Goal: Task Accomplishment & Management: Manage account settings

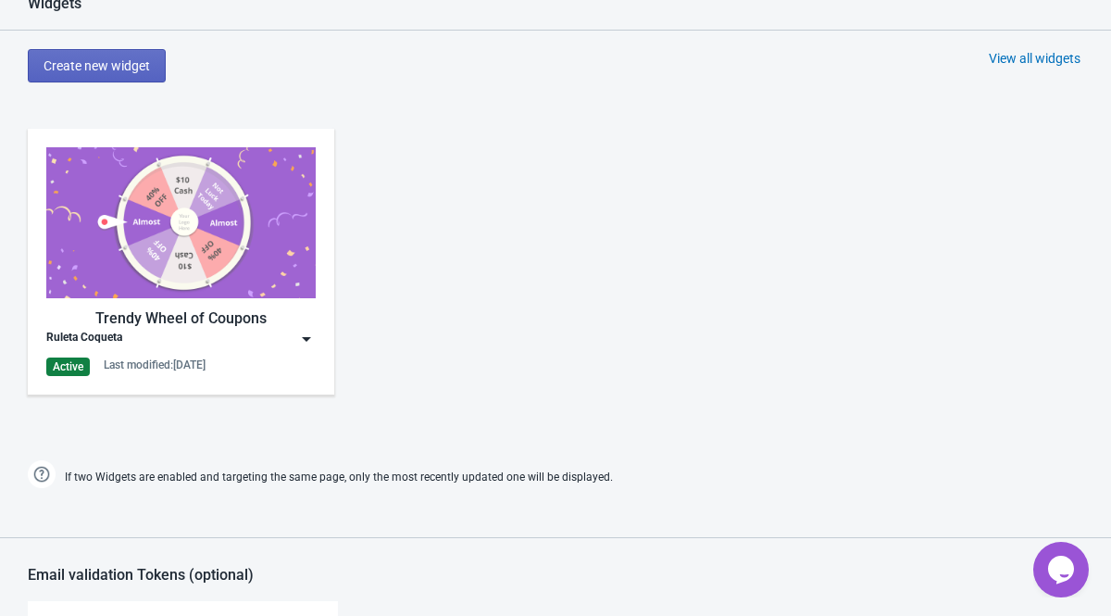
scroll to position [832, 0]
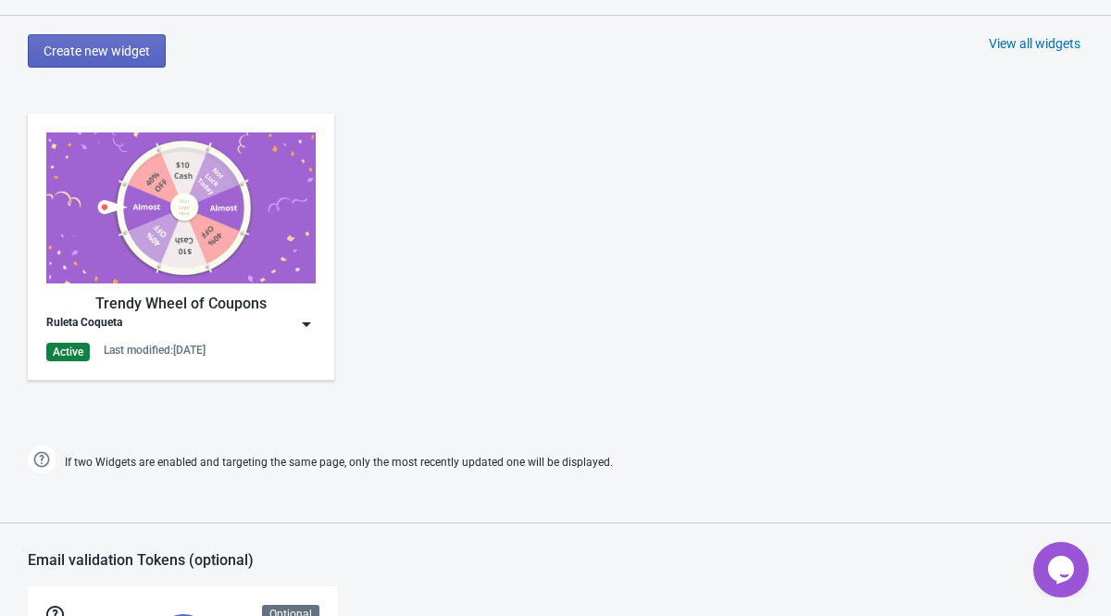
click at [308, 323] on img at bounding box center [306, 324] width 19 height 19
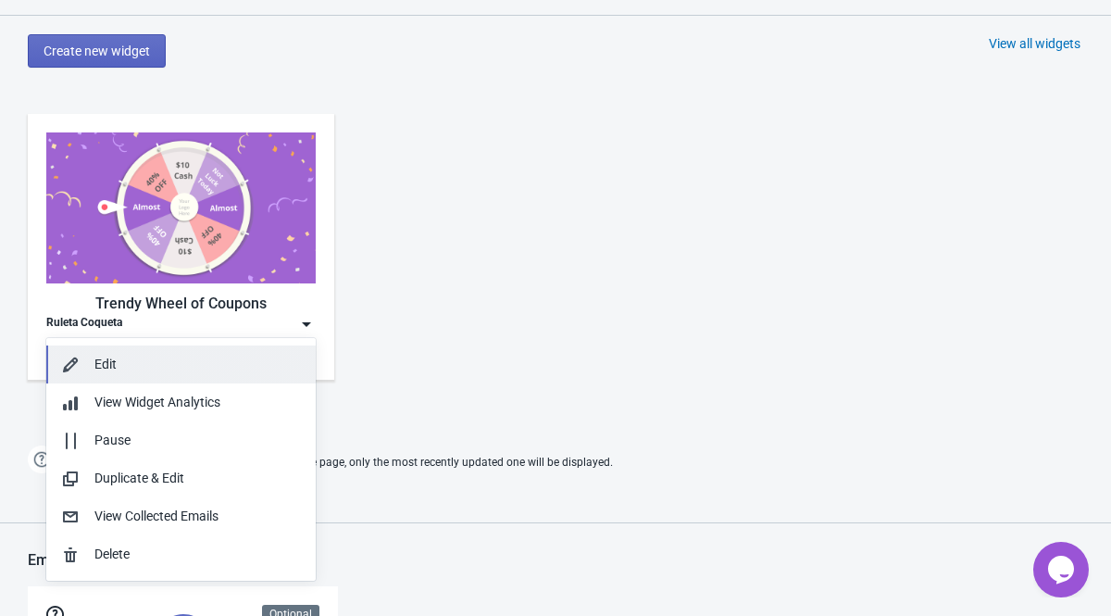
click at [199, 356] on div "Edit" at bounding box center [197, 363] width 206 height 19
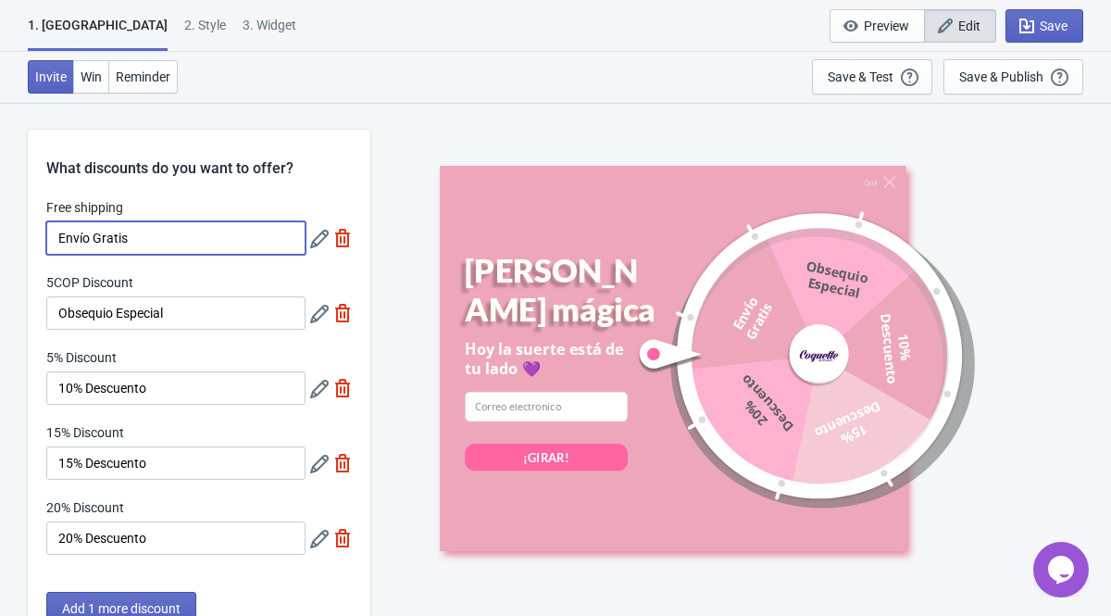
drag, startPoint x: 129, startPoint y: 240, endPoint x: 97, endPoint y: 239, distance: 31.5
click at [97, 239] on input "Envío Gratis" at bounding box center [175, 237] width 259 height 33
type input "Envío GRATIS"
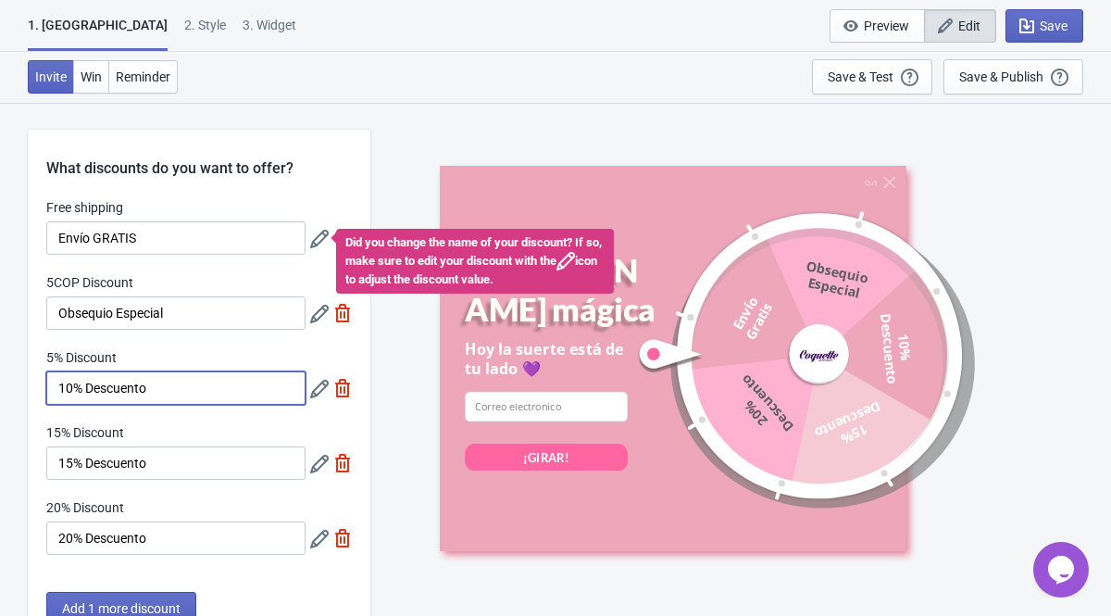
click at [193, 393] on input "10% Descuento" at bounding box center [175, 387] width 259 height 33
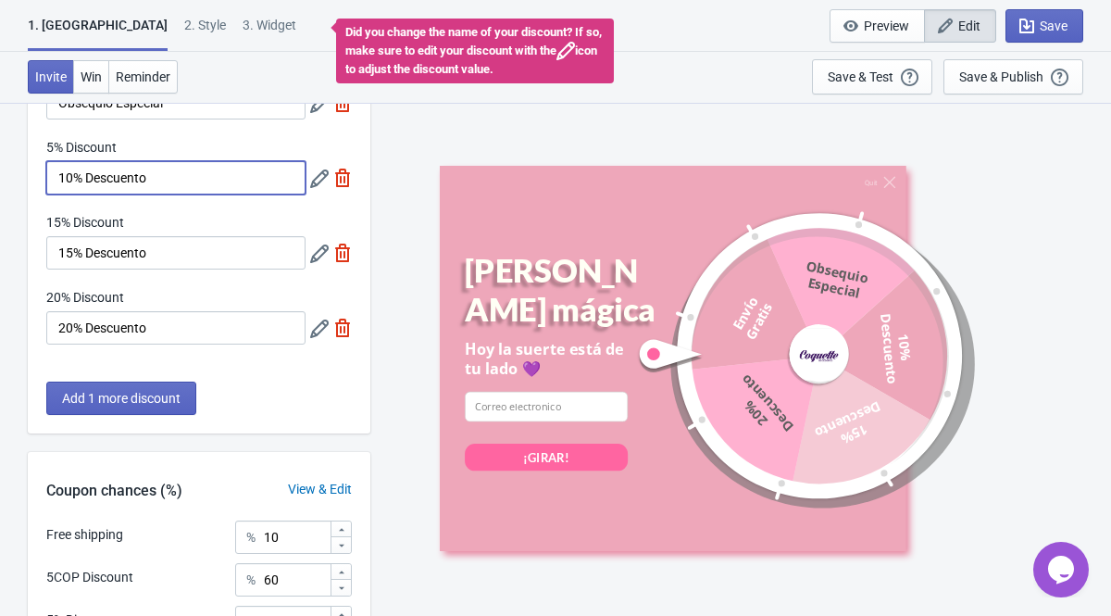
scroll to position [203, 0]
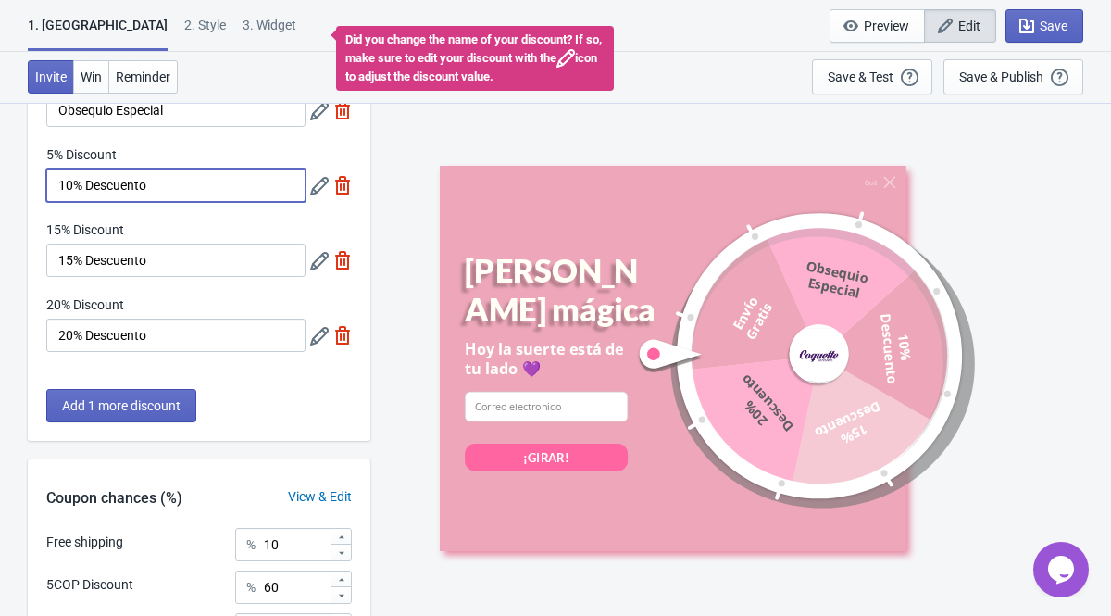
click at [388, 159] on div "Quit [PERSON_NAME] mágica Hoy la suerte está de tu lado 💜 email-input ¡GIRAR! E…" at bounding box center [740, 358] width 722 height 513
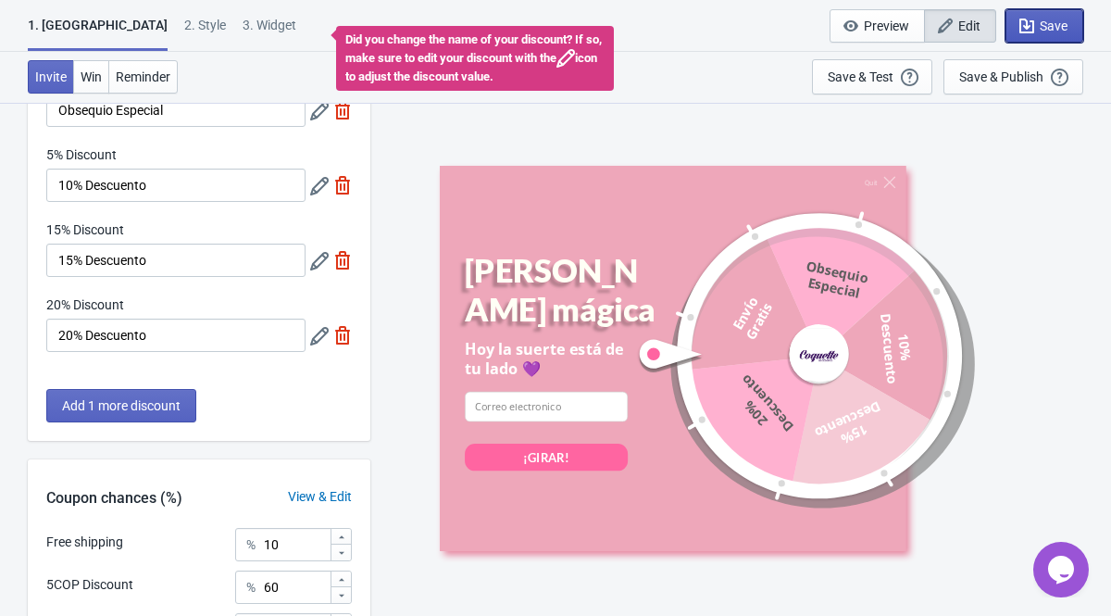
click at [1074, 27] on button "Save" at bounding box center [1044, 25] width 78 height 33
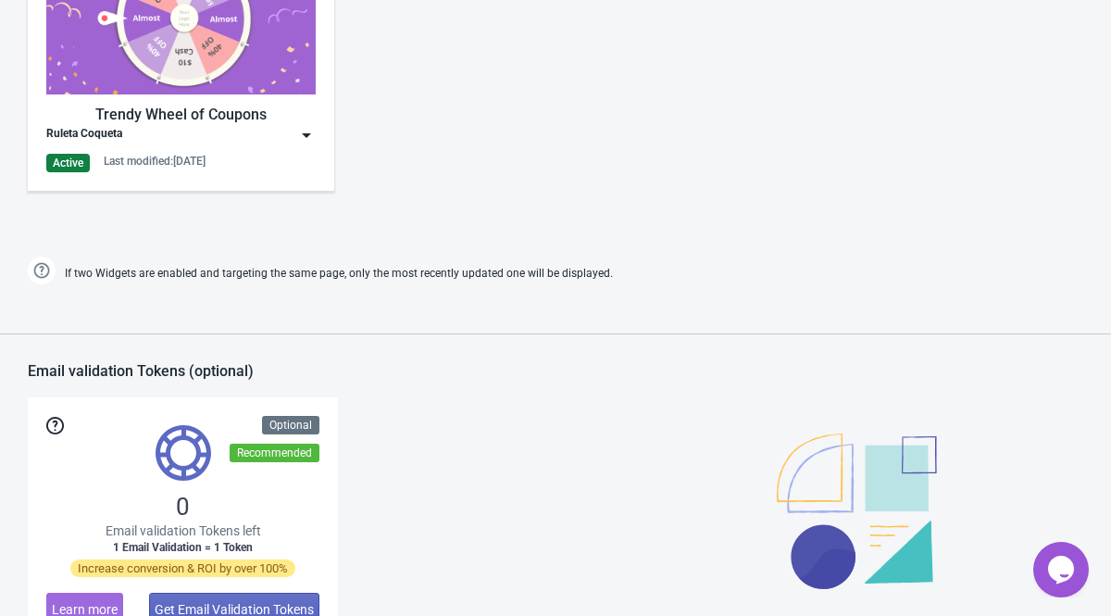
scroll to position [1010, 0]
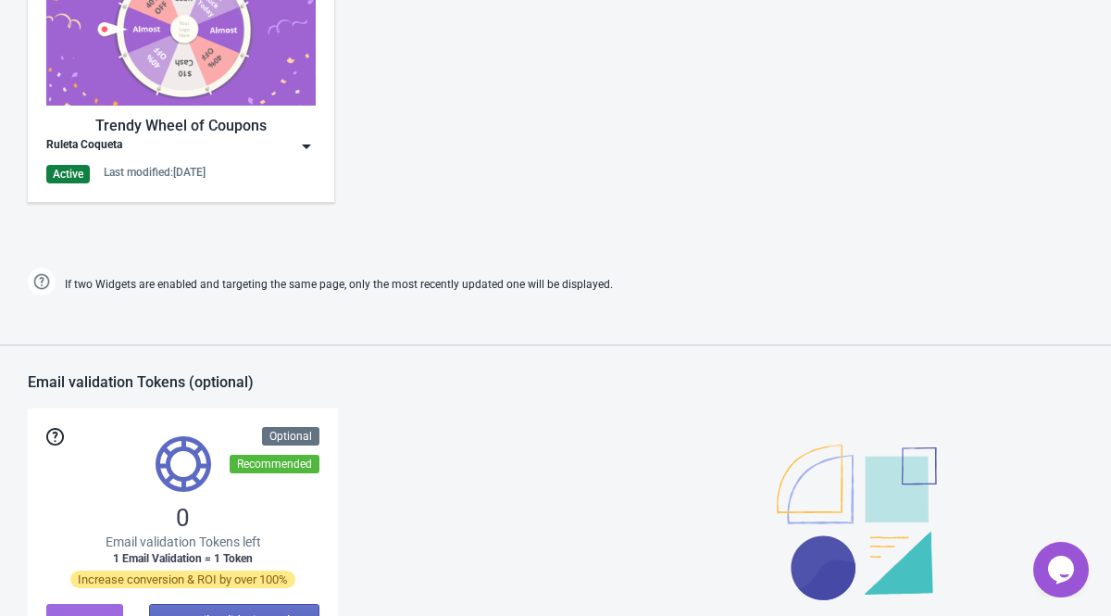
click at [299, 158] on div "Trendy Wheel of Coupons Ruleta Coqueta Active Last modified: [DATE]" at bounding box center [180, 69] width 269 height 229
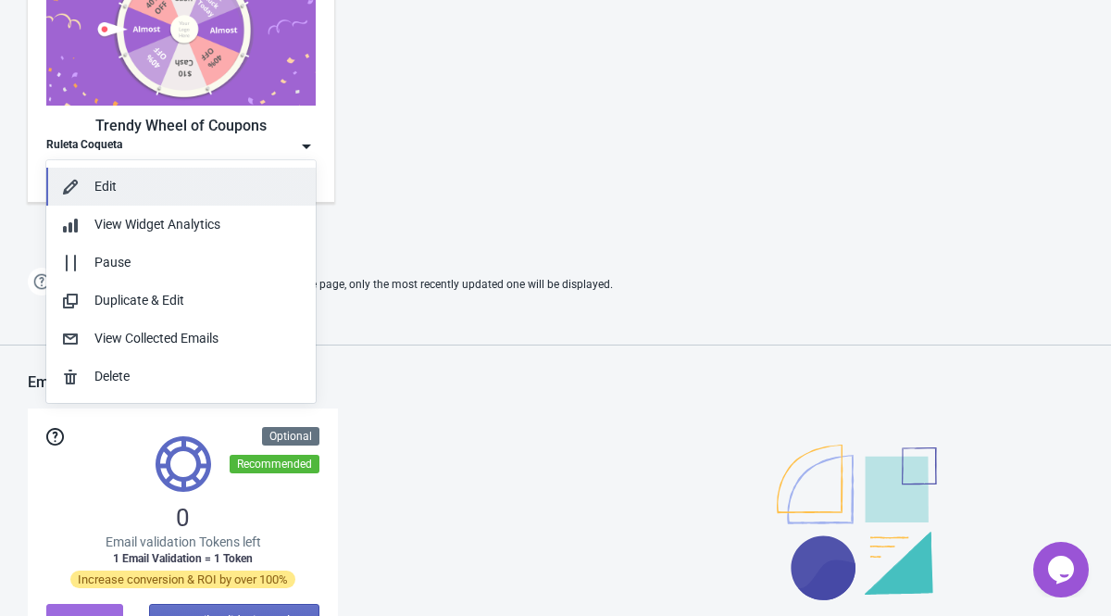
click at [248, 190] on div "Edit" at bounding box center [197, 186] width 206 height 19
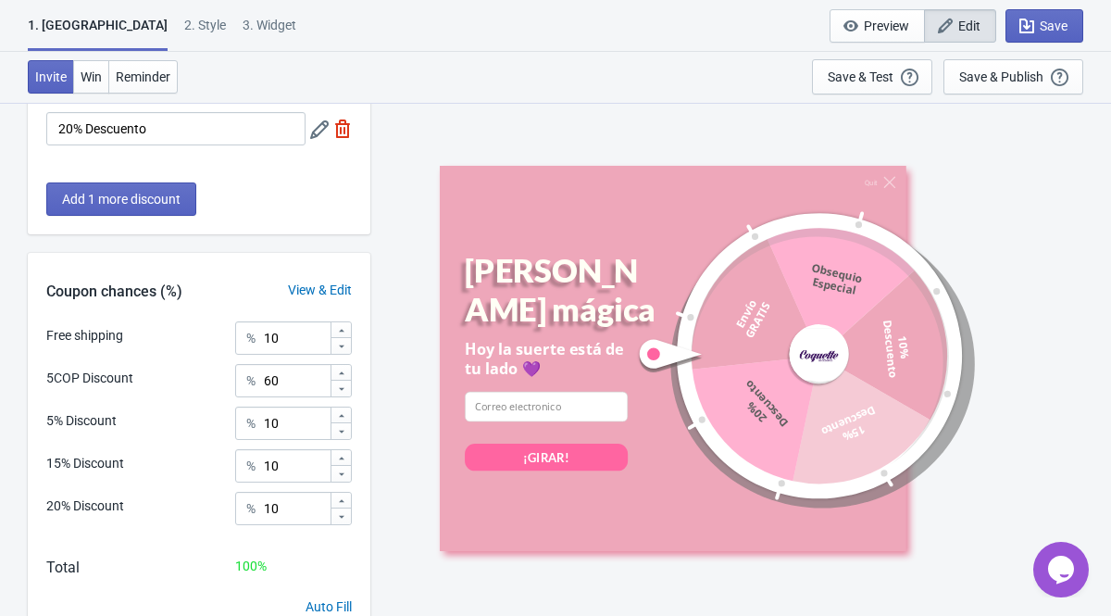
scroll to position [411, 0]
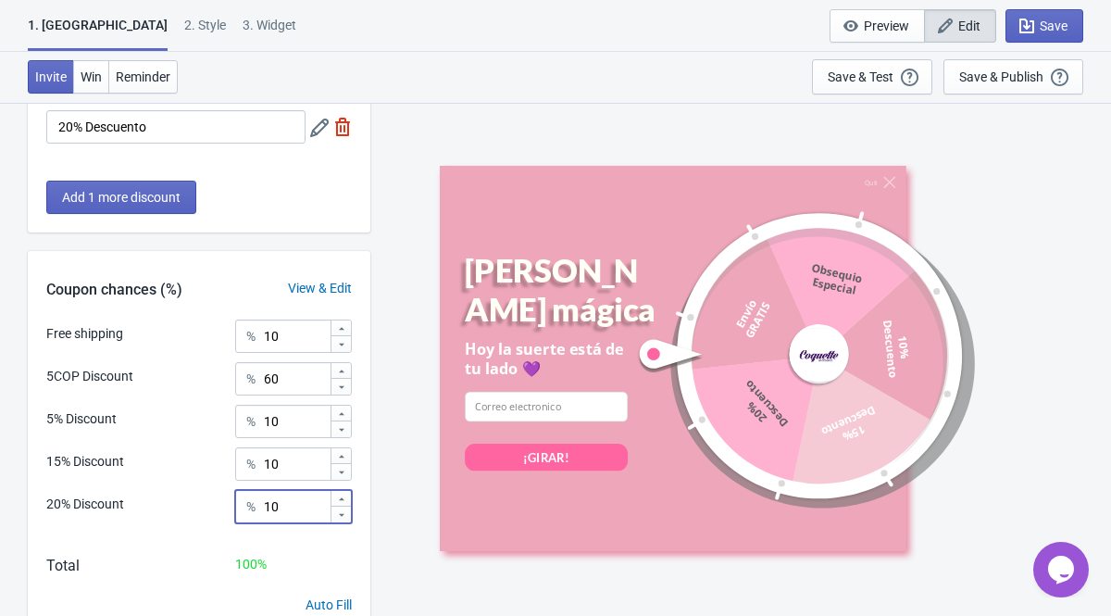
click at [295, 511] on input "10" at bounding box center [296, 506] width 67 height 33
type input "1"
type input "5"
click at [295, 381] on input "60" at bounding box center [296, 378] width 67 height 33
click at [300, 428] on input "10" at bounding box center [296, 420] width 67 height 33
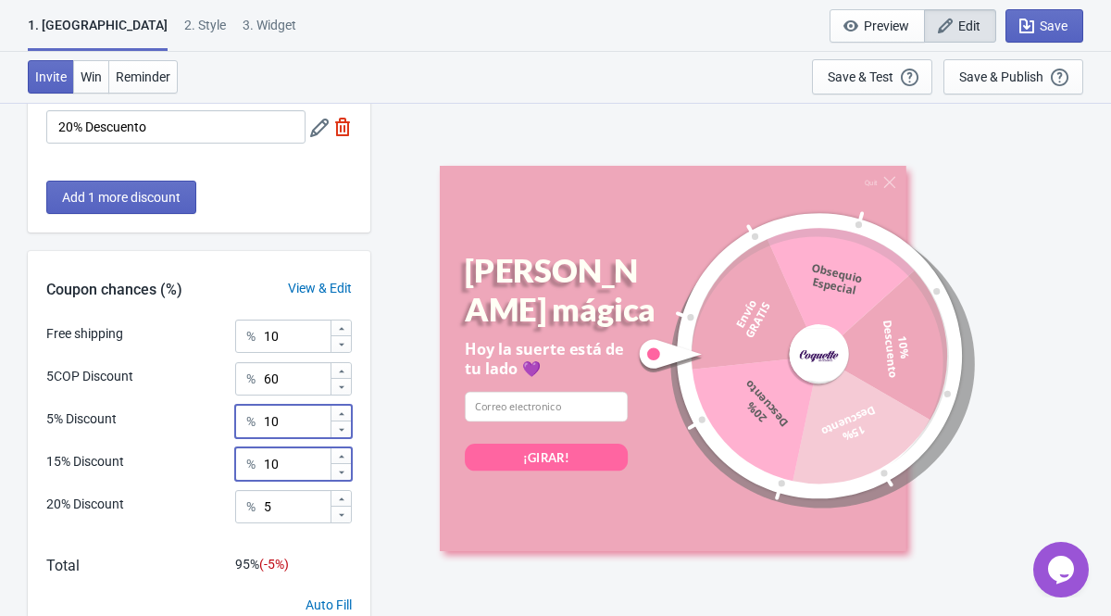
click at [295, 464] on input "10" at bounding box center [296, 463] width 67 height 33
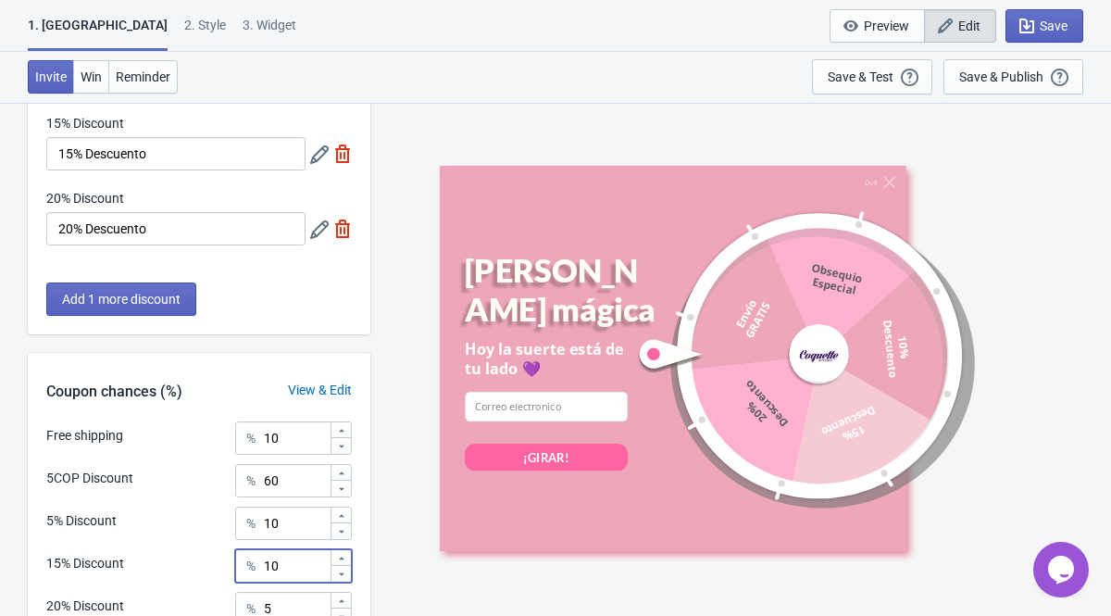
scroll to position [312, 0]
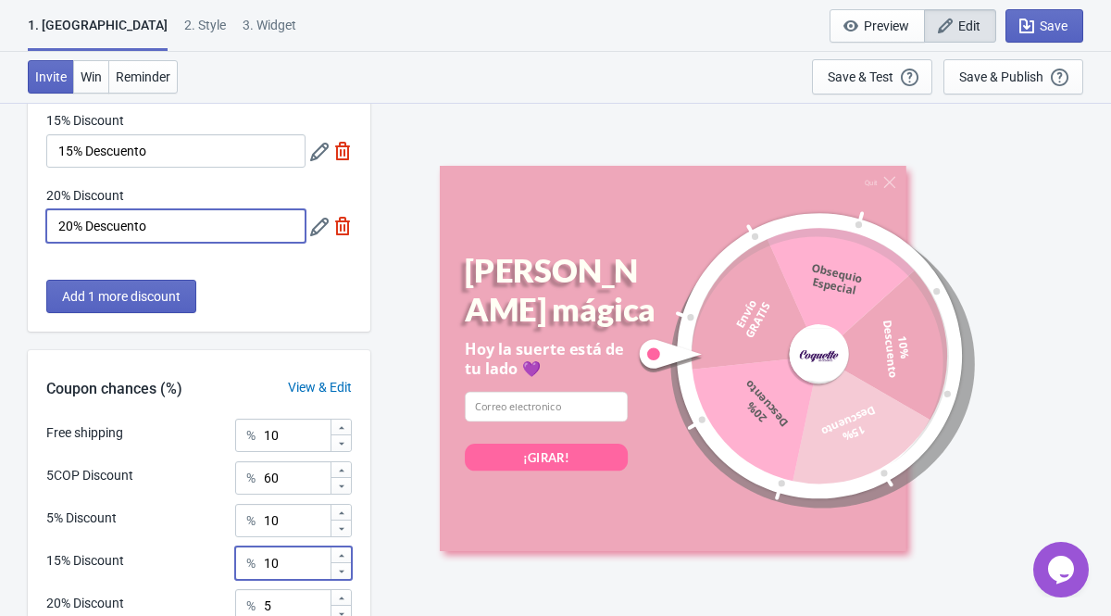
click at [66, 223] on input "20% Descuento" at bounding box center [175, 225] width 259 height 33
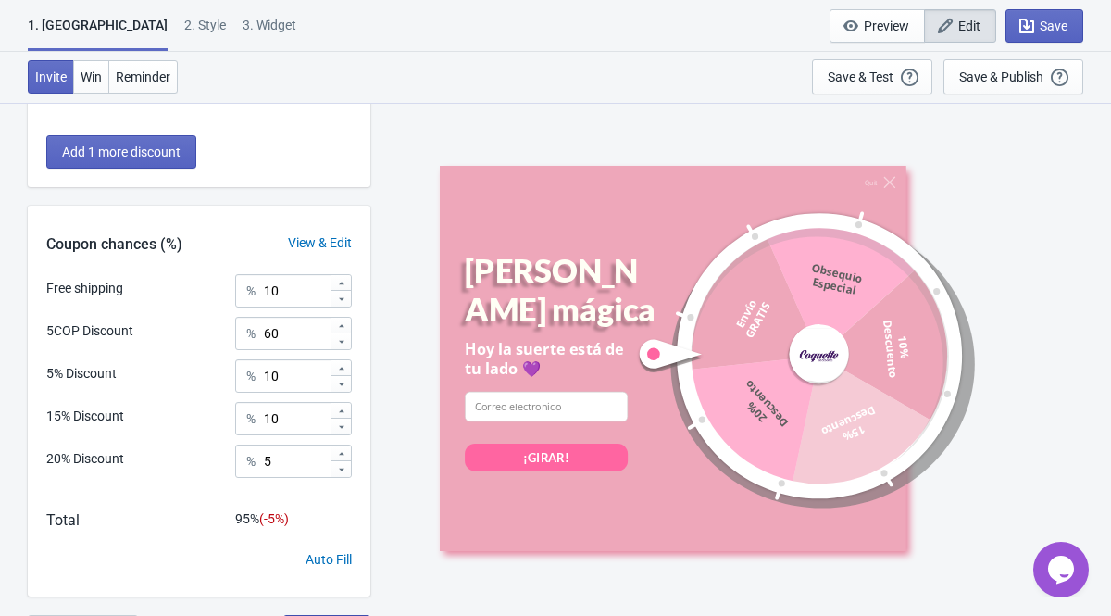
scroll to position [461, 0]
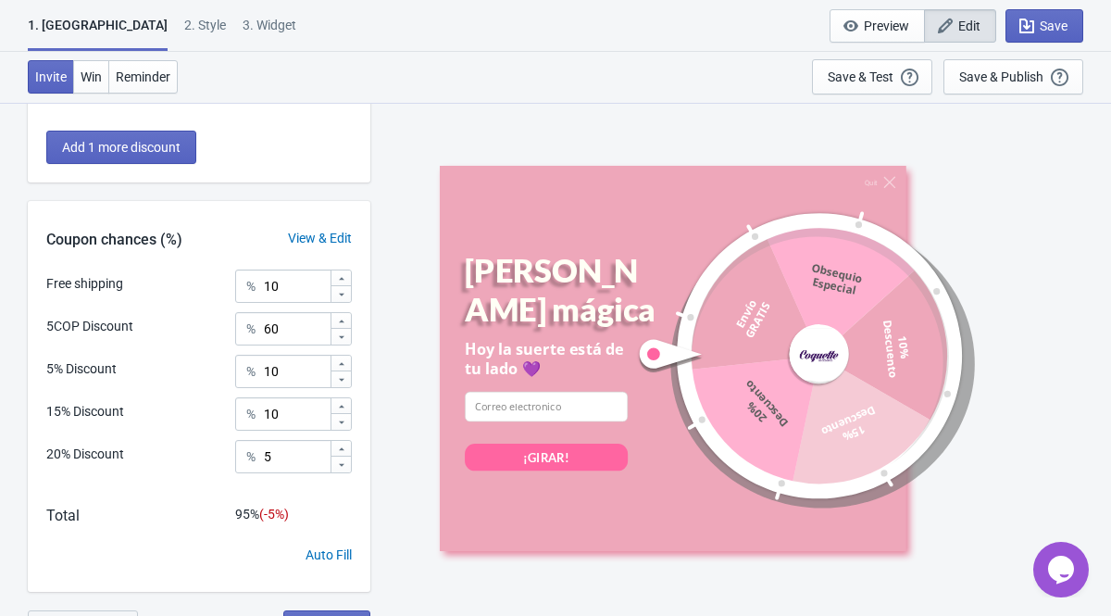
type input "30% Descuento"
click at [285, 454] on input "5" at bounding box center [296, 456] width 67 height 33
click at [289, 286] on input "10" at bounding box center [296, 285] width 67 height 33
type input "15"
click at [367, 387] on div "Free shipping % 15 5COP Discount % 60 5% Discount % 10 15% Discount % 10 20% Di…" at bounding box center [199, 377] width 342 height 217
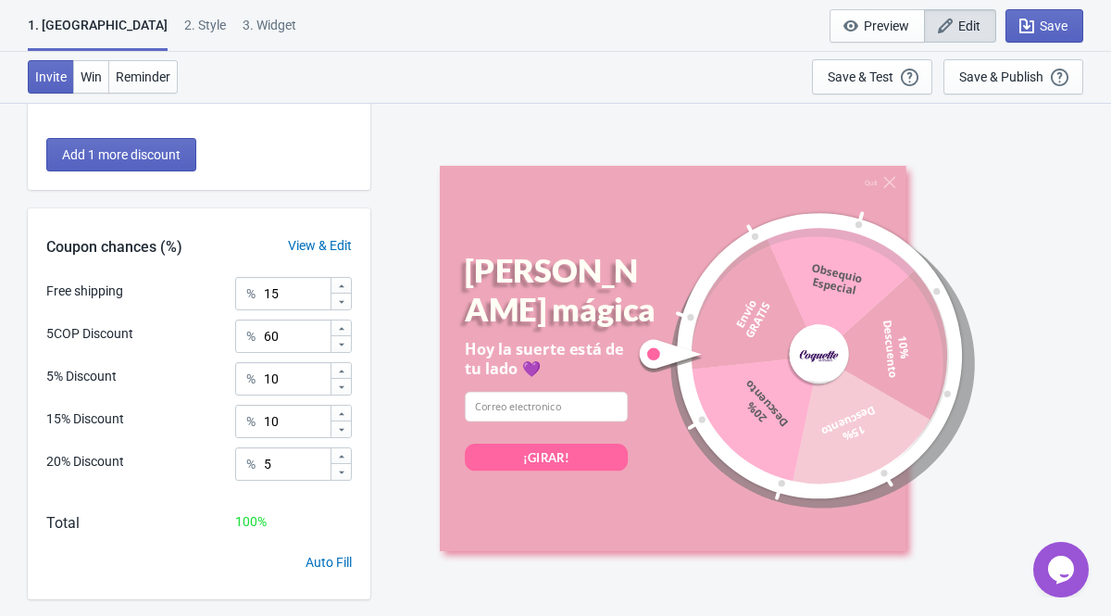
scroll to position [489, 0]
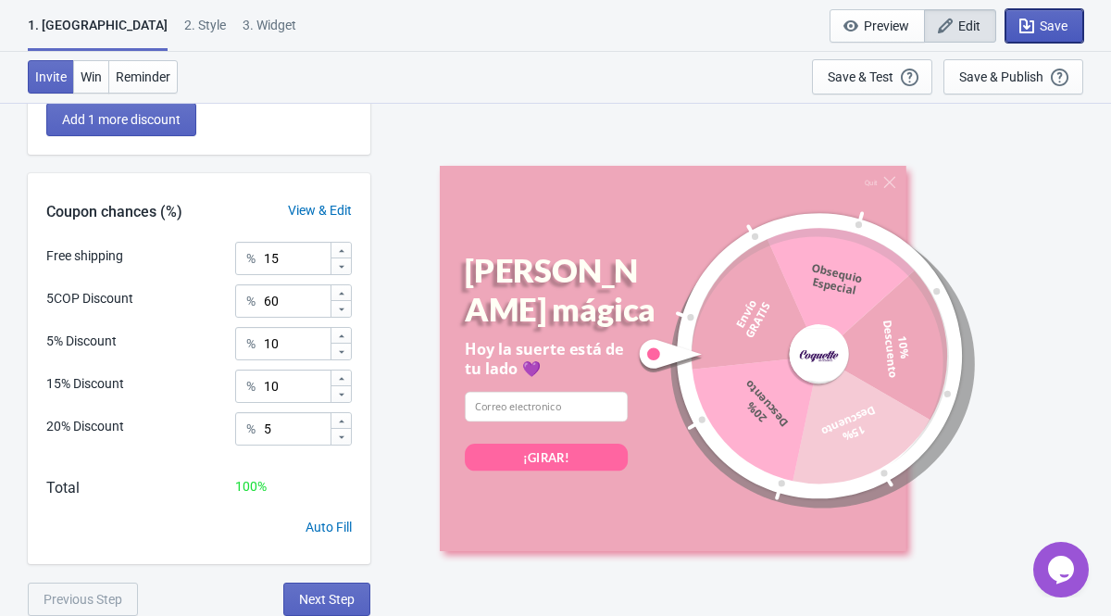
click at [1051, 27] on span "Save" at bounding box center [1053, 26] width 28 height 15
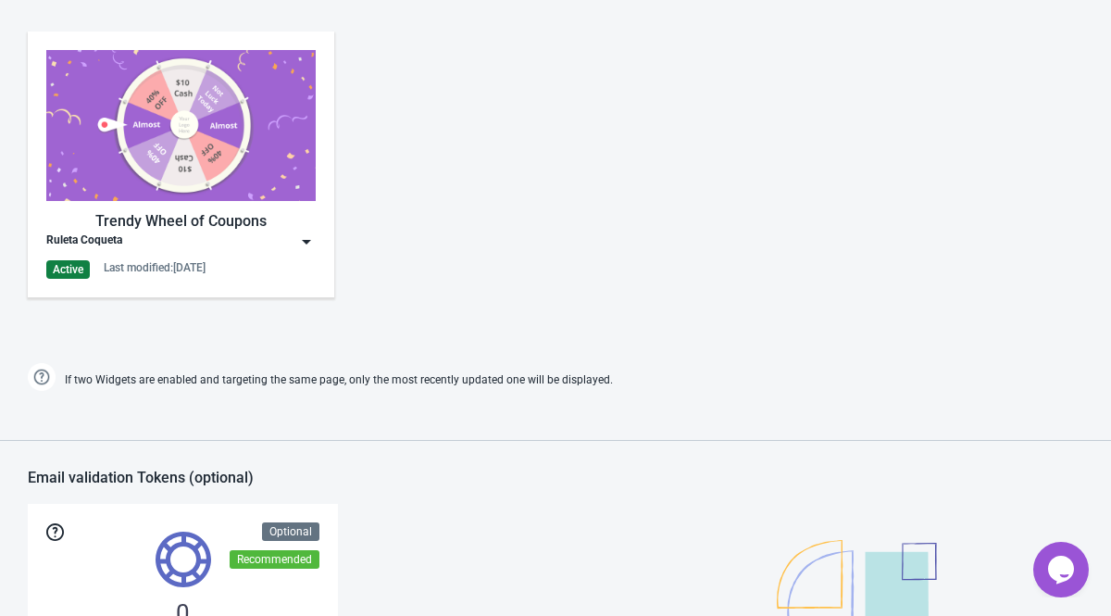
scroll to position [904, 0]
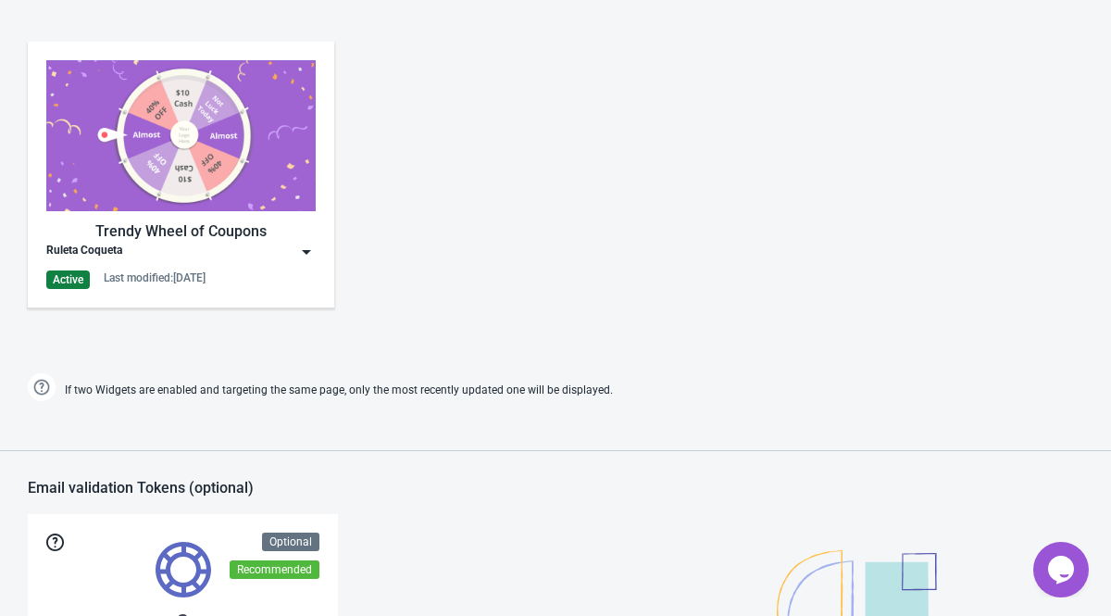
click at [182, 265] on div "Trendy Wheel of Coupons Ruleta Coqueta Active Last modified: [DATE]" at bounding box center [180, 174] width 269 height 229
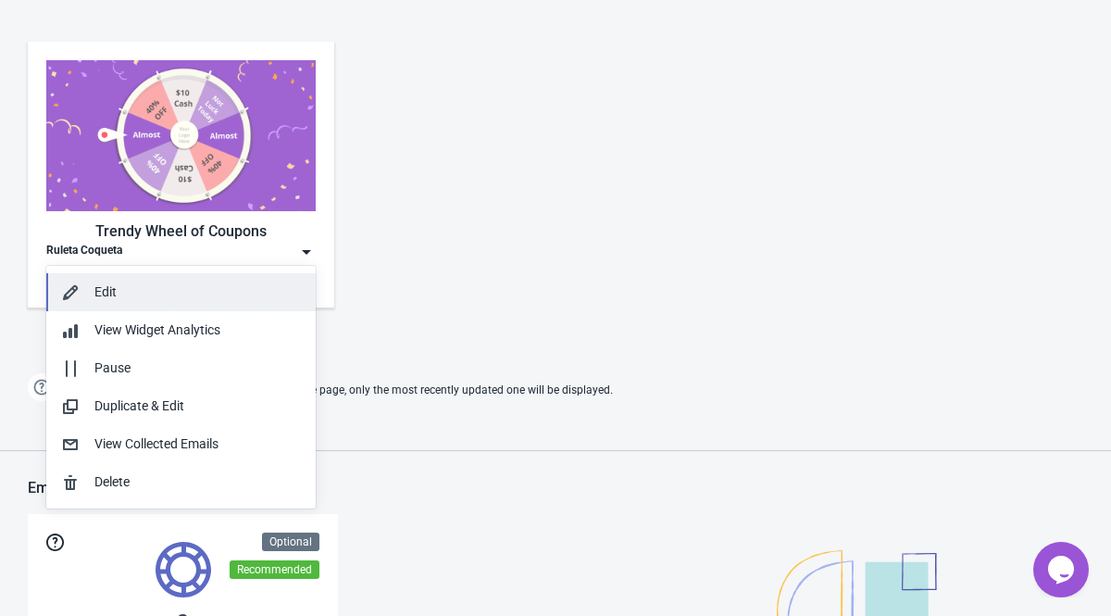
click at [164, 288] on div "Edit" at bounding box center [197, 291] width 206 height 19
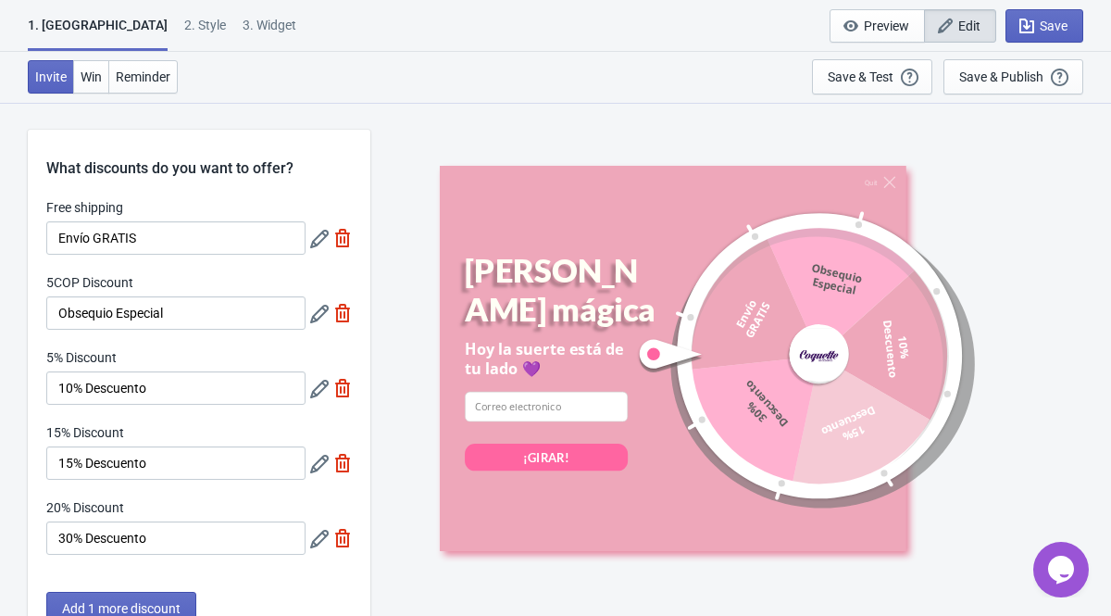
click at [806, 322] on div at bounding box center [794, 355] width 317 height 317
click at [184, 26] on div "2 . Style" at bounding box center [205, 32] width 42 height 32
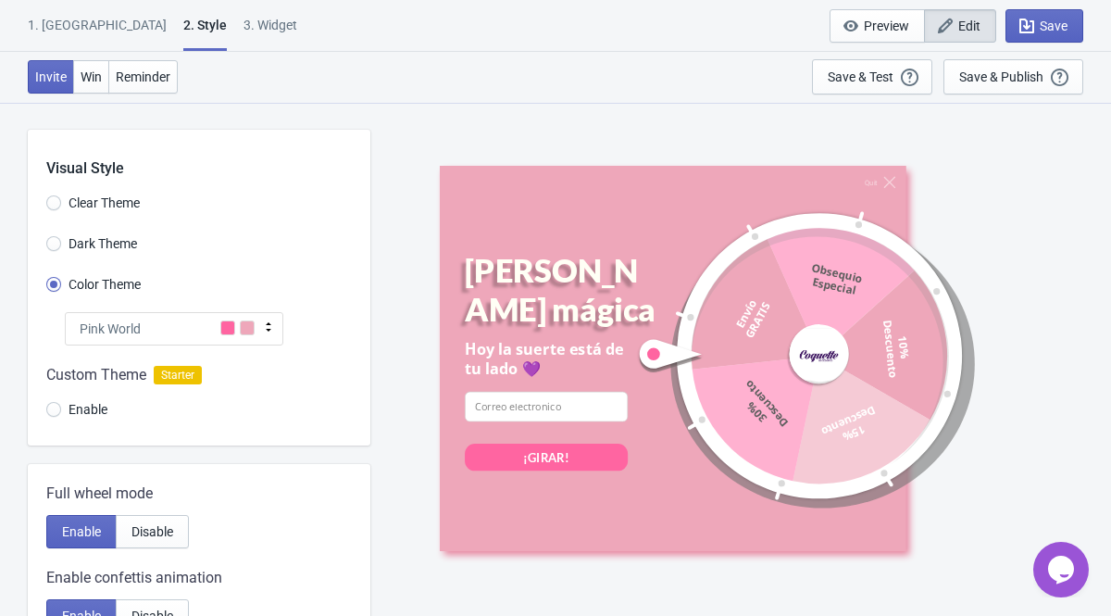
click at [243, 30] on div "3. Widget" at bounding box center [270, 32] width 54 height 32
select select "once"
select select "1"
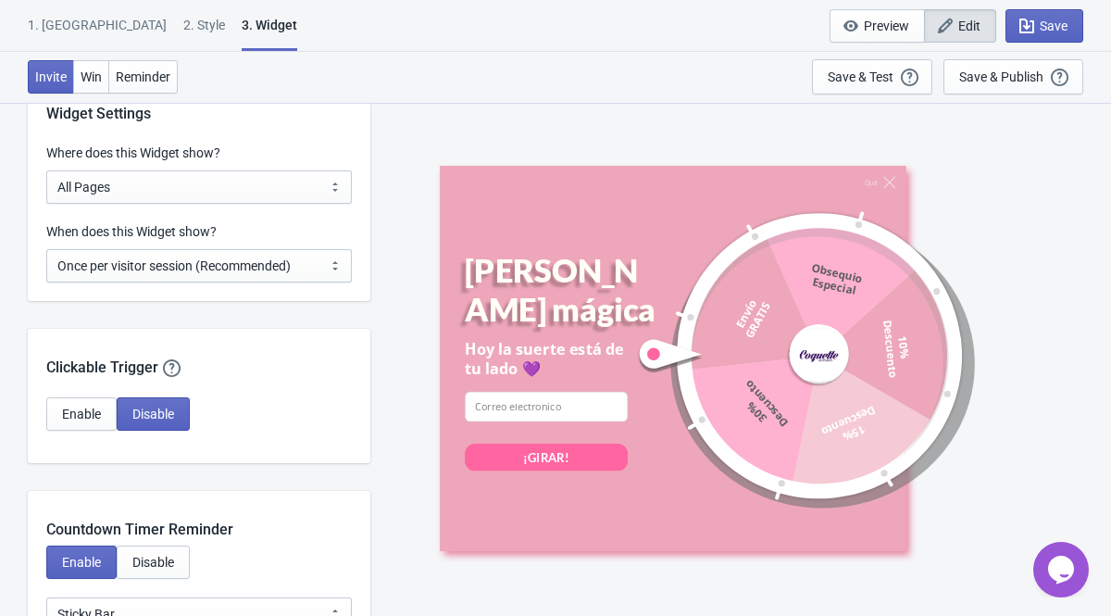
scroll to position [1486, 0]
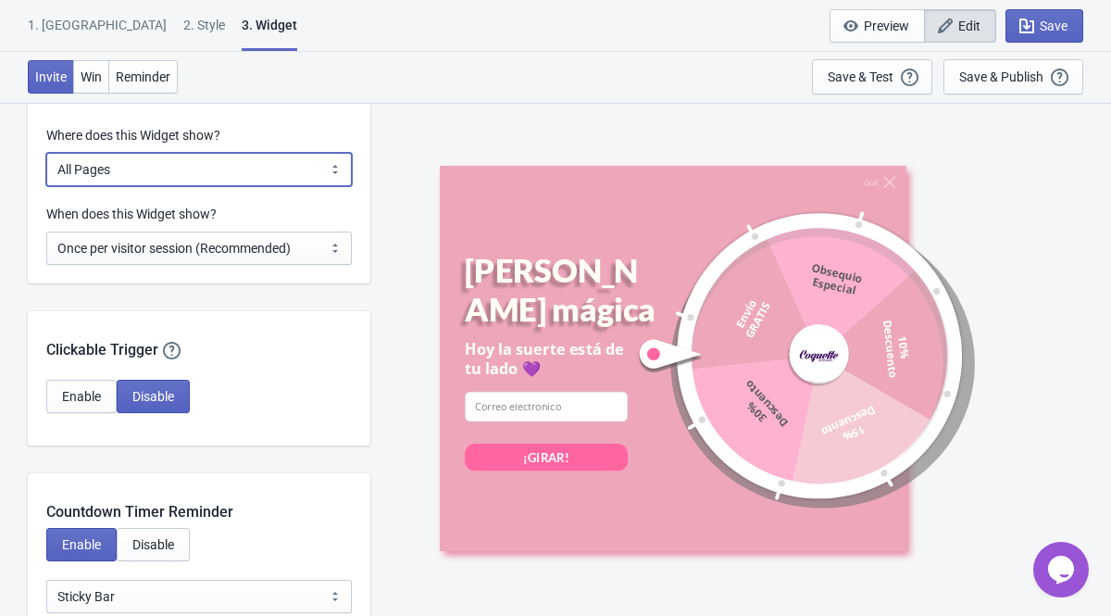
click at [201, 167] on select "All Pages All Product Pages All Blog Pages All Static Pages Specific Product(s)…" at bounding box center [198, 169] width 305 height 33
click at [196, 155] on select "All Pages All Product Pages All Blog Pages All Static Pages Specific Product(s)…" at bounding box center [198, 169] width 305 height 33
click at [188, 177] on select "All Pages All Product Pages All Blog Pages All Static Pages Specific Product(s)…" at bounding box center [198, 169] width 305 height 33
select select "specificPages"
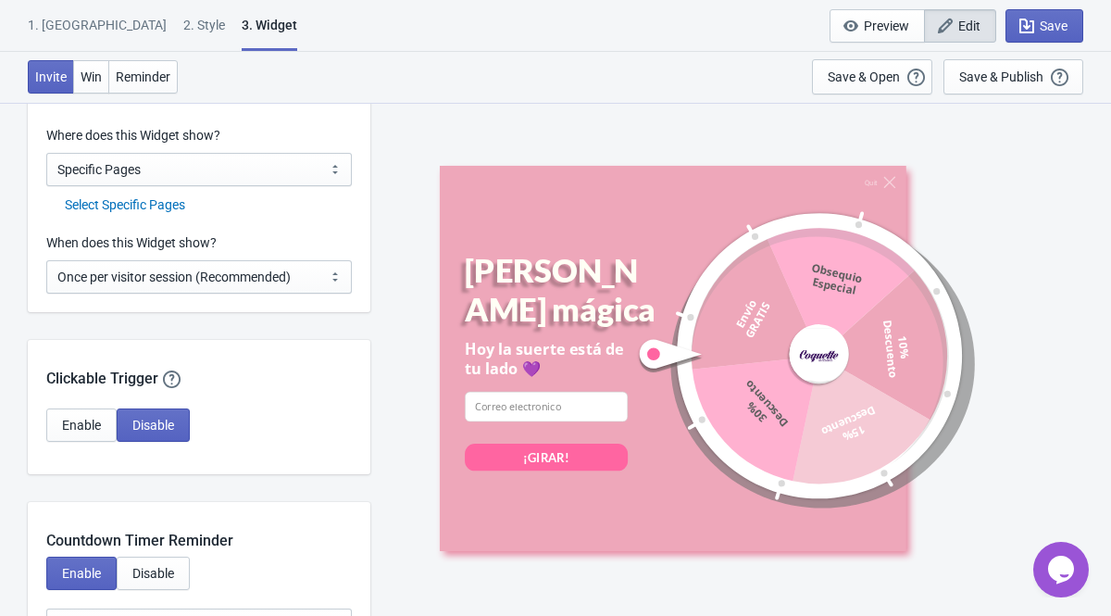
click at [173, 205] on div "Select Specific Pages" at bounding box center [208, 204] width 287 height 19
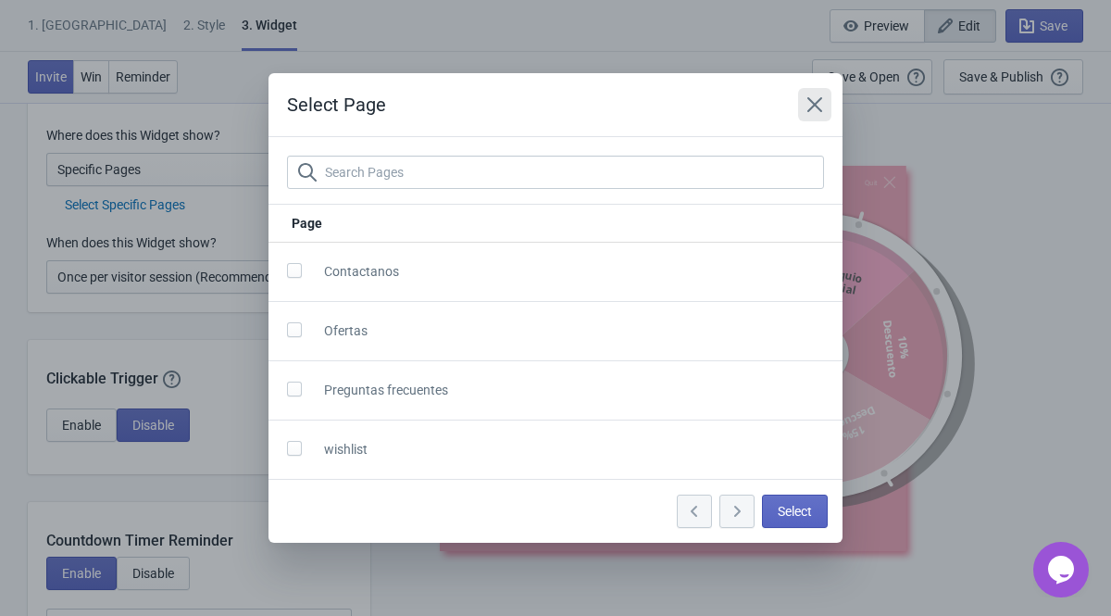
click at [819, 96] on icon "Close" at bounding box center [814, 104] width 19 height 19
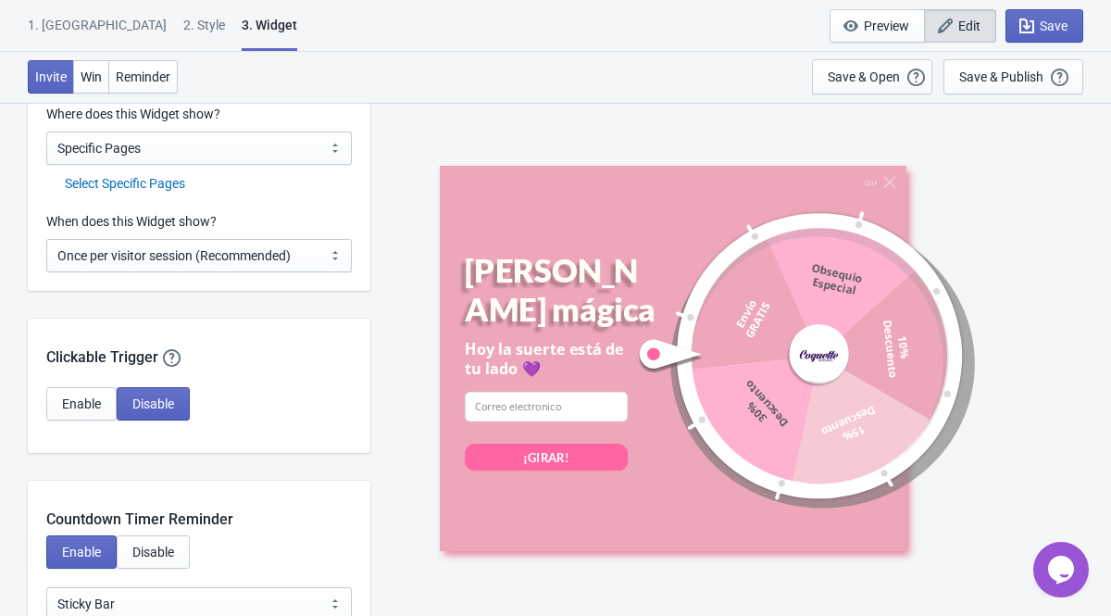
scroll to position [1491, 0]
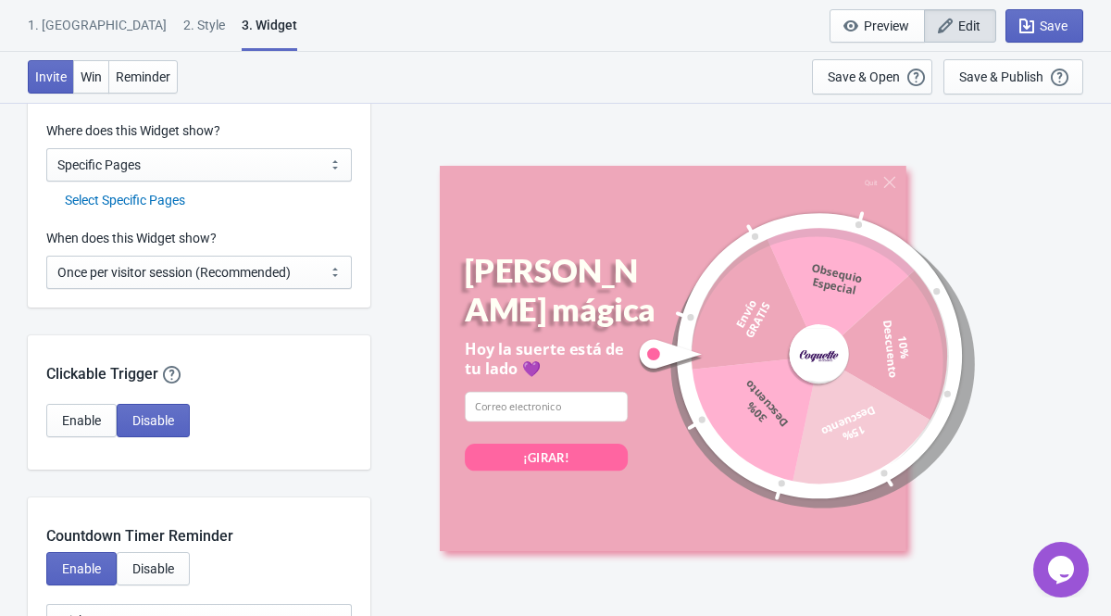
click at [171, 201] on div "Select Specific Pages" at bounding box center [208, 200] width 287 height 19
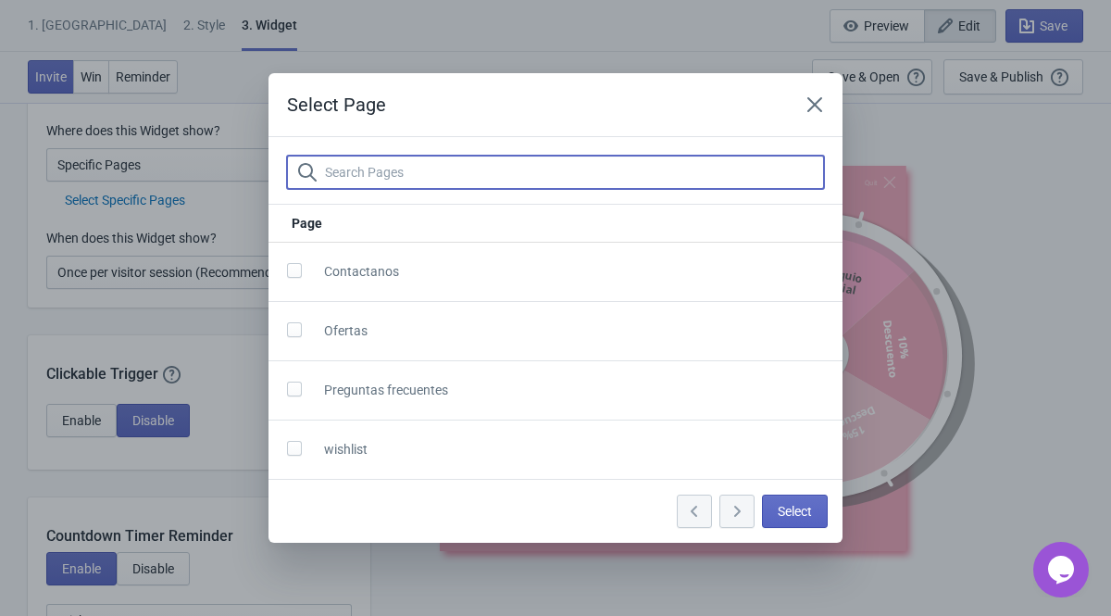
click at [367, 176] on input "text" at bounding box center [574, 171] width 500 height 33
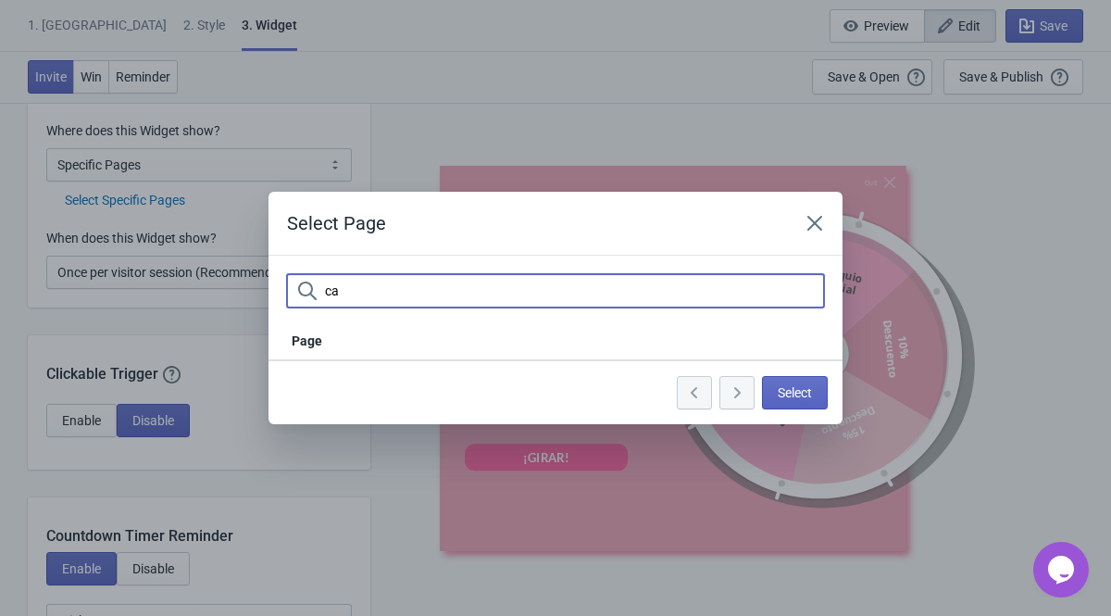
type input "c"
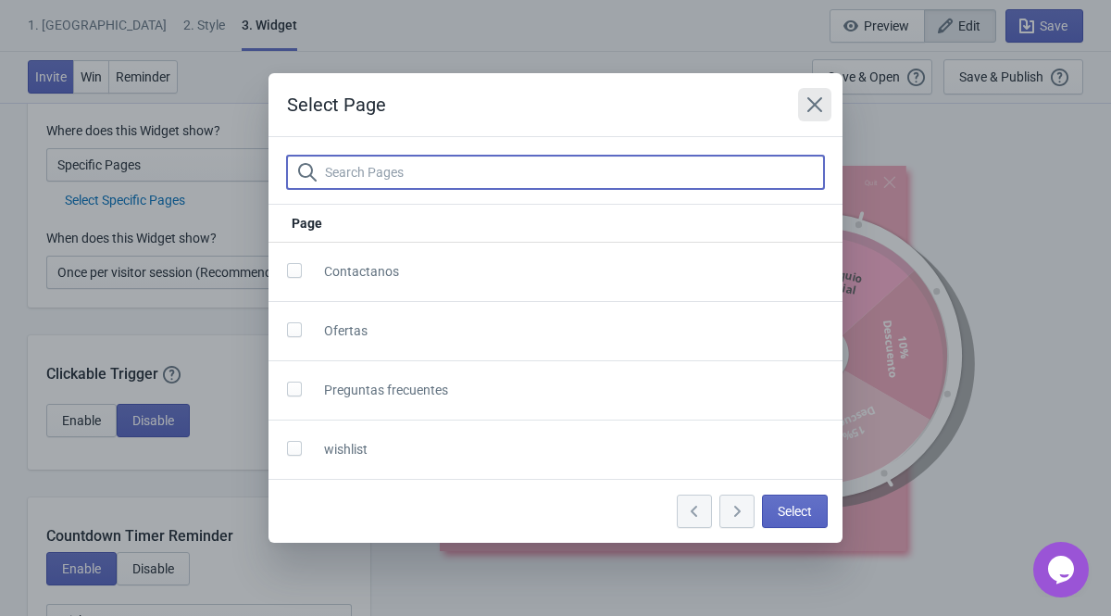
click at [815, 110] on icon "Close" at bounding box center [814, 104] width 19 height 19
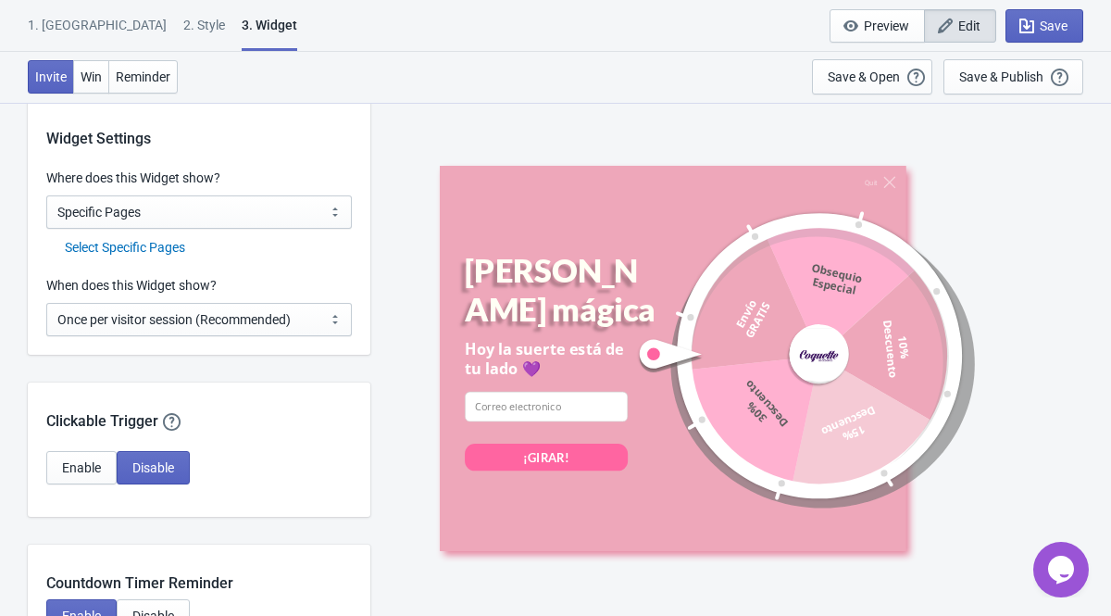
scroll to position [1446, 0]
click at [158, 240] on div "Select Specific Pages" at bounding box center [208, 245] width 287 height 19
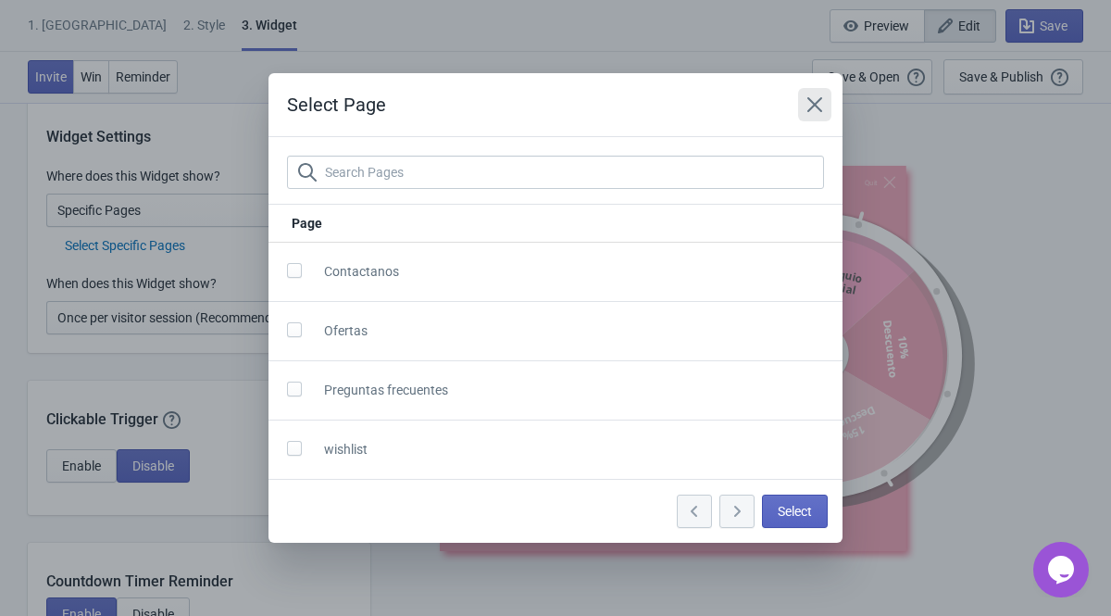
click at [810, 100] on icon "Close" at bounding box center [814, 104] width 15 height 15
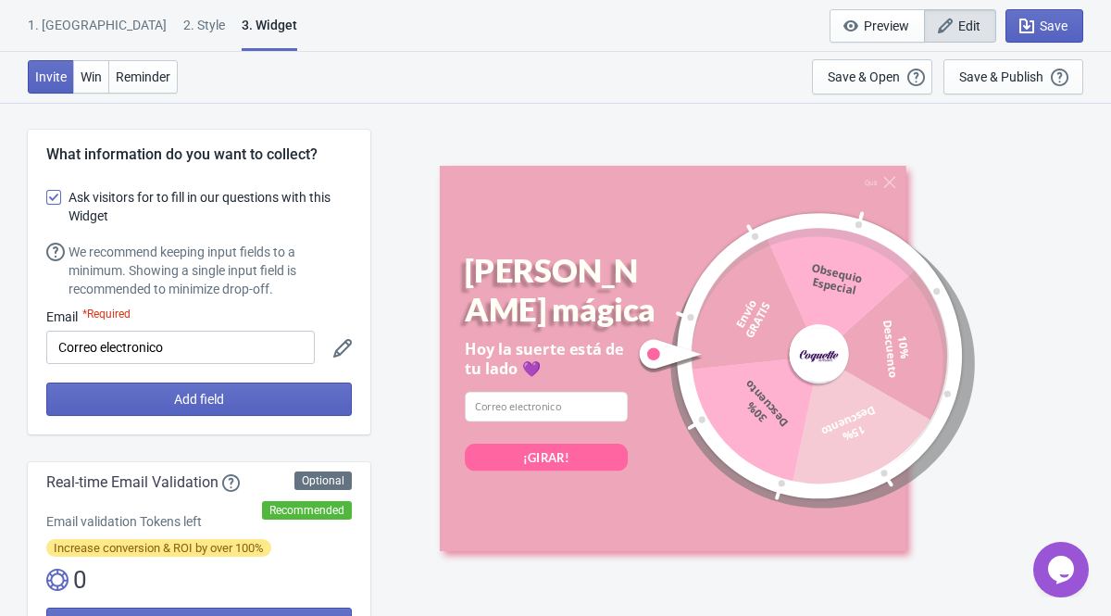
scroll to position [1446, 0]
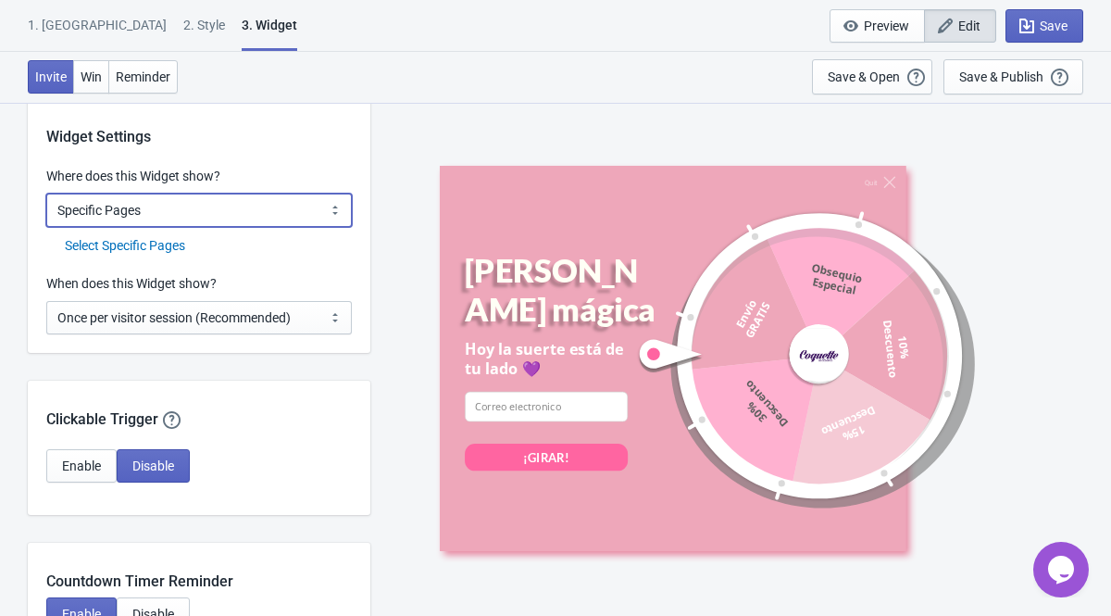
click at [210, 208] on select "All Pages All Product Pages All Blog Pages All Static Pages Specific Product(s)…" at bounding box center [198, 209] width 305 height 33
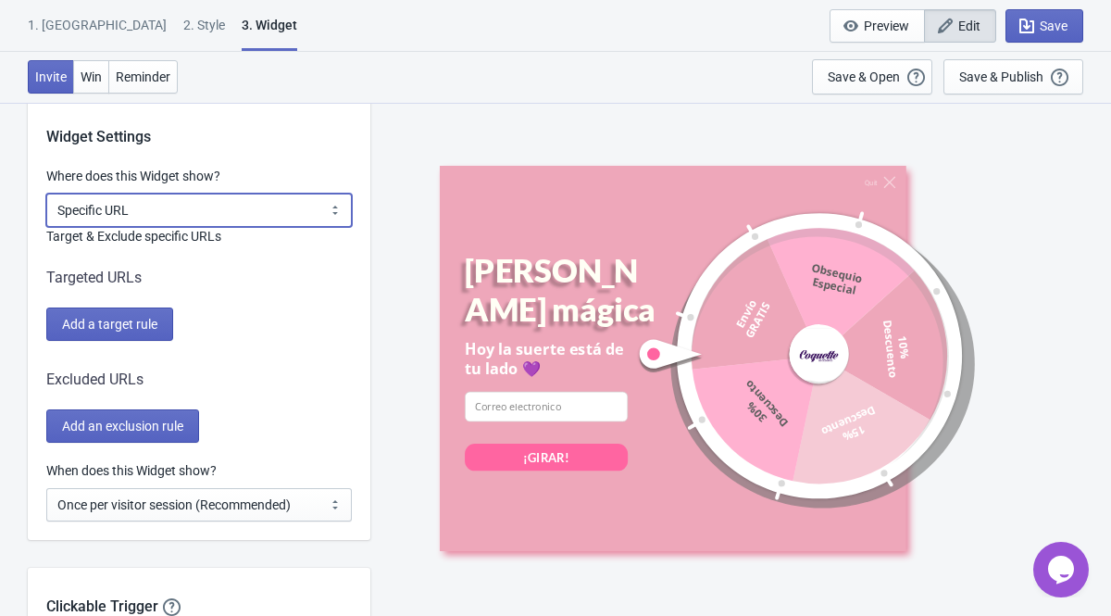
click at [156, 206] on select "All Pages All Product Pages All Blog Pages All Static Pages Specific Product(s)…" at bounding box center [198, 209] width 305 height 33
select select "all"
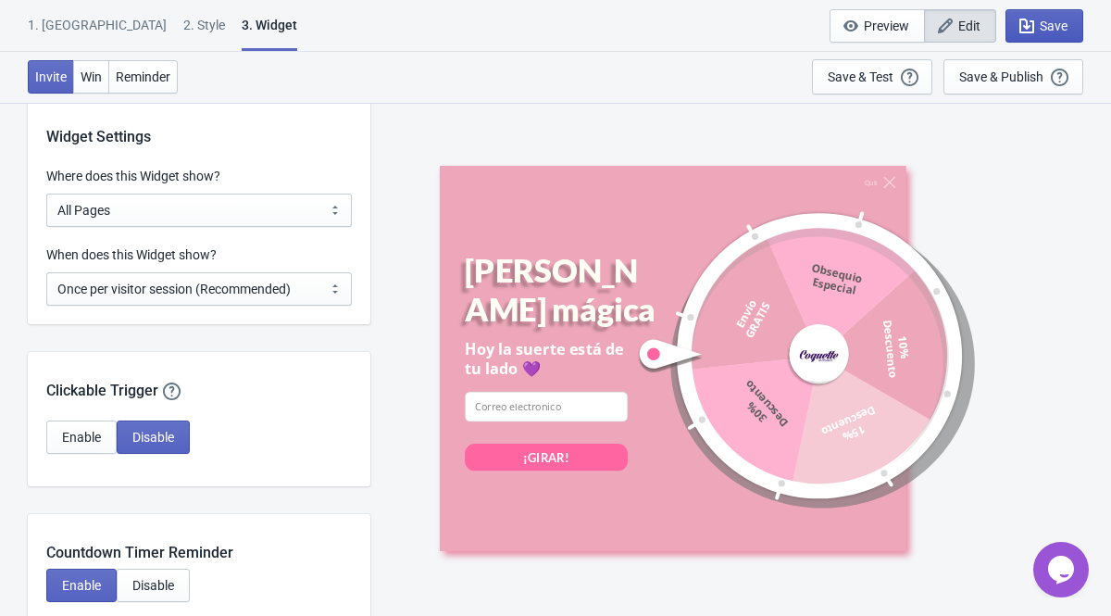
click at [1047, 25] on span "Save" at bounding box center [1053, 26] width 28 height 15
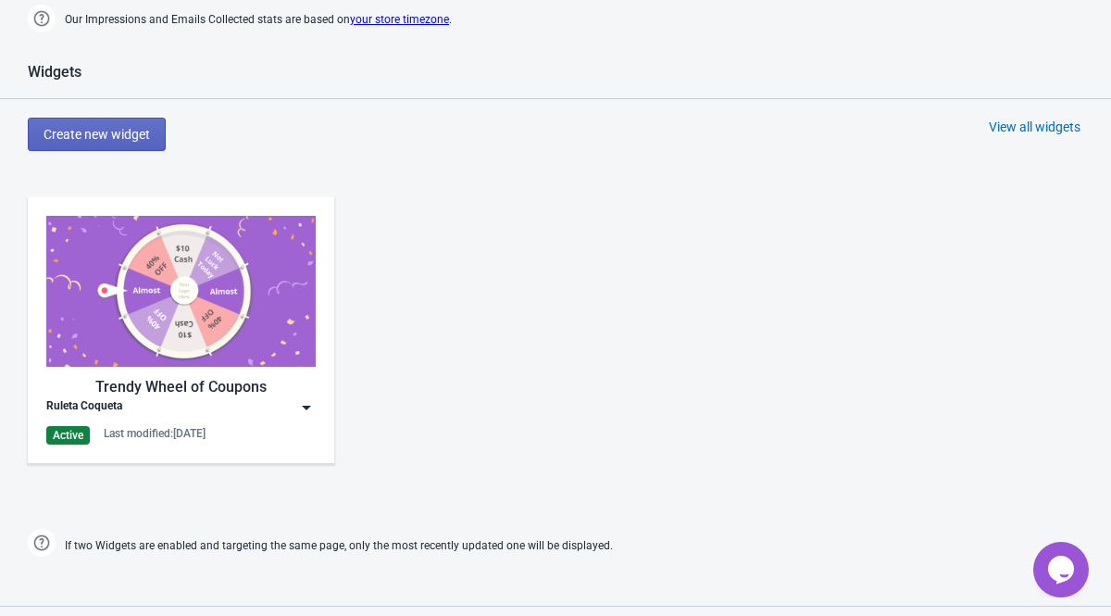
scroll to position [753, 0]
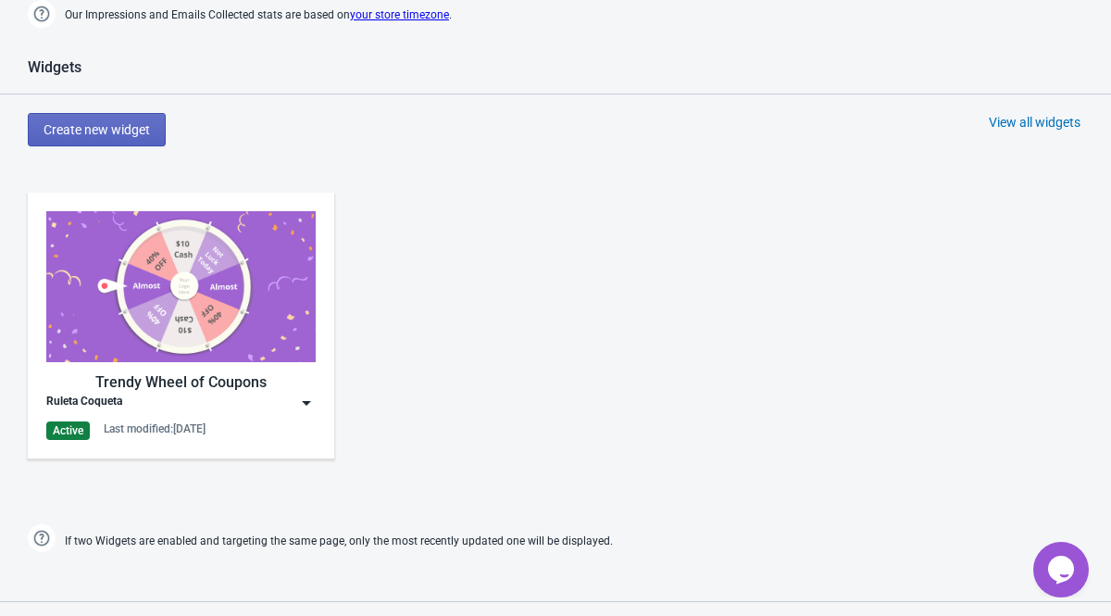
click at [161, 338] on img at bounding box center [180, 286] width 269 height 151
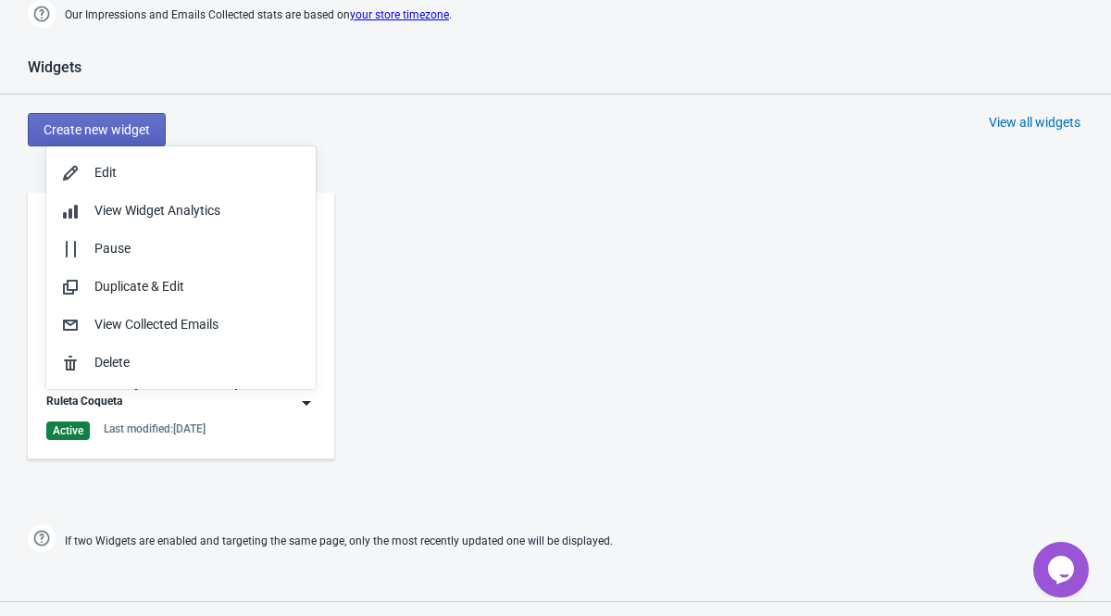
click at [457, 217] on div "Trendy Wheel of Coupons Ruleta Coqueta Active Last modified: [DATE]" at bounding box center [555, 340] width 1111 height 333
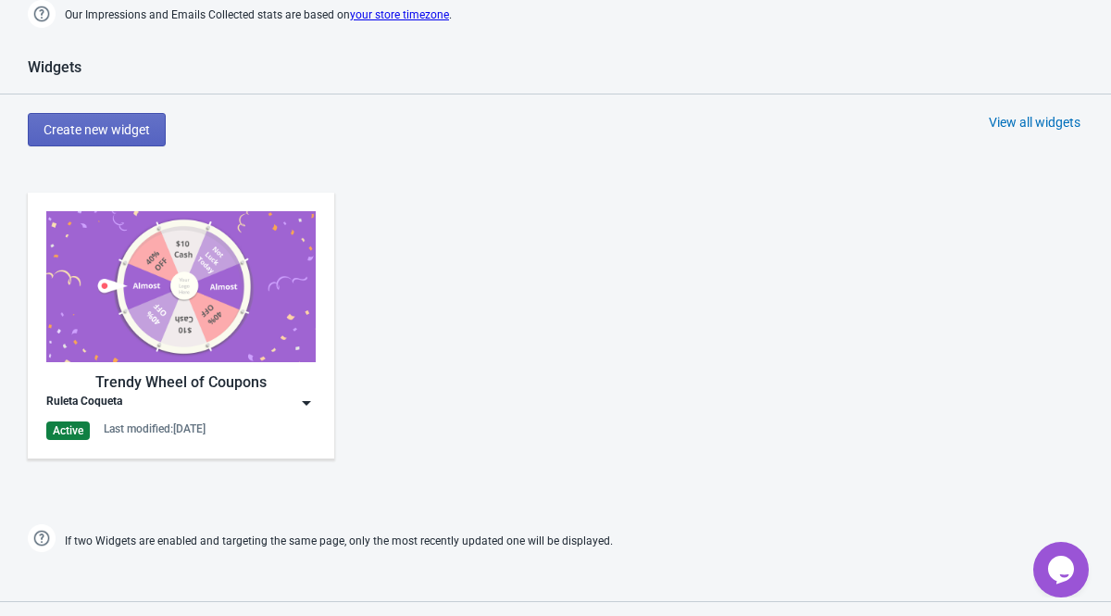
click at [133, 421] on div "Last modified: [DATE]" at bounding box center [155, 428] width 102 height 15
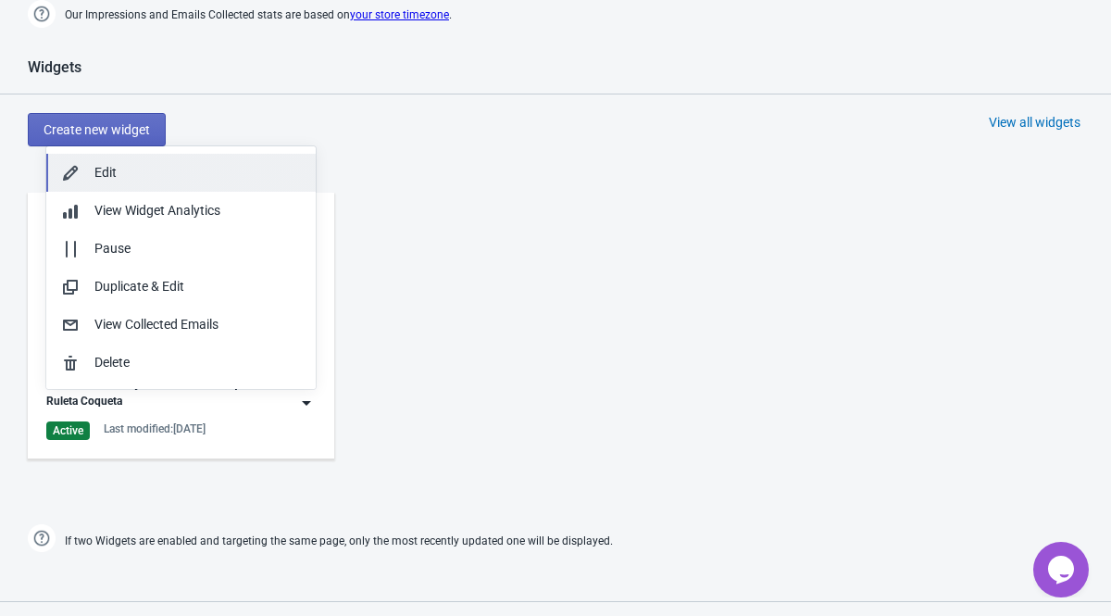
click at [176, 165] on div "Edit" at bounding box center [197, 172] width 206 height 19
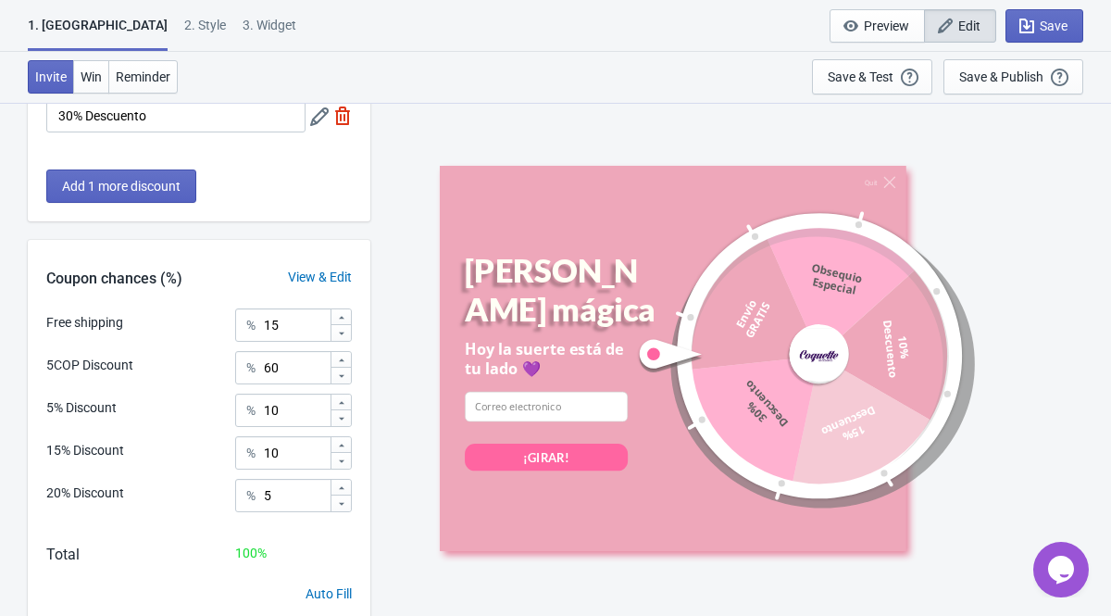
scroll to position [489, 0]
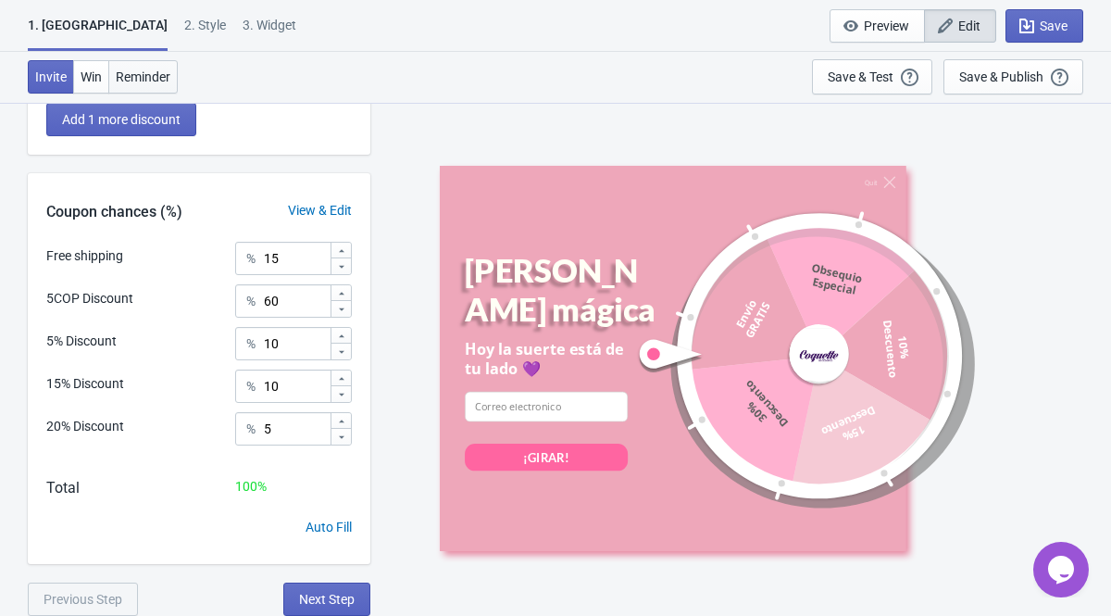
click at [147, 83] on span "Reminder" at bounding box center [143, 76] width 55 height 15
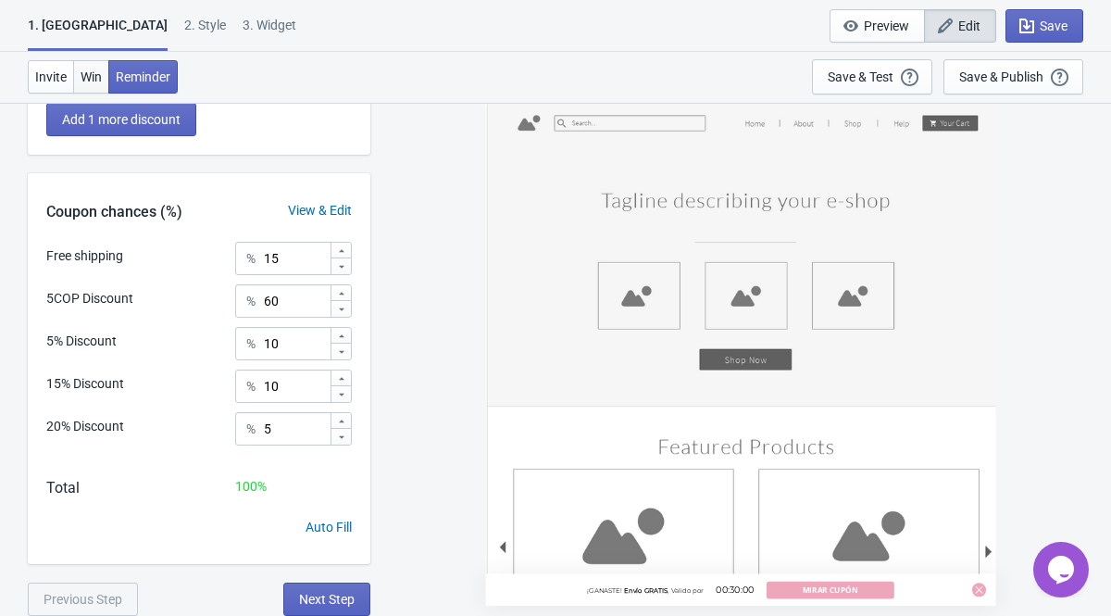
click at [92, 79] on span "Win" at bounding box center [91, 76] width 21 height 15
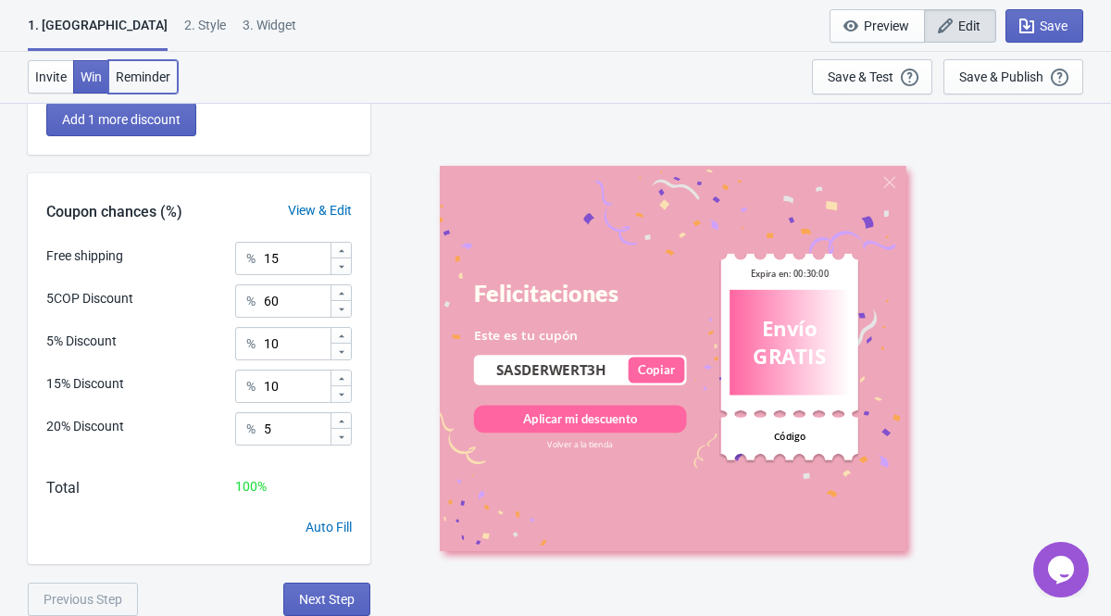
click at [143, 76] on span "Reminder" at bounding box center [143, 76] width 55 height 15
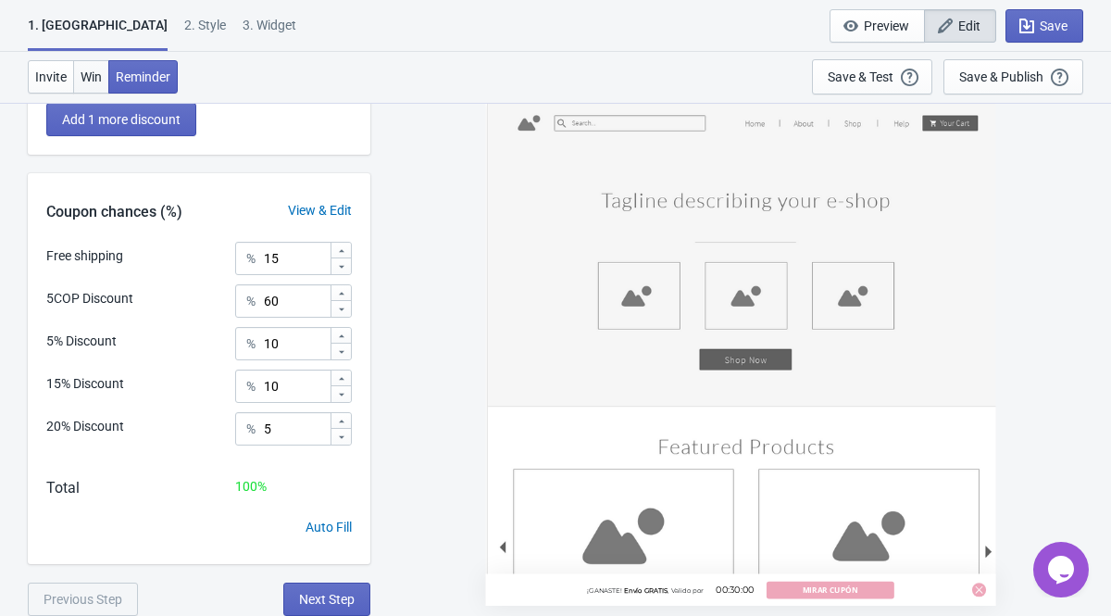
click at [98, 77] on span "Win" at bounding box center [91, 76] width 21 height 15
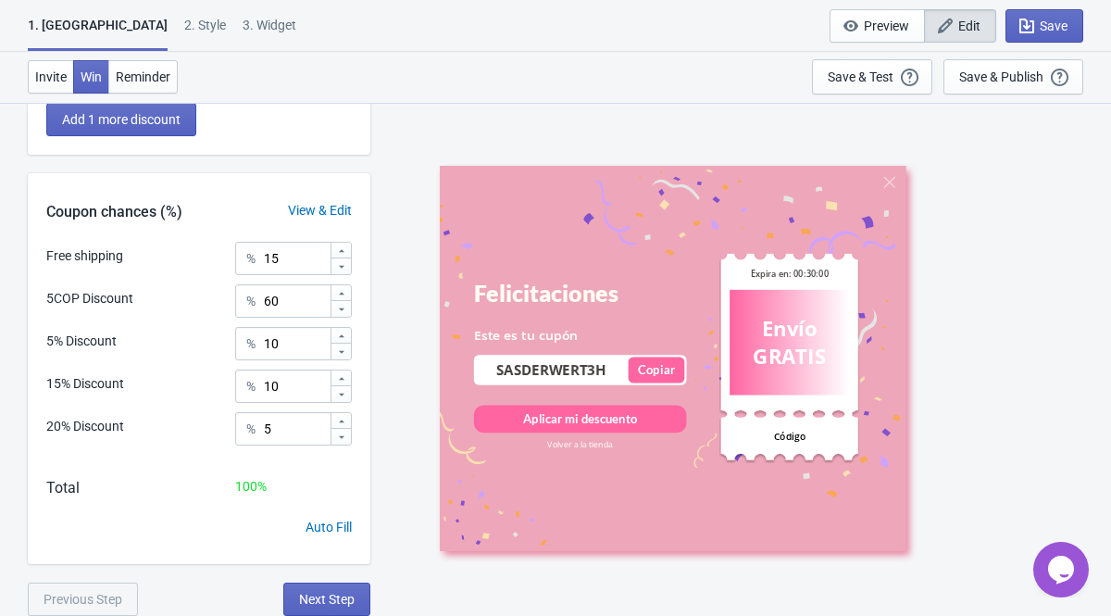
click at [243, 36] on div "3. Widget" at bounding box center [270, 32] width 54 height 32
select select "once"
select select "1"
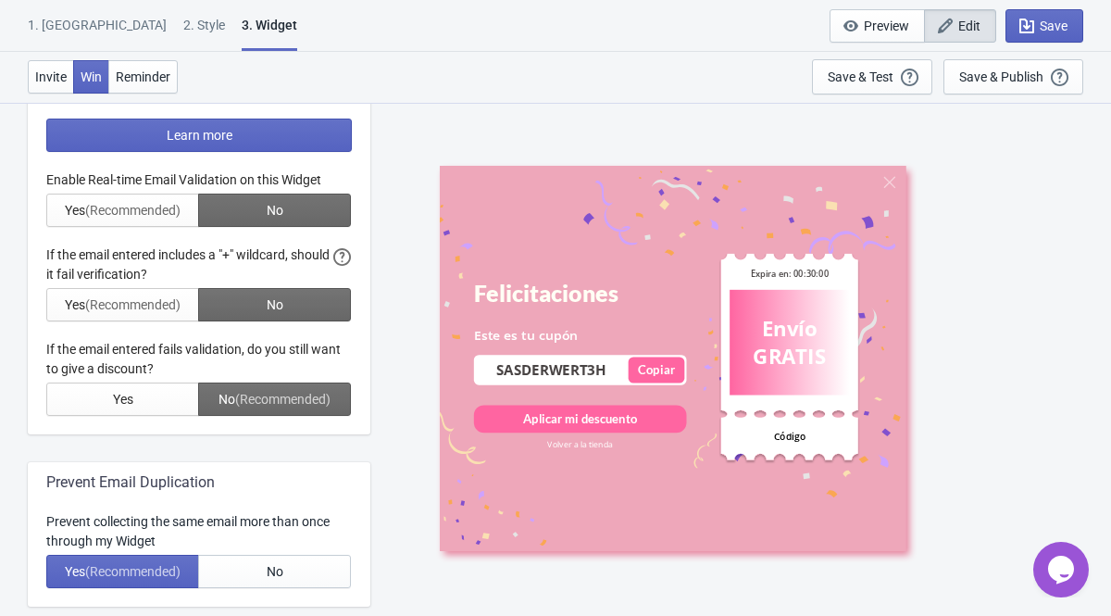
scroll to position [0, 0]
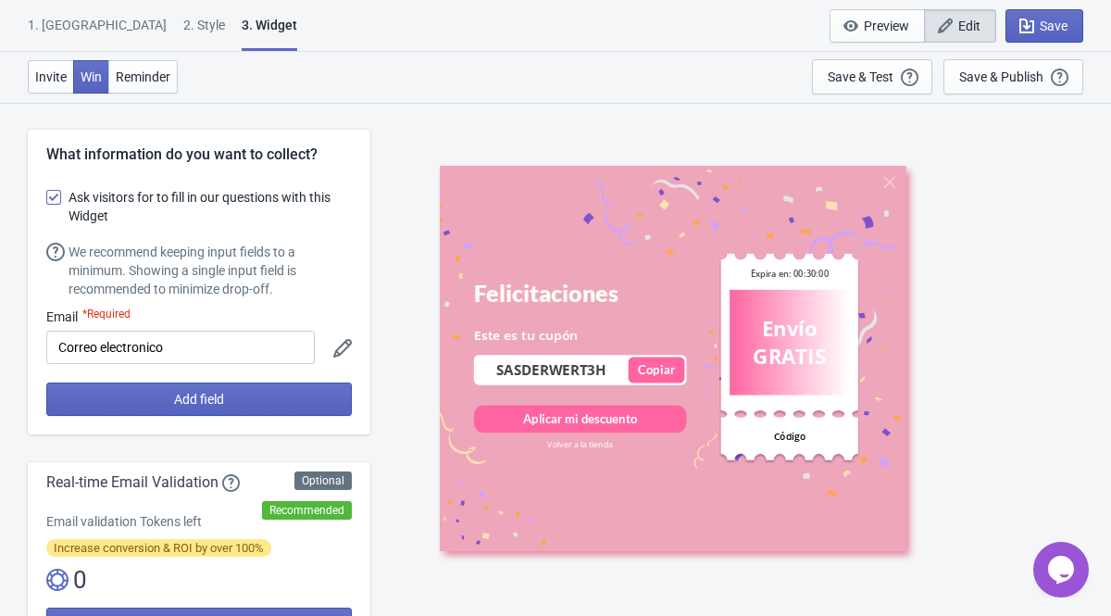
click at [154, 31] on div "1. Coupon 2 . Style 3. Widget" at bounding box center [166, 33] width 277 height 35
click at [183, 31] on div "2 . Style" at bounding box center [204, 32] width 42 height 32
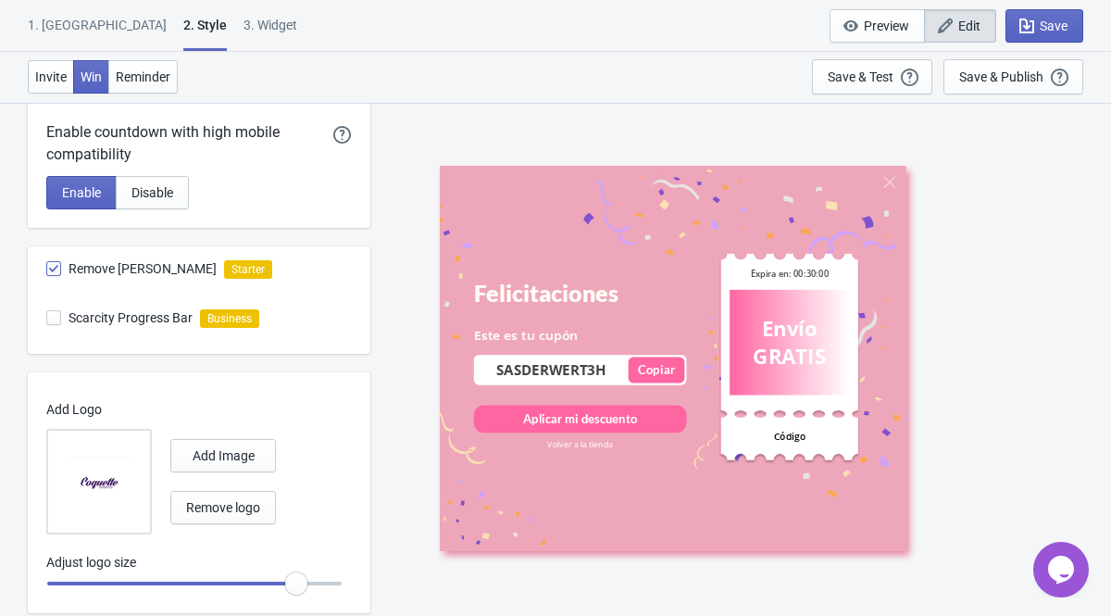
scroll to position [578, 0]
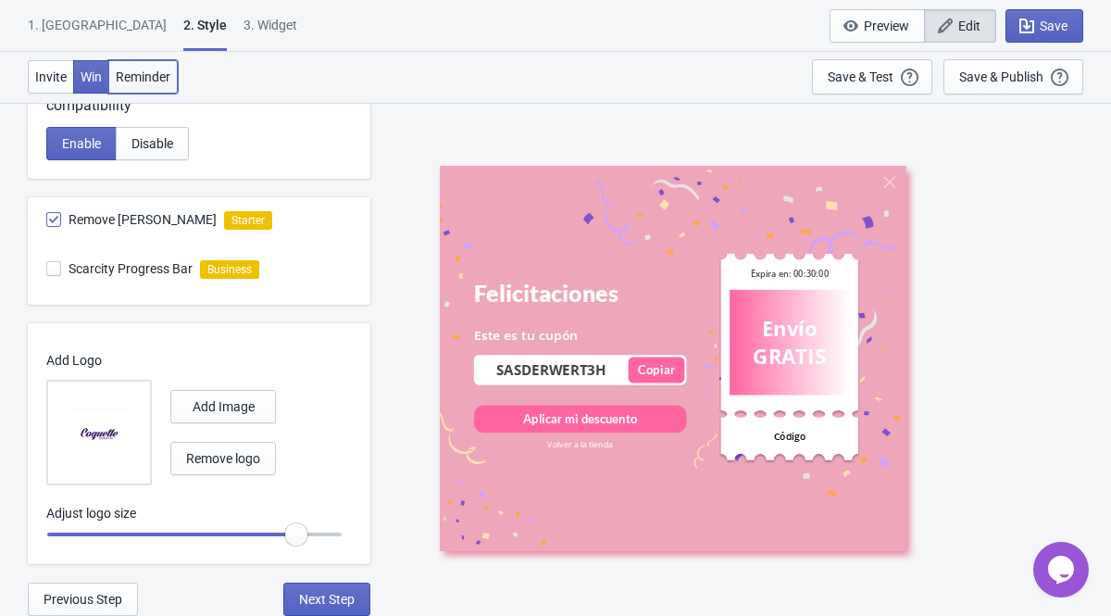
click at [140, 78] on span "Reminder" at bounding box center [143, 76] width 55 height 15
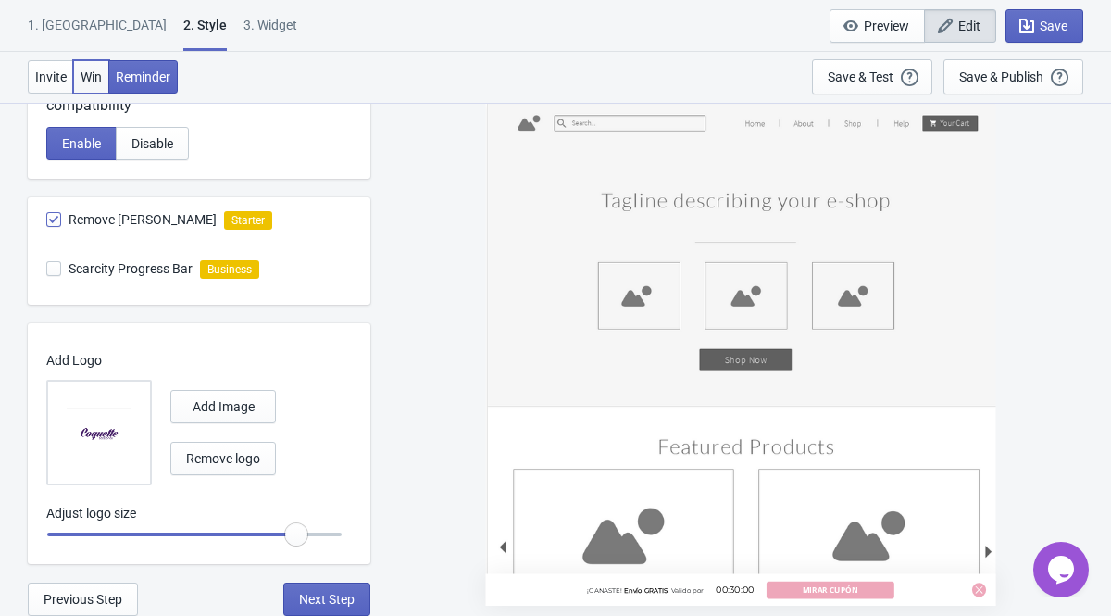
click at [98, 70] on span "Win" at bounding box center [91, 76] width 21 height 15
radio input "true"
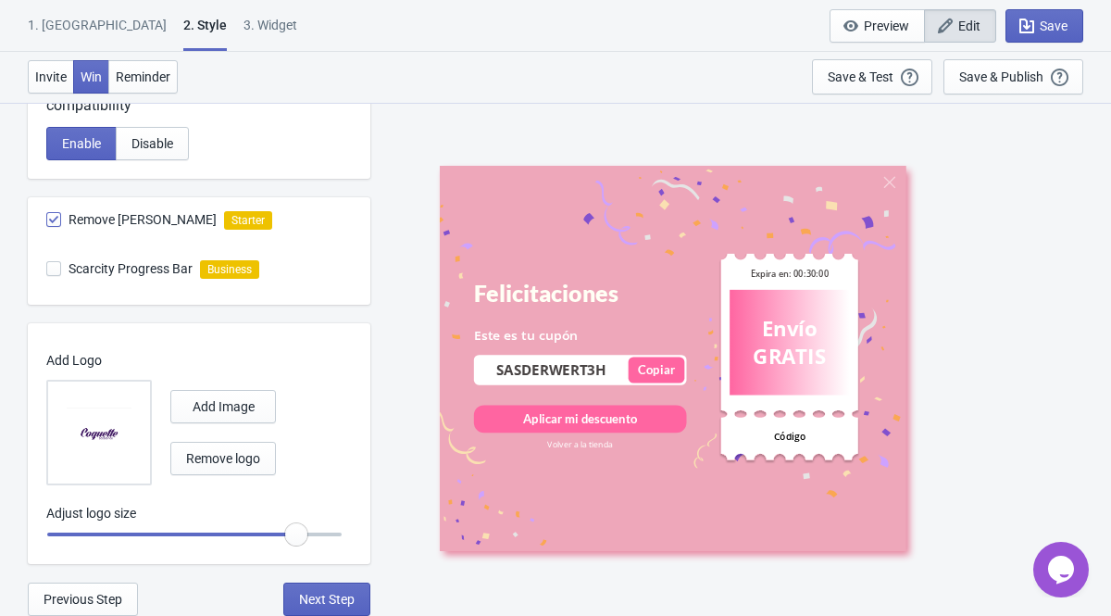
click at [243, 23] on div "3. Widget" at bounding box center [270, 32] width 54 height 32
select select "once"
select select "1"
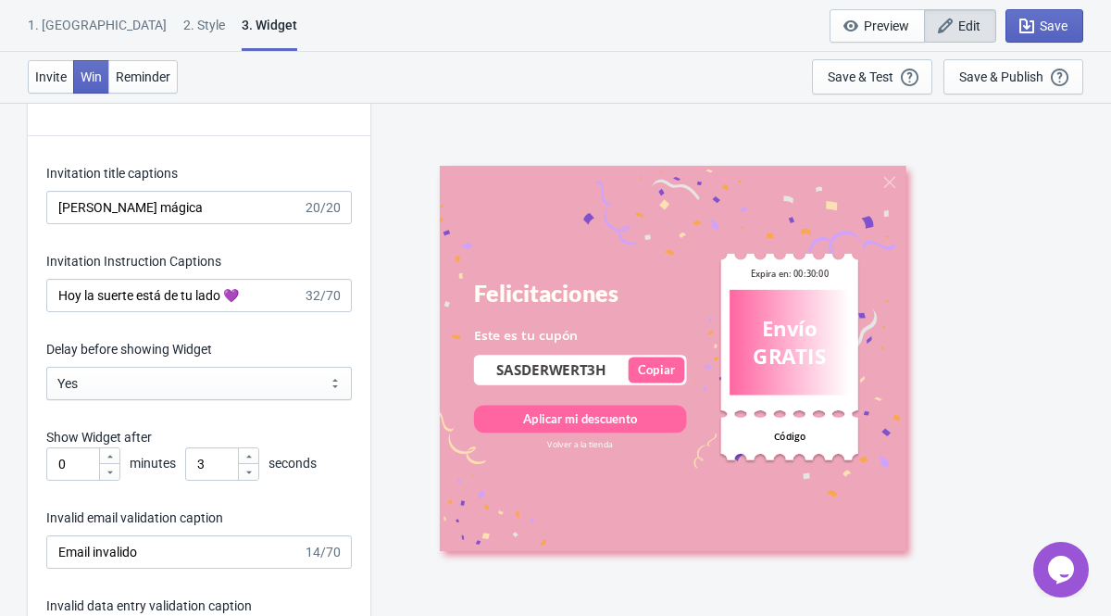
scroll to position [2545, 0]
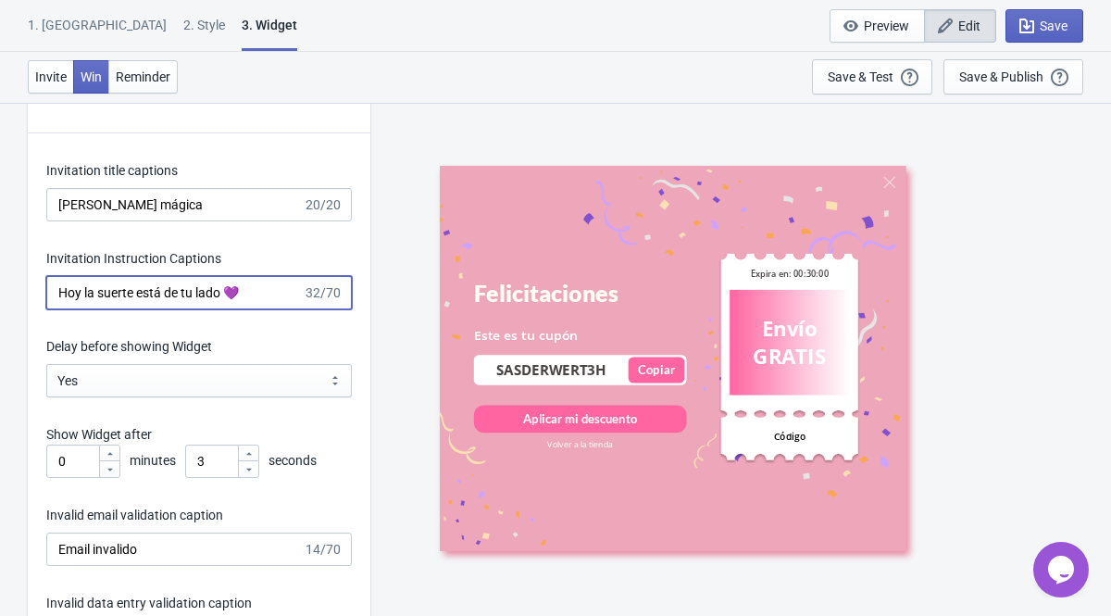
click at [248, 294] on input "Hoy la suerte está de tu lado 💜" at bounding box center [174, 292] width 256 height 33
paste input "💖"
click at [233, 292] on input "Hoy la suerte está de tu lado 💖" at bounding box center [174, 292] width 256 height 33
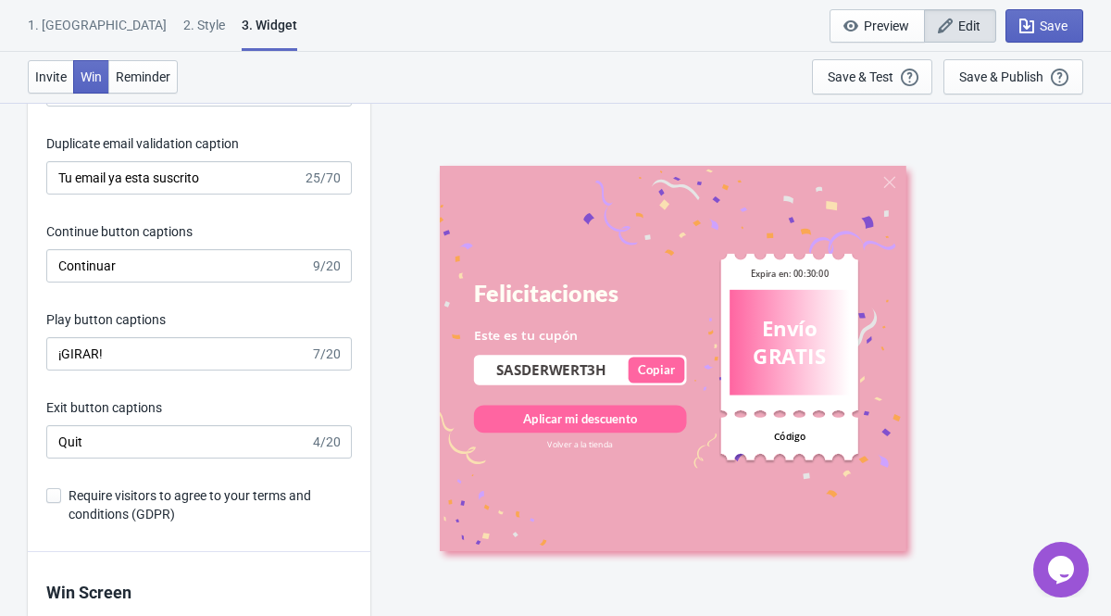
scroll to position [3104, 0]
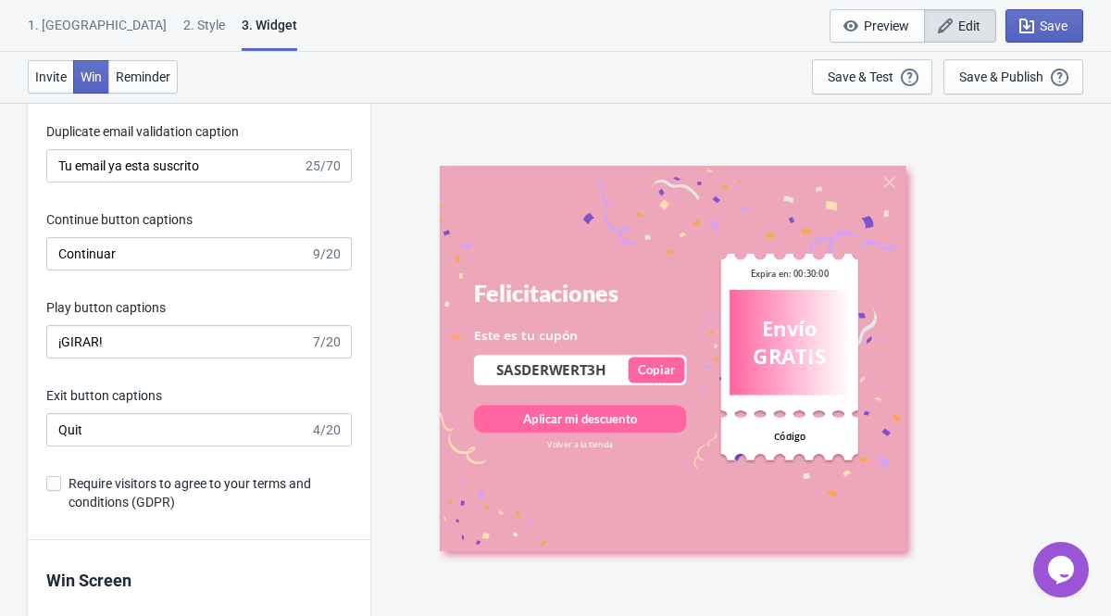
type input "Hoy la suerte está de tu lado 💖"
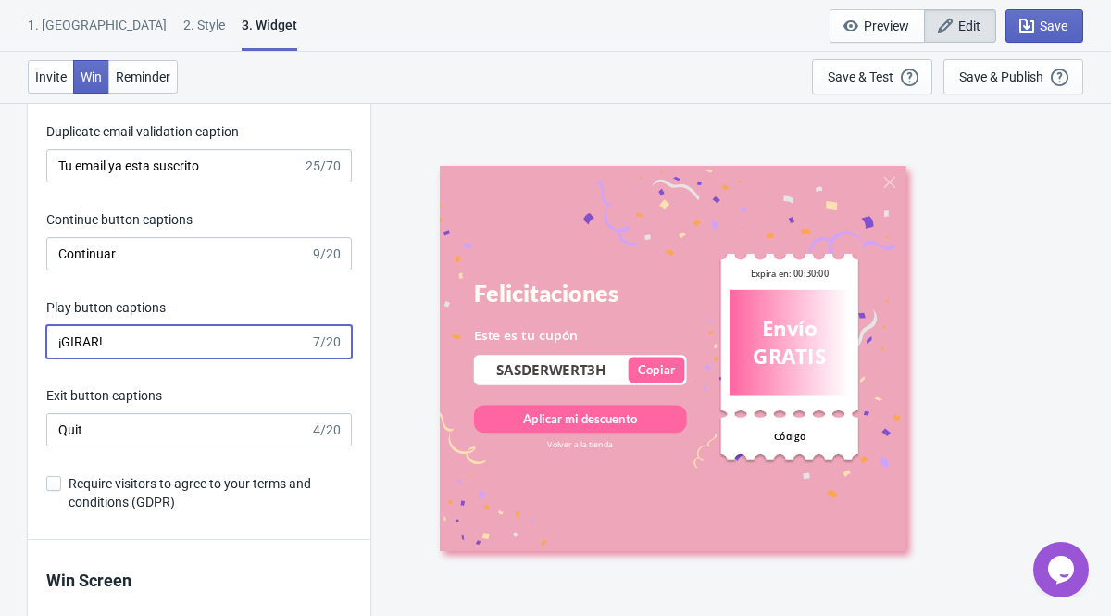
click at [100, 336] on input "¡GIRAR!" at bounding box center [178, 341] width 264 height 33
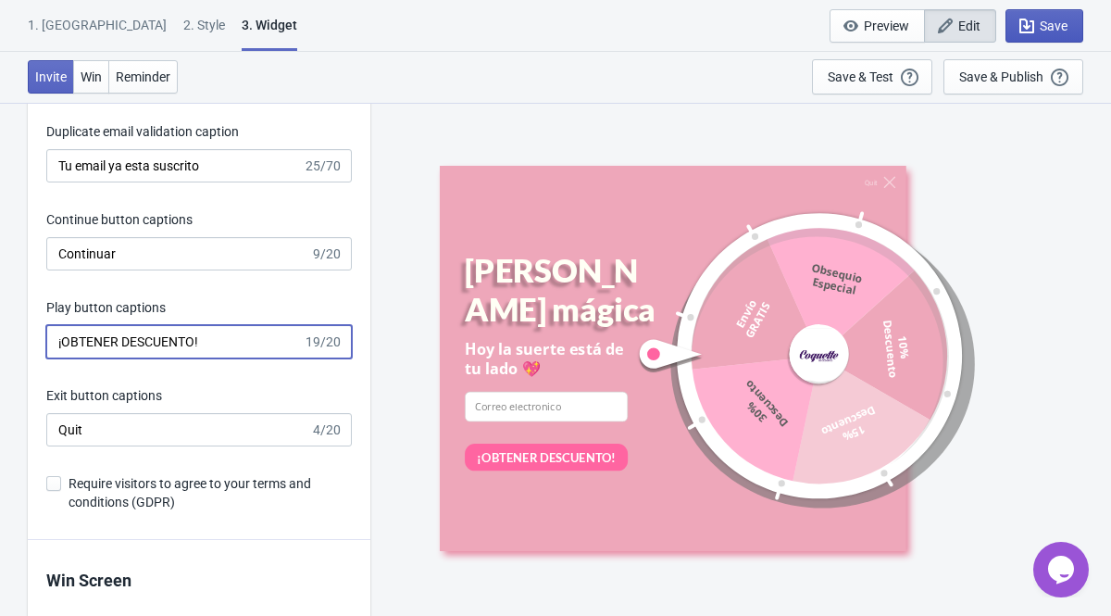
type input "¡OBTENER DESCUENTO!"
click at [1064, 25] on span "Save" at bounding box center [1053, 26] width 28 height 15
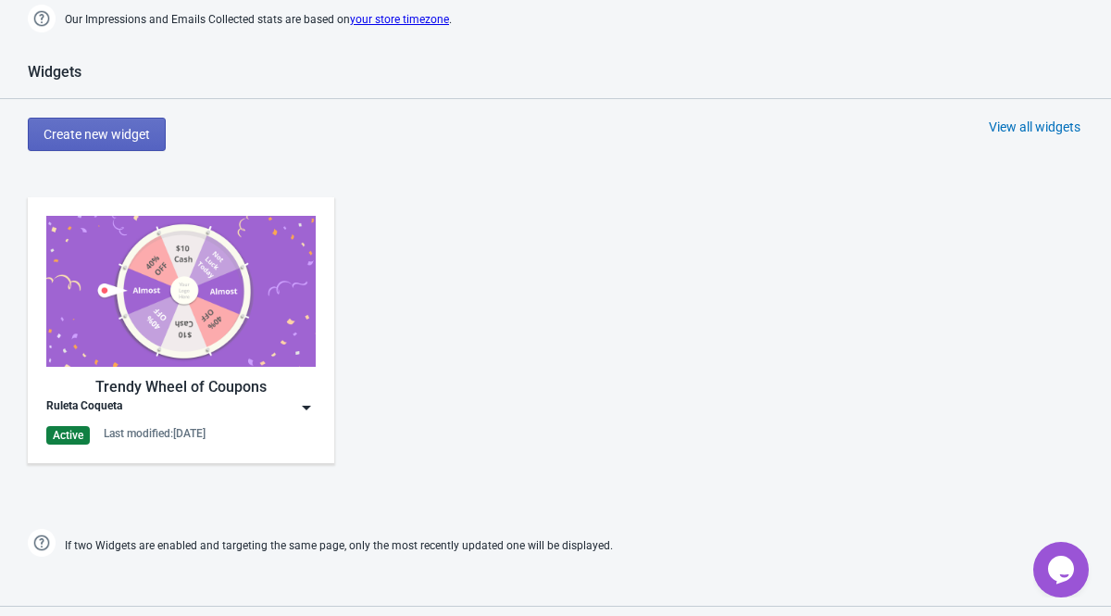
scroll to position [755, 0]
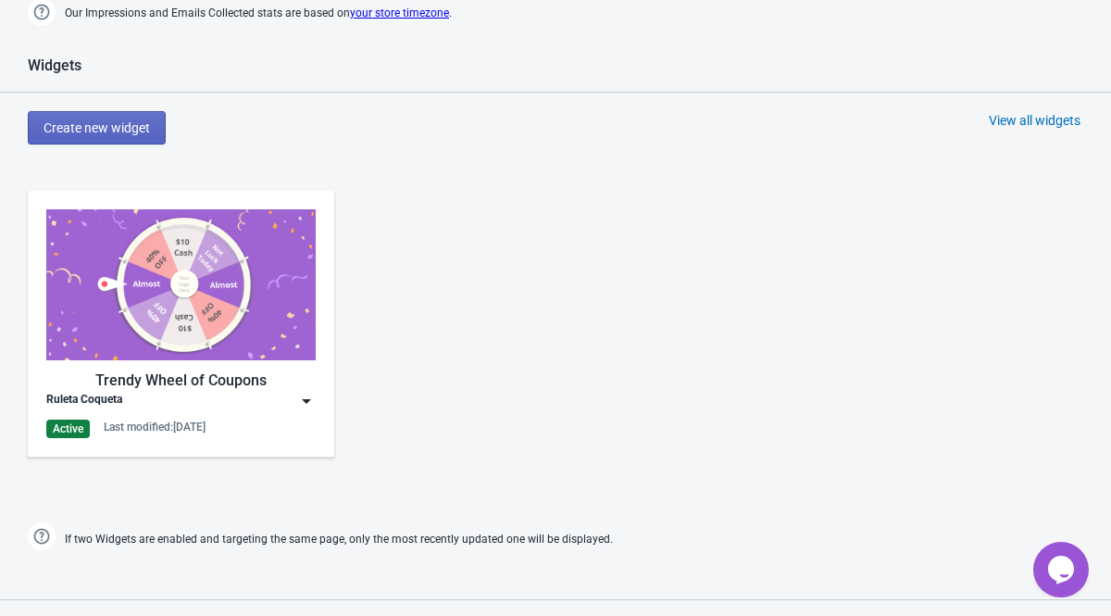
click at [173, 316] on img at bounding box center [180, 284] width 269 height 151
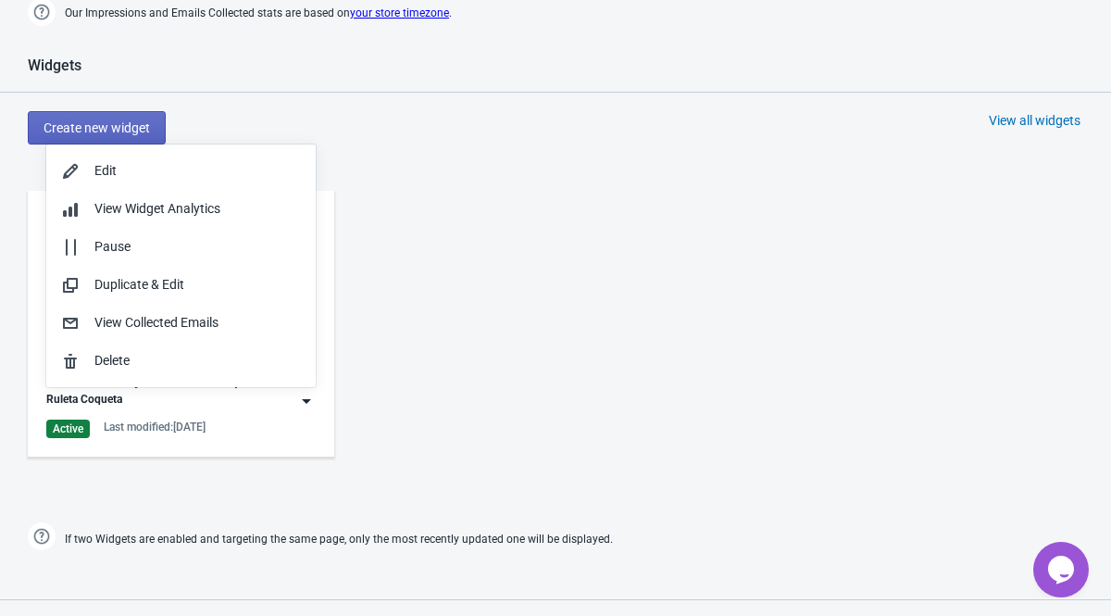
click at [129, 414] on div "Trendy Wheel of Coupons Ruleta Coqueta Active Last modified: [DATE]" at bounding box center [180, 323] width 269 height 229
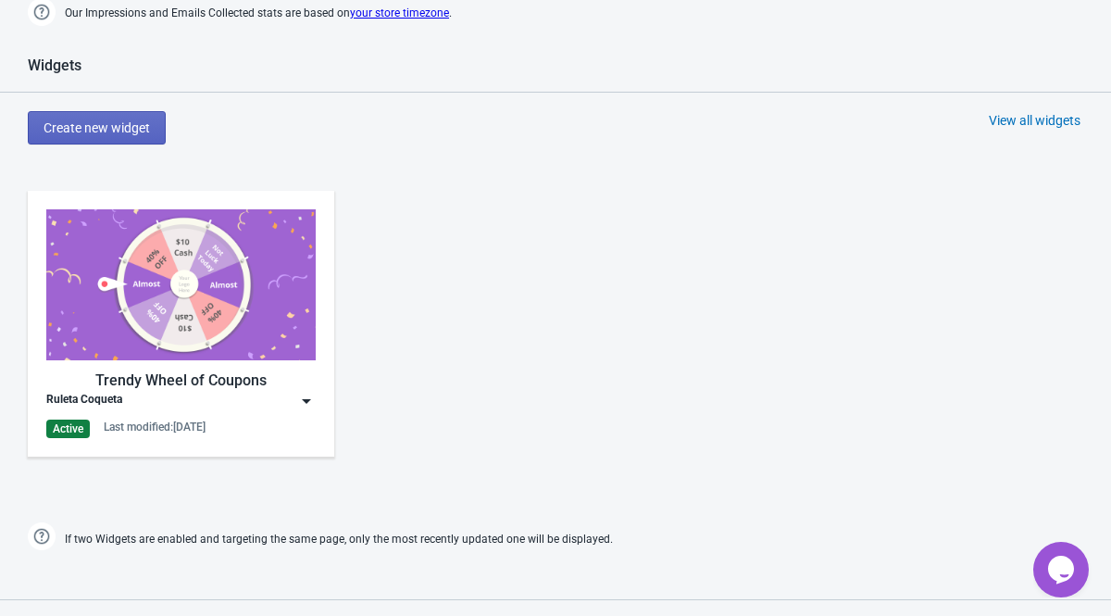
click at [144, 417] on div "Trendy Wheel of Coupons Ruleta Coqueta Active Last modified: [DATE]" at bounding box center [180, 323] width 269 height 229
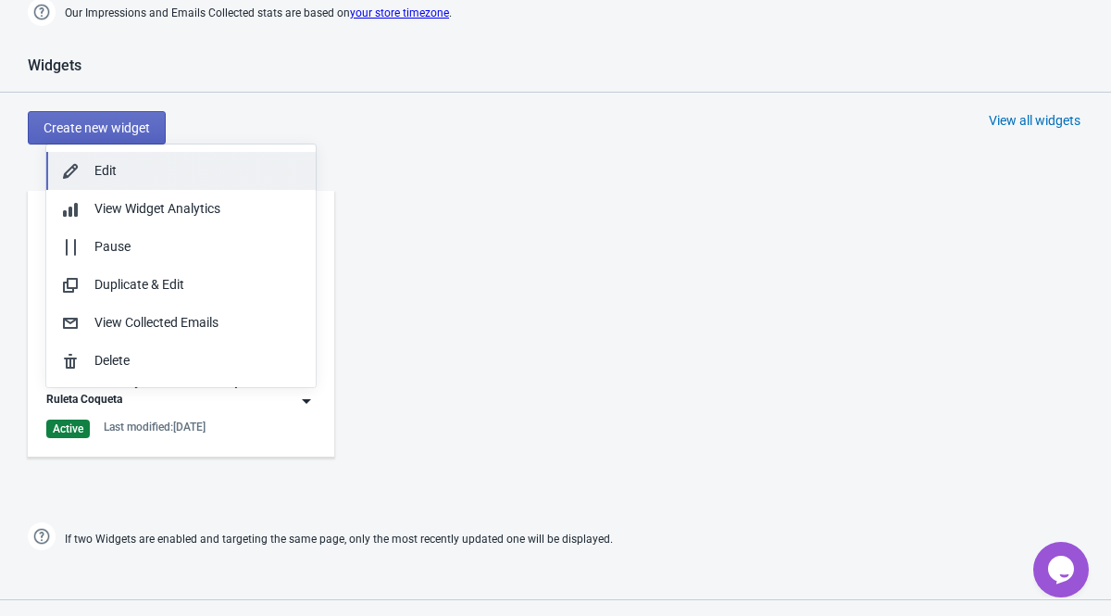
click at [140, 173] on div "Edit" at bounding box center [197, 170] width 206 height 19
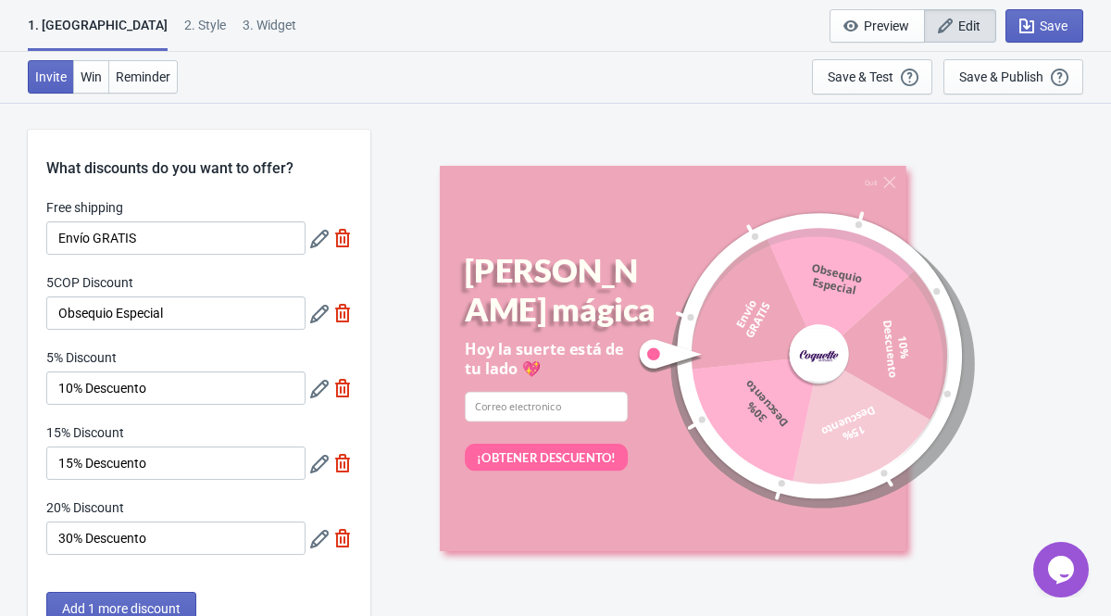
click at [303, 89] on div "Invite Win Reminder Save & Test Open a Widget Preview of your site so that you …" at bounding box center [555, 77] width 1111 height 51
click at [184, 27] on div "2 . Style" at bounding box center [205, 32] width 42 height 32
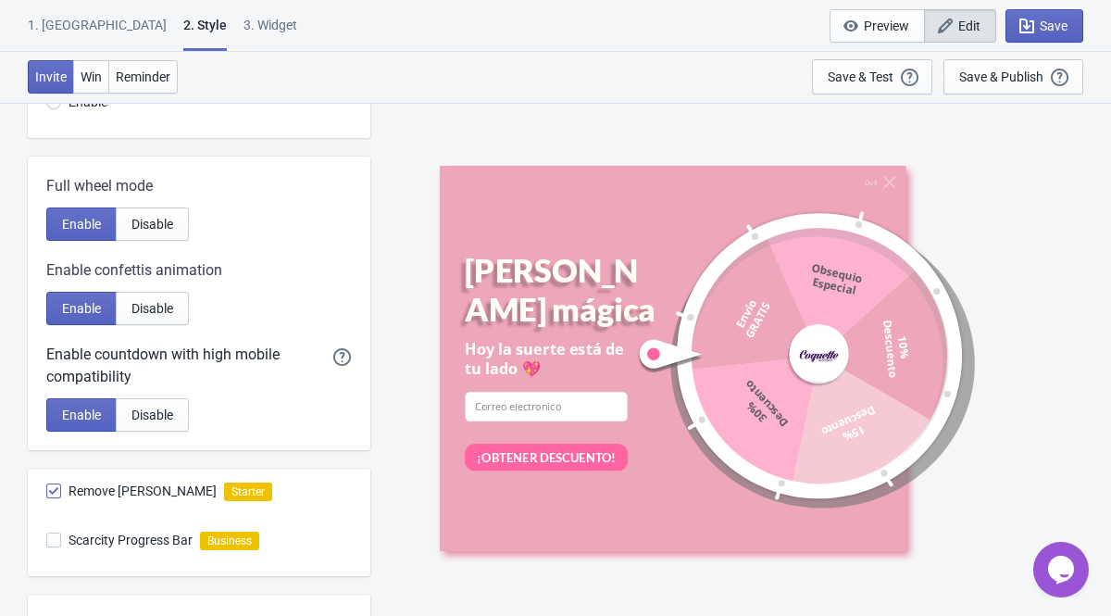
scroll to position [311, 0]
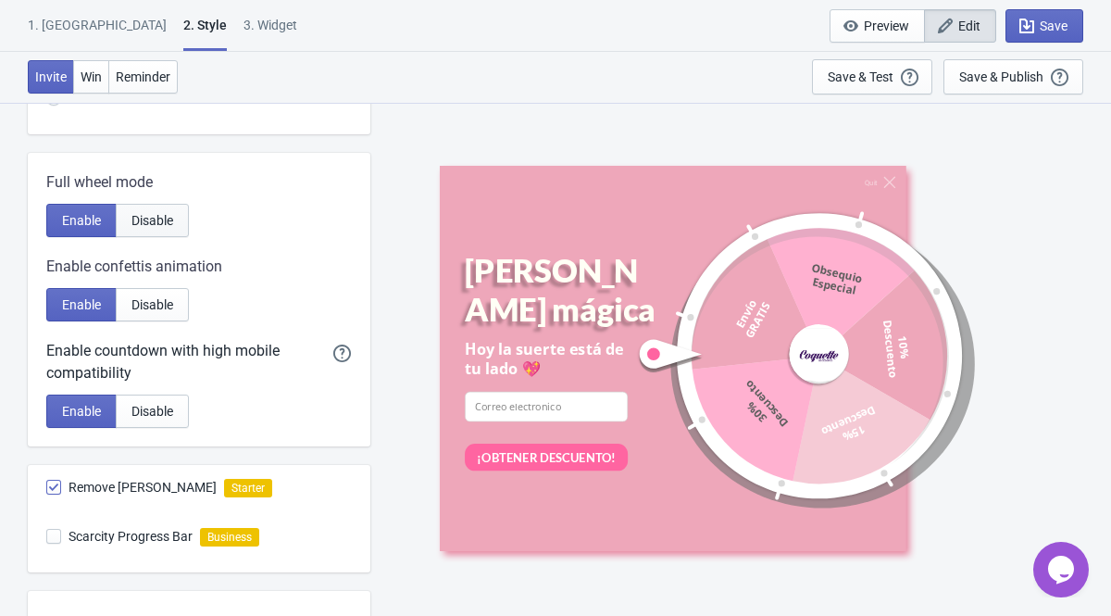
click at [159, 216] on span "Disable" at bounding box center [152, 220] width 42 height 15
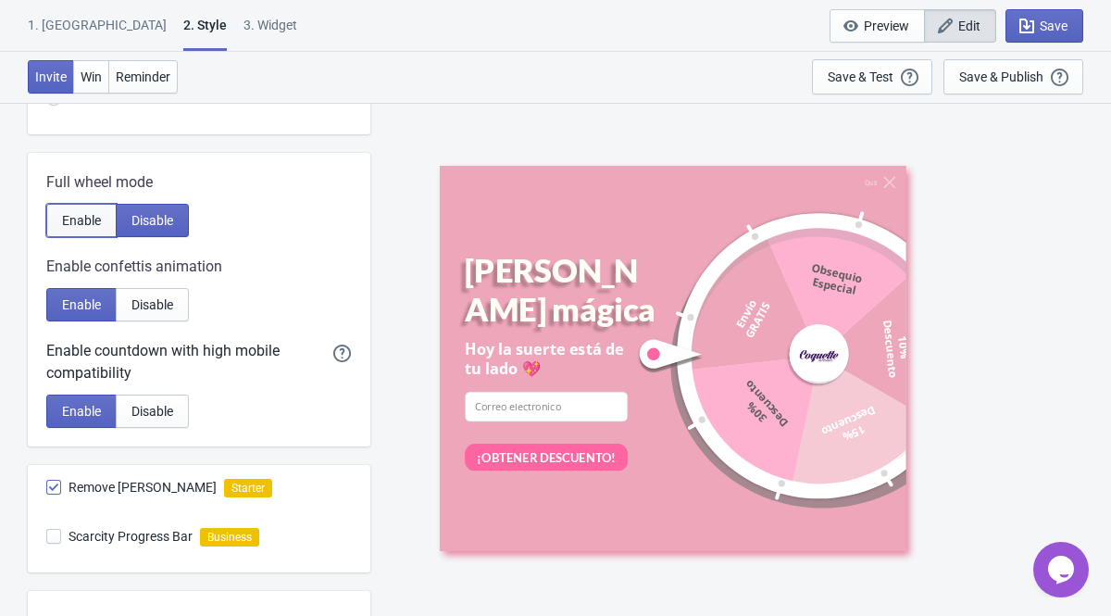
click at [96, 220] on span "Enable" at bounding box center [81, 220] width 39 height 15
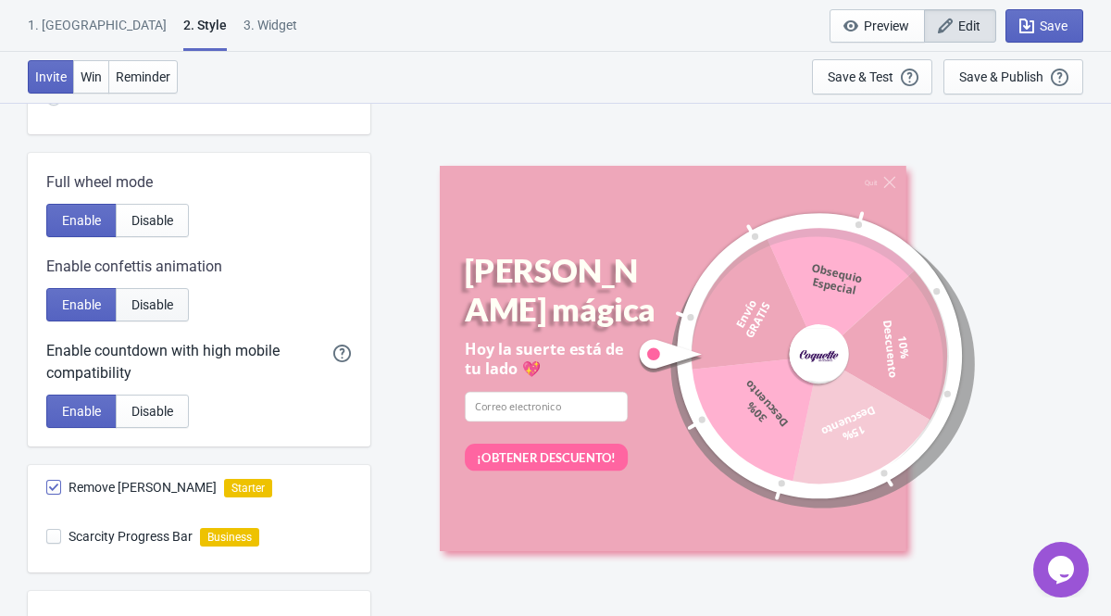
click at [144, 306] on span "Disable" at bounding box center [152, 304] width 42 height 15
click at [90, 309] on span "Enable" at bounding box center [81, 304] width 39 height 15
radio input "true"
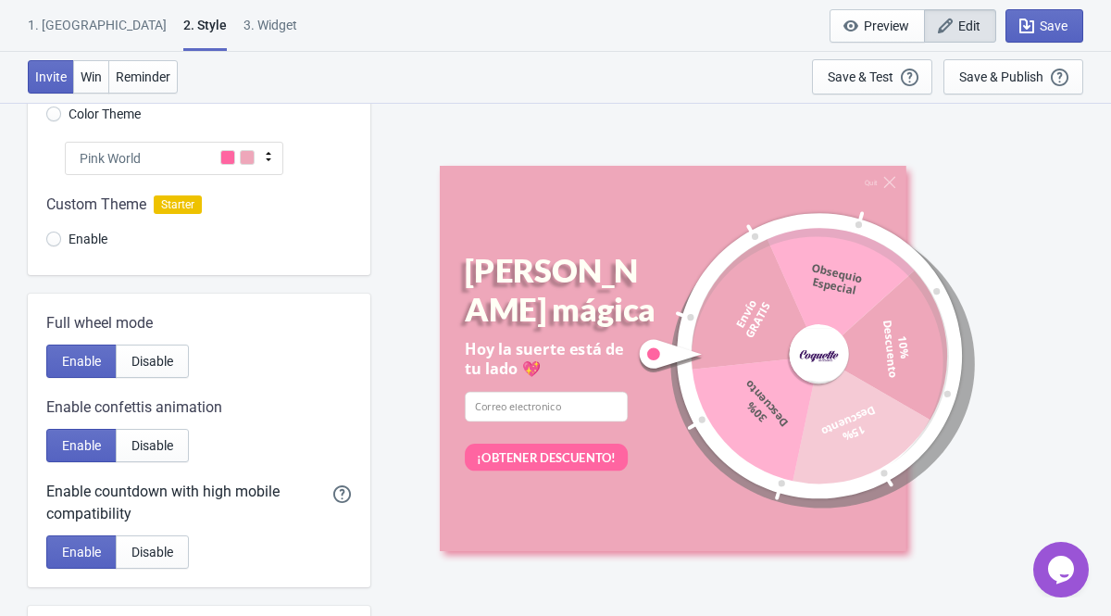
scroll to position [211, 0]
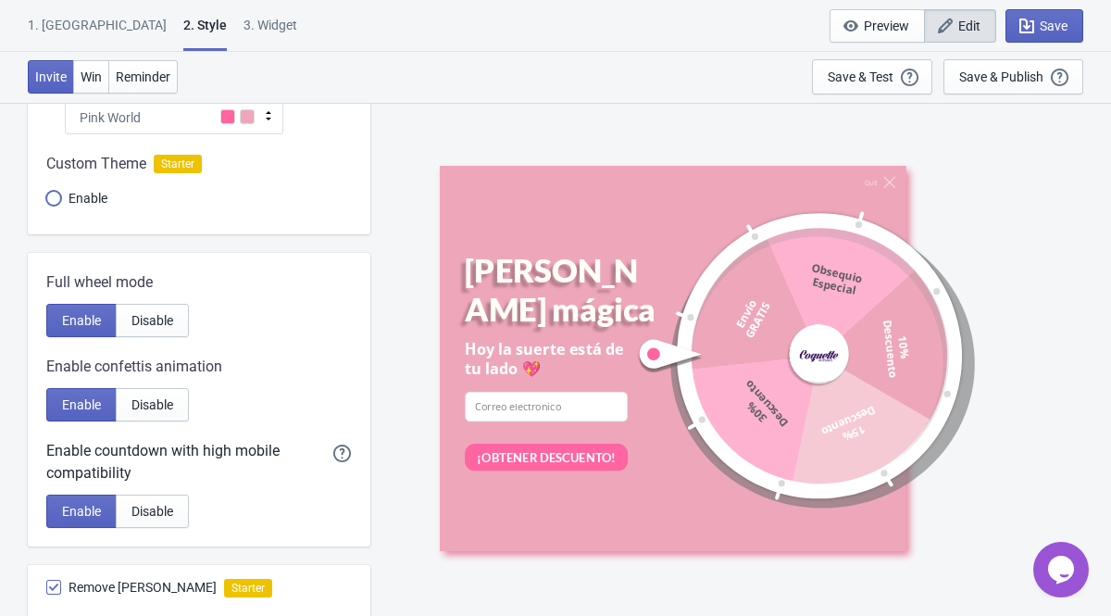
click at [56, 200] on input "Enable" at bounding box center [53, 207] width 15 height 33
radio input "true"
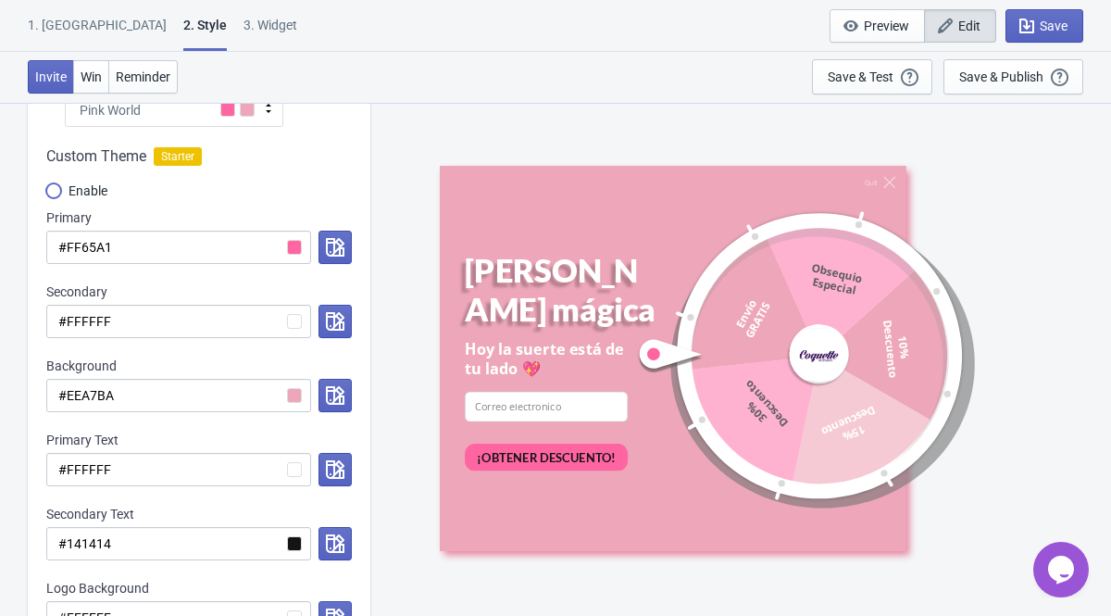
scroll to position [208, 0]
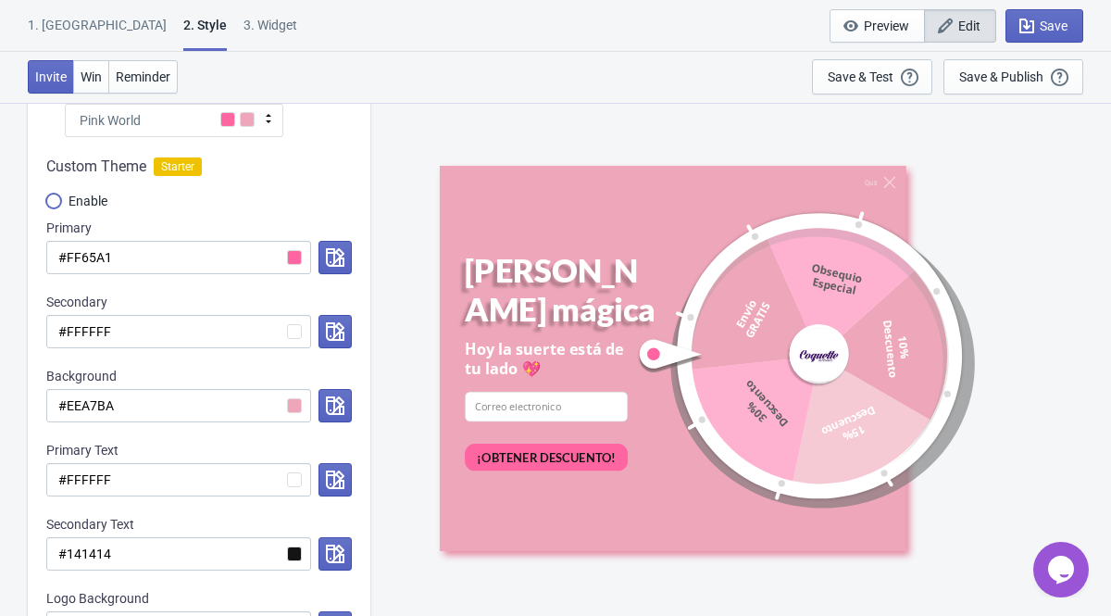
click at [56, 200] on input "Enable" at bounding box center [53, 209] width 15 height 33
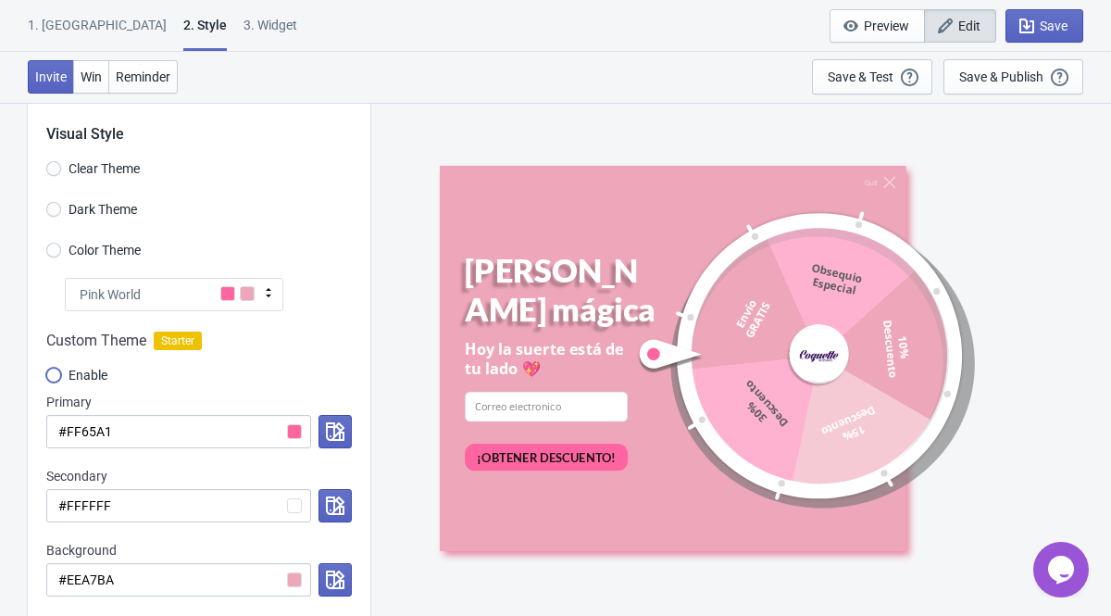
scroll to position [35, 0]
click at [206, 14] on div "1. Coupon 2 . Style 3. Widget 1. Coupon 2 . Style 3. Widget Save and Exit Previ…" at bounding box center [555, 26] width 1111 height 52
click at [243, 29] on div "3. Widget" at bounding box center [270, 32] width 54 height 32
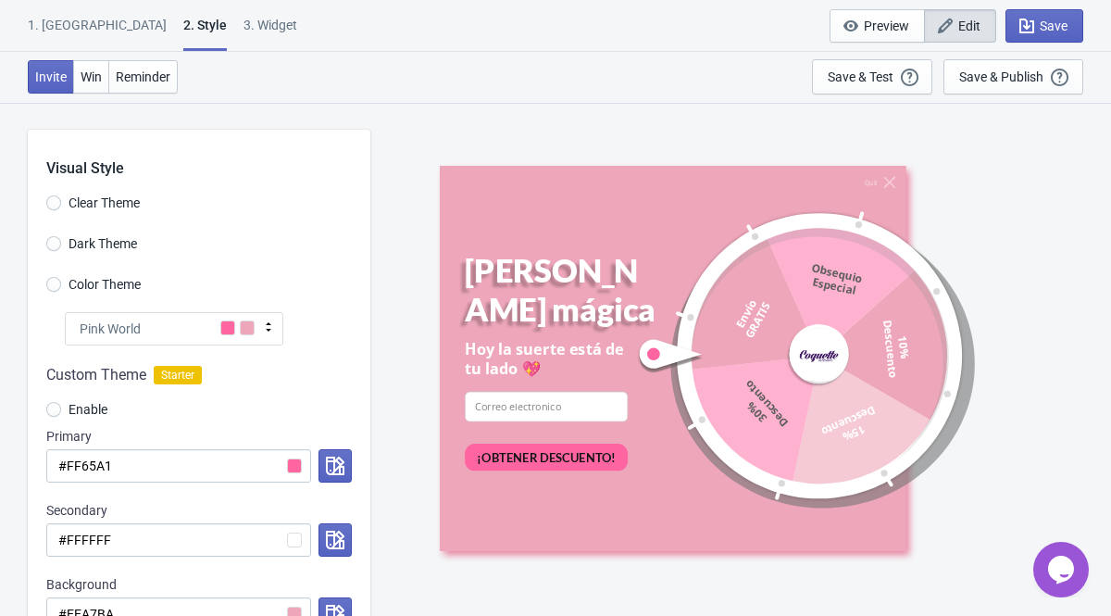
select select "once"
select select "1"
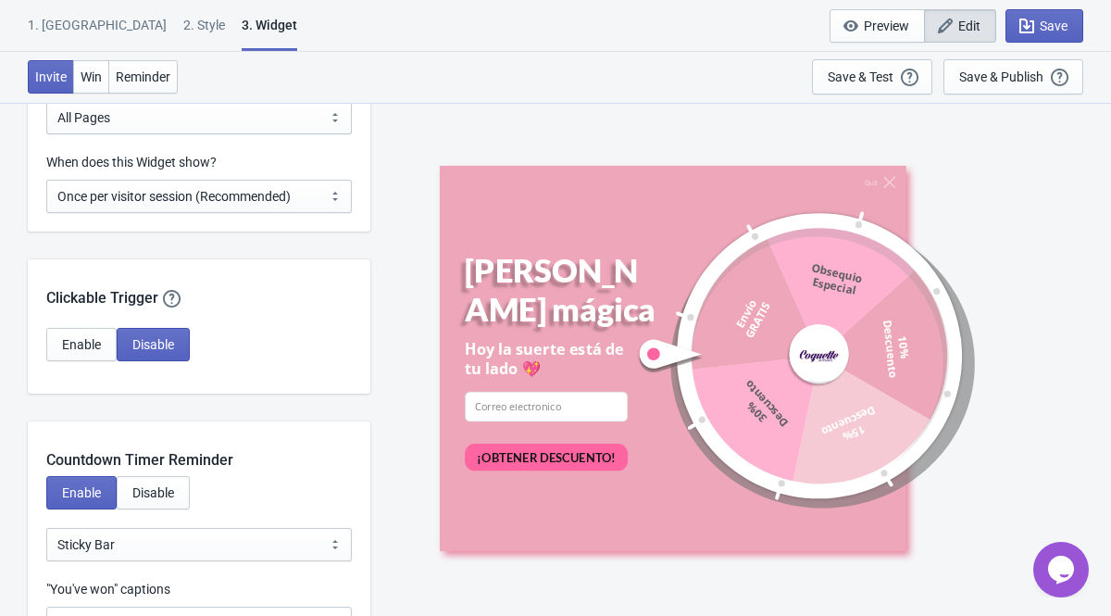
scroll to position [1542, 0]
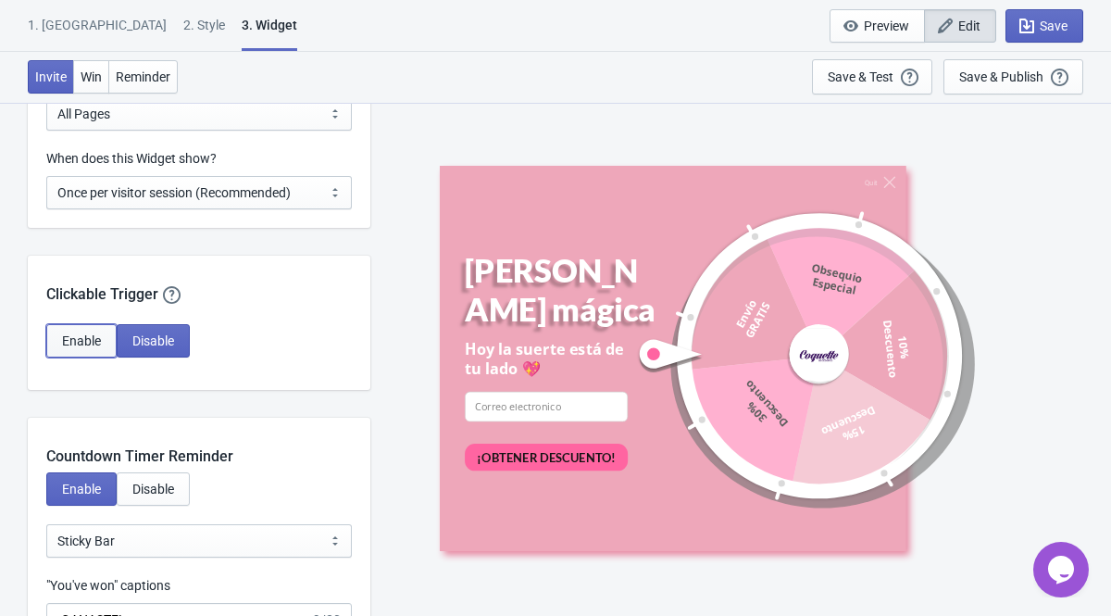
click at [104, 335] on button "Enable" at bounding box center [81, 340] width 70 height 33
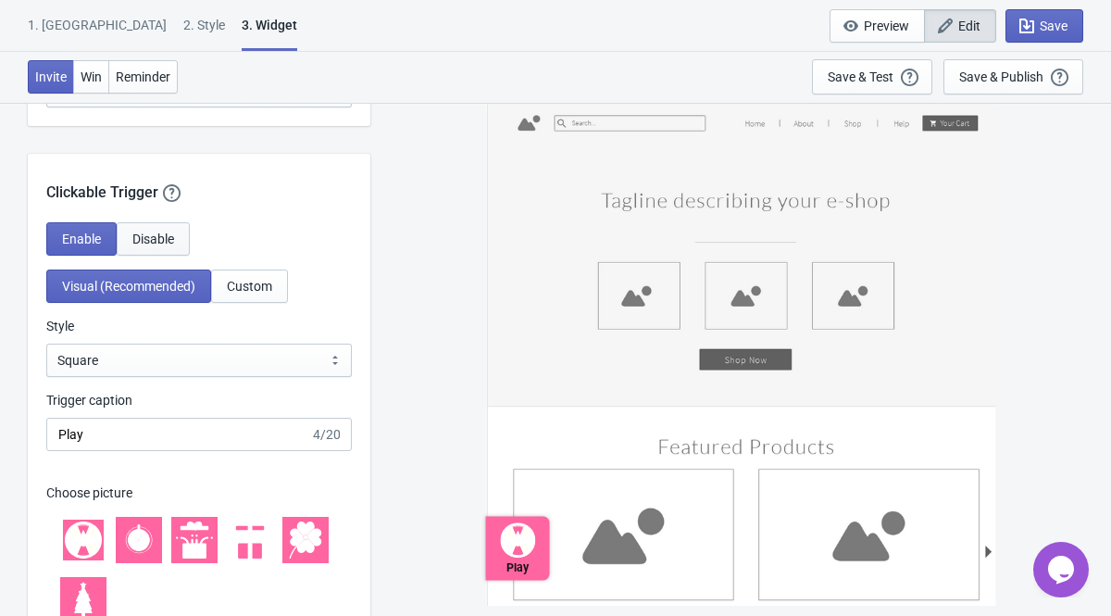
scroll to position [1720, 0]
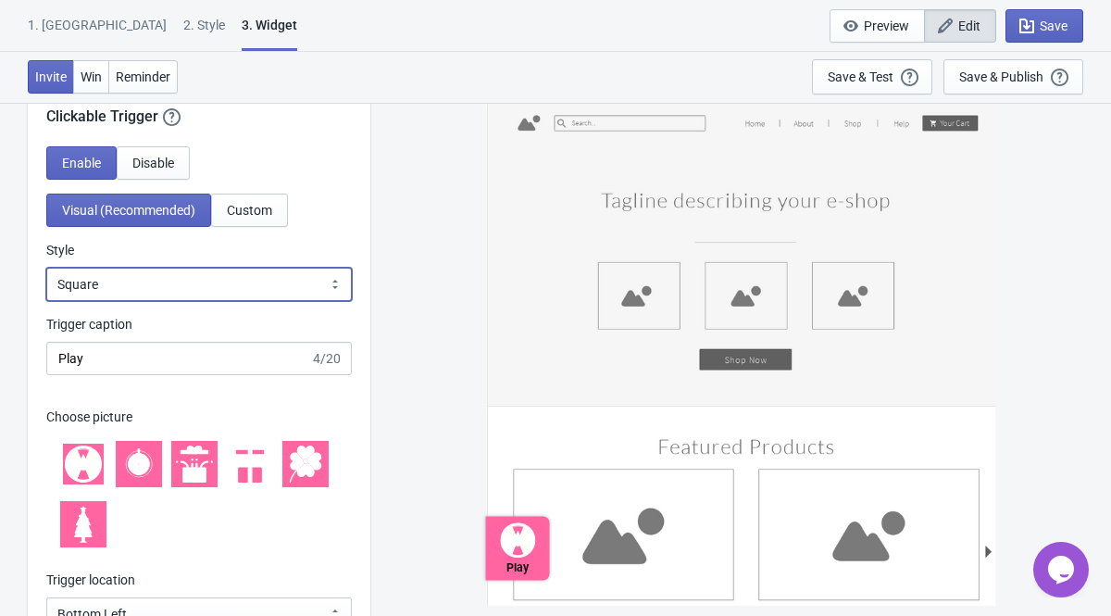
click at [112, 284] on select "Square Circle Tab" at bounding box center [198, 283] width 305 height 33
click at [128, 294] on select "Square Circle Tab" at bounding box center [198, 283] width 305 height 33
select select "tab"
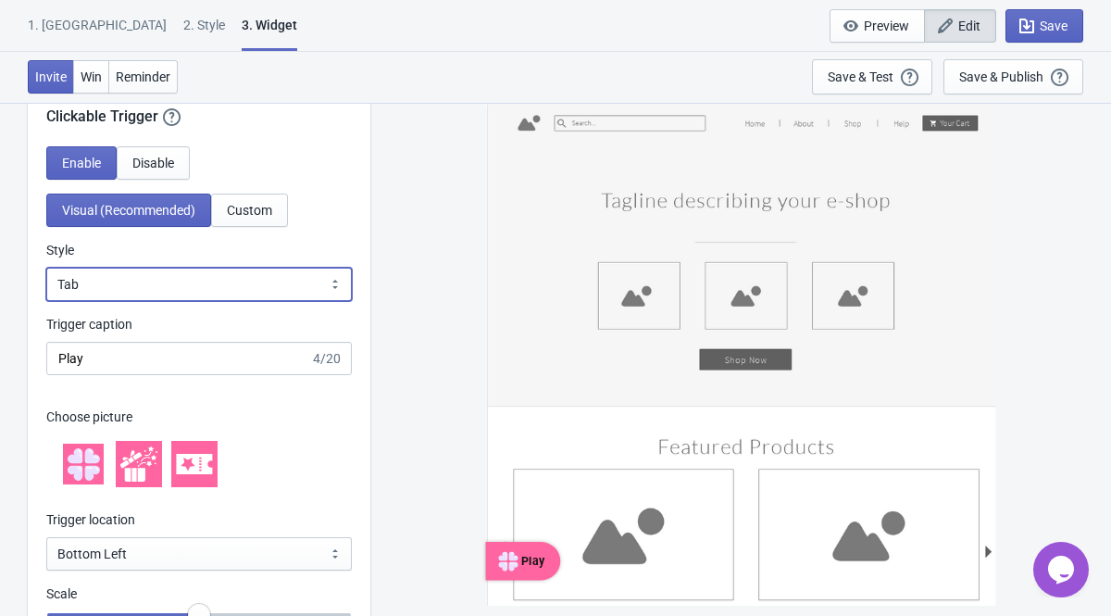
click at [135, 288] on select "Square Circle Tab" at bounding box center [198, 283] width 305 height 33
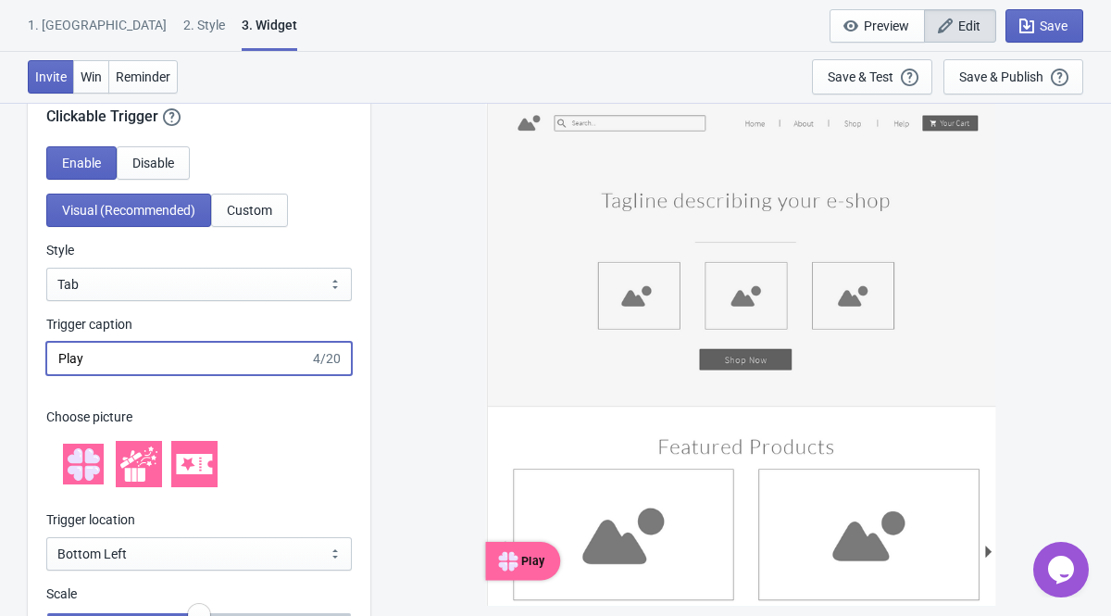
click at [116, 352] on input "Play" at bounding box center [178, 358] width 264 height 33
type input "P"
click at [90, 466] on icon at bounding box center [91, 472] width 15 height 15
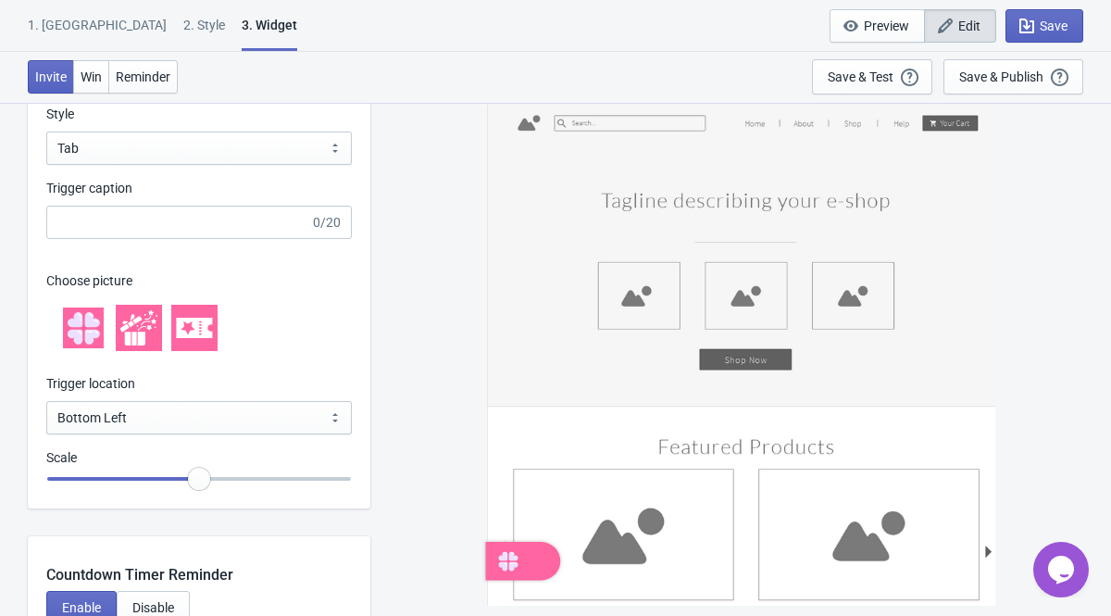
scroll to position [1867, 0]
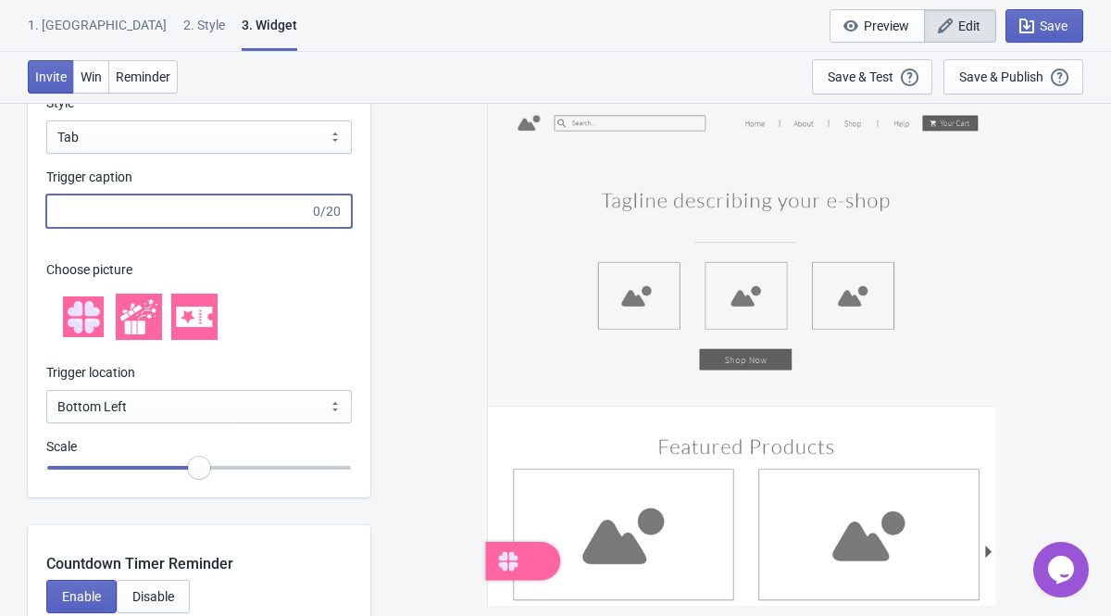
click at [118, 208] on input "Trigger caption" at bounding box center [178, 210] width 264 height 33
type input "SORPRESA!"
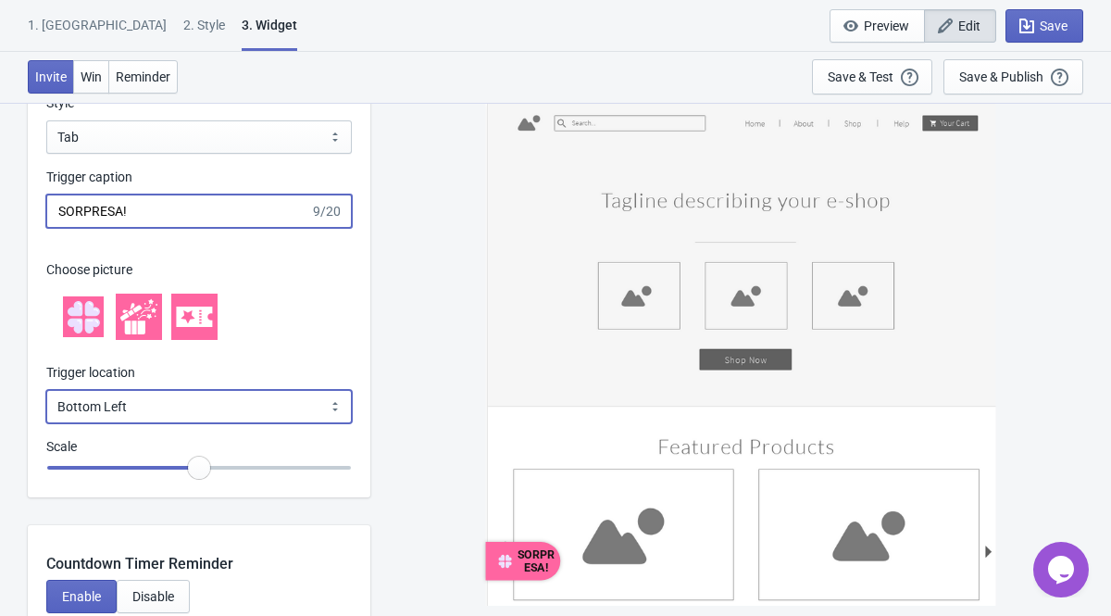
click at [155, 404] on select "Bottom Left Bottom Right Middle Left Middle Right Top Left Top Right" at bounding box center [198, 406] width 305 height 33
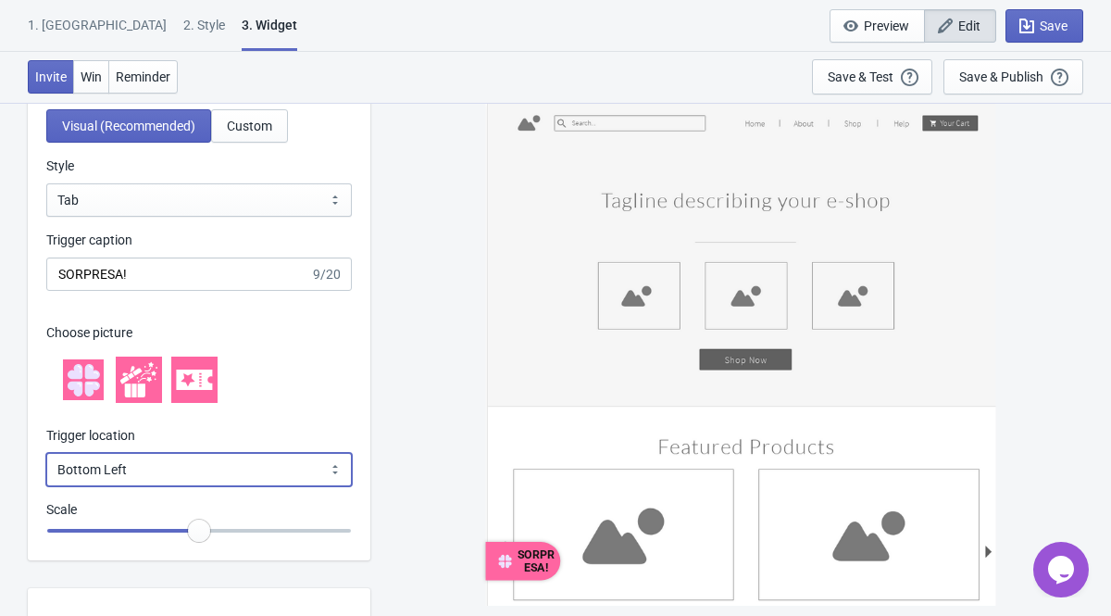
scroll to position [1777, 0]
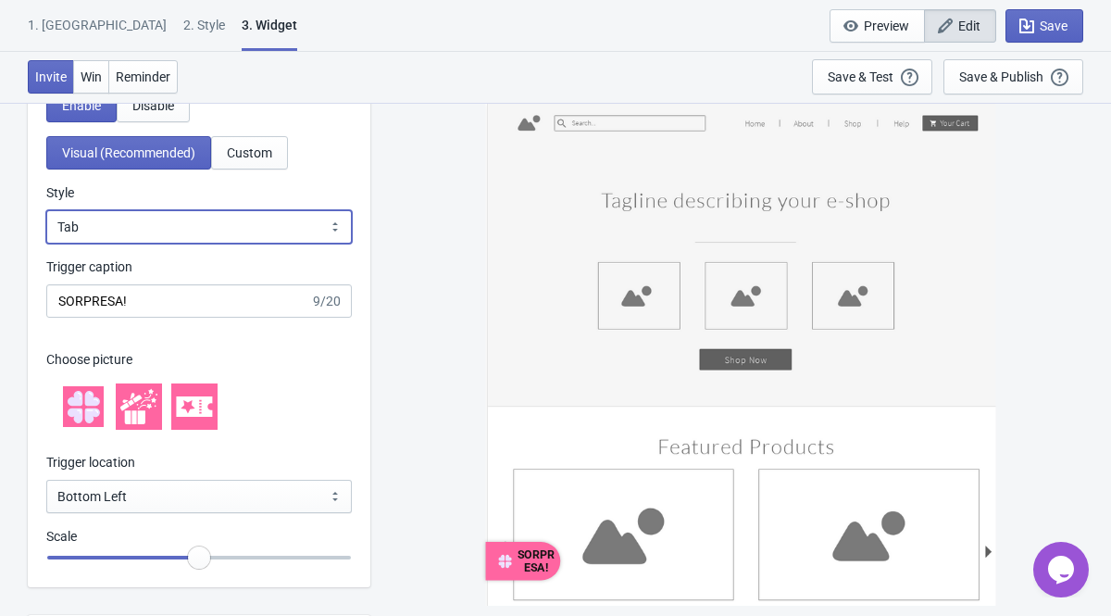
click at [104, 226] on select "Square Circle Tab" at bounding box center [198, 226] width 305 height 33
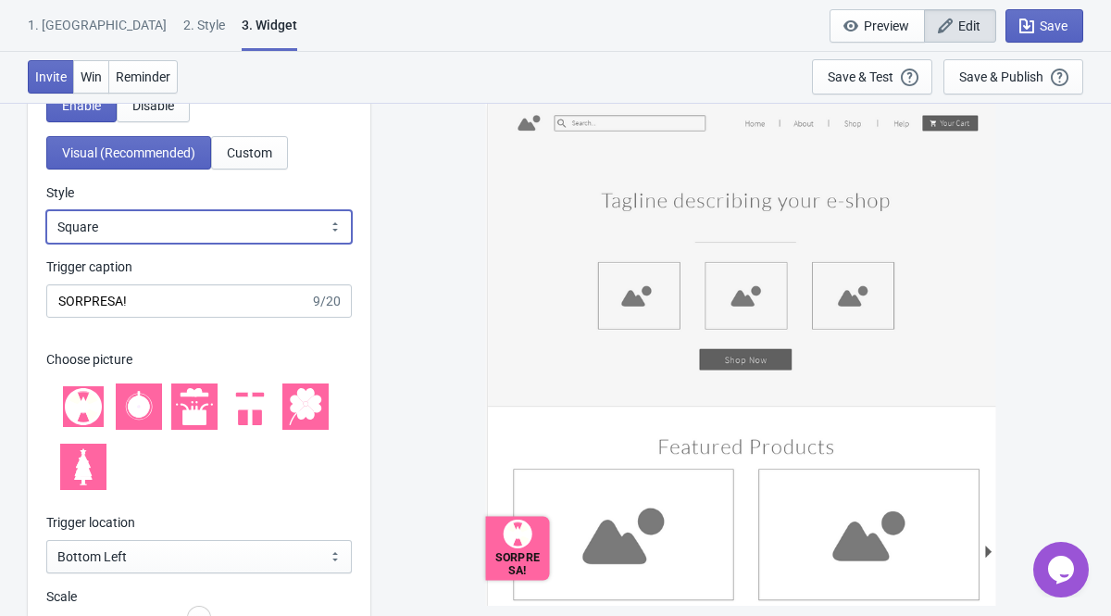
click at [117, 242] on select "Square Circle Tab" at bounding box center [198, 226] width 305 height 33
select select "tab"
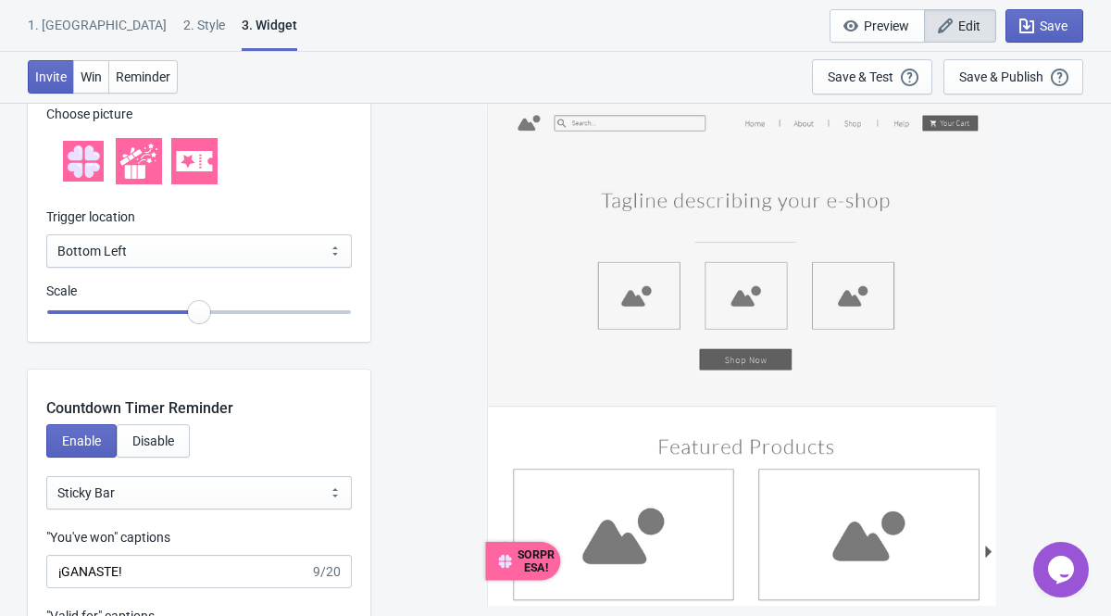
scroll to position [2029, 0]
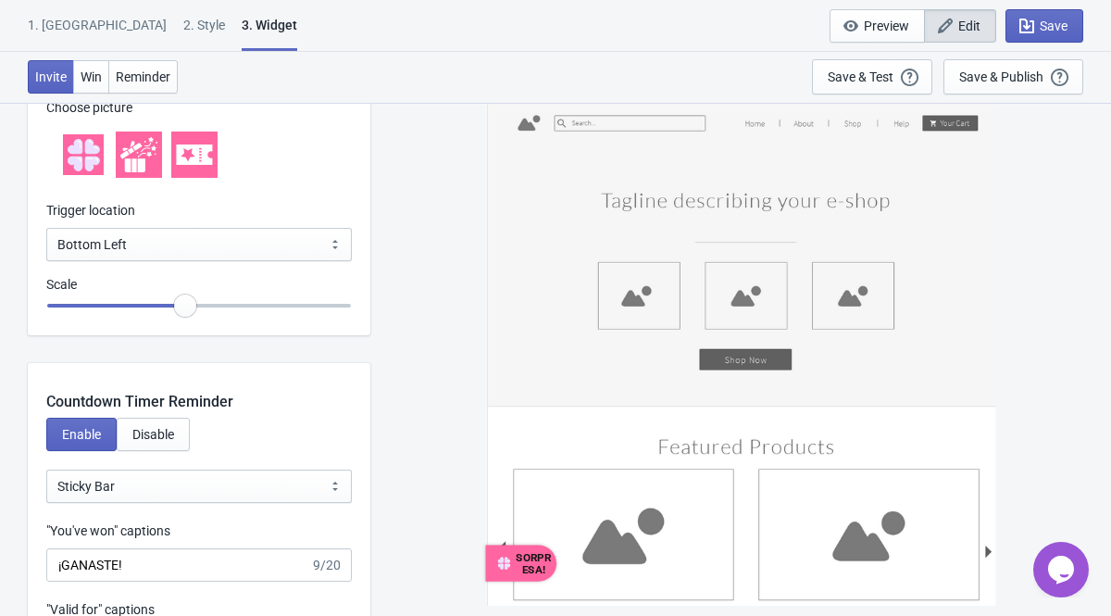
type input "1"
click at [202, 310] on input "range" at bounding box center [198, 305] width 305 height 33
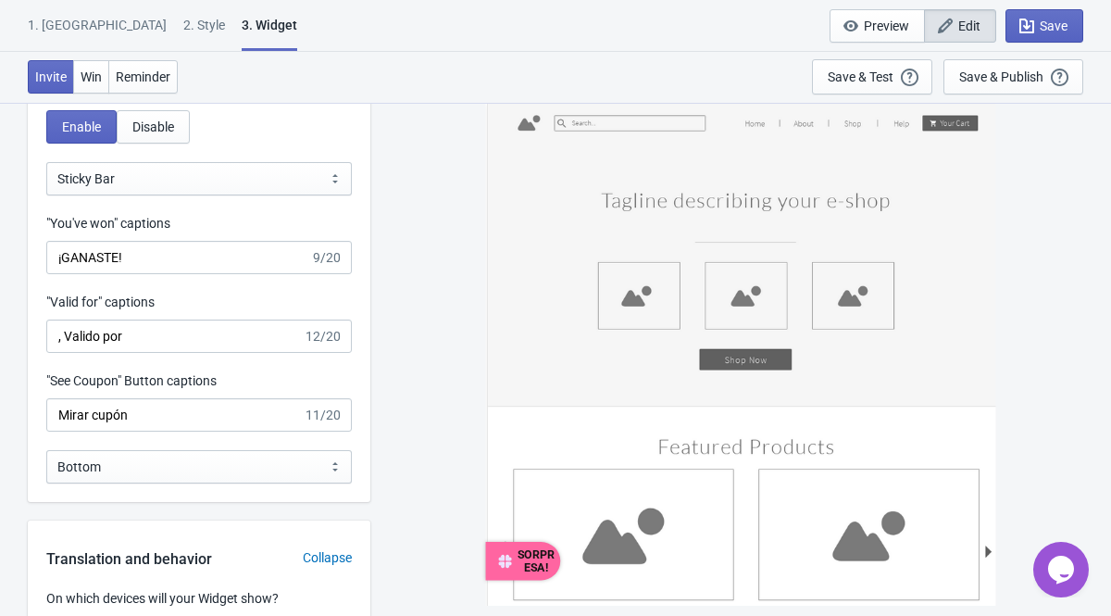
scroll to position [2332, 0]
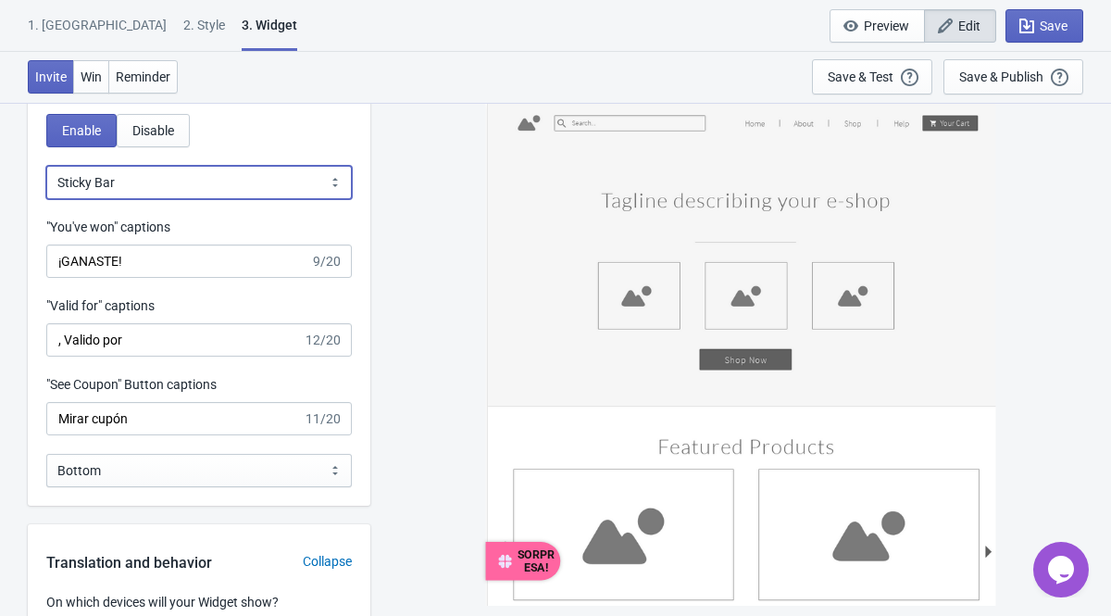
click at [154, 188] on select "Bubble Sticky Bar" at bounding box center [198, 182] width 305 height 33
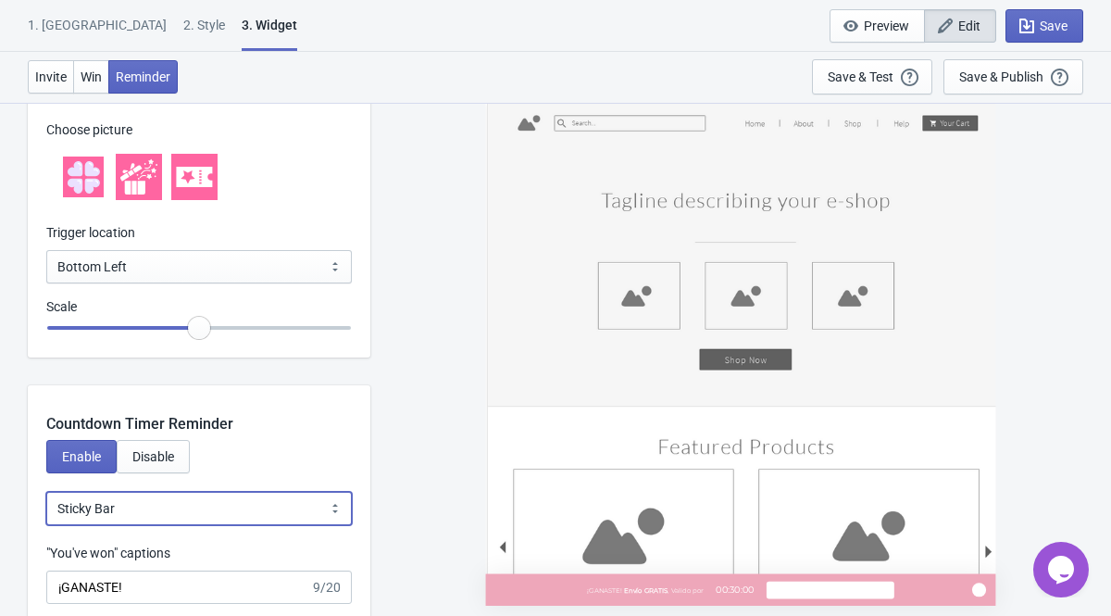
scroll to position [2006, 0]
click at [219, 417] on div "Countdown Timer Reminder" at bounding box center [199, 411] width 342 height 50
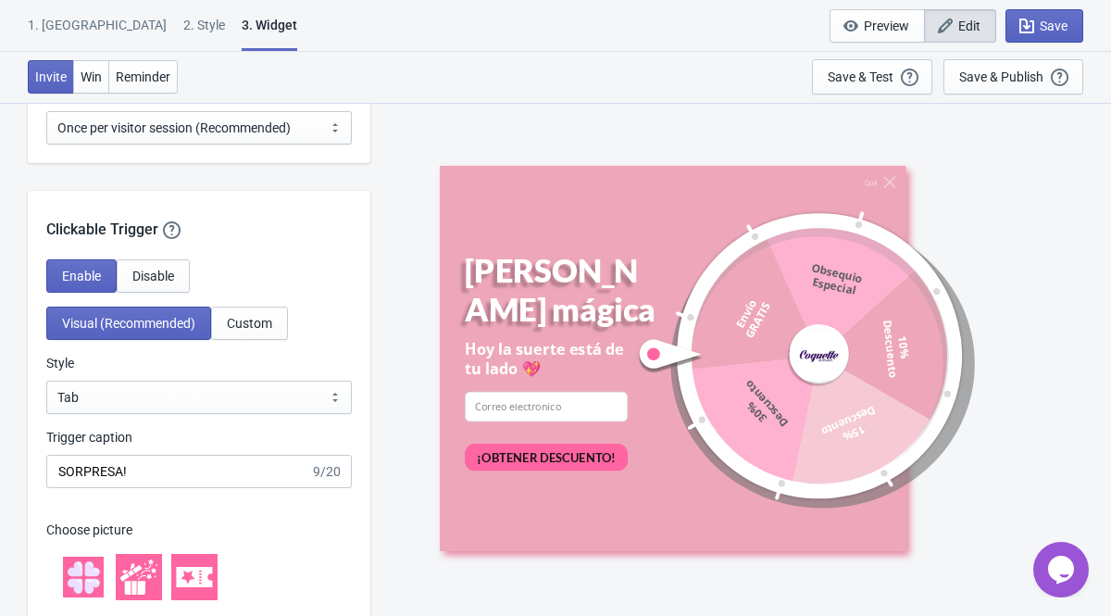
scroll to position [1604, 0]
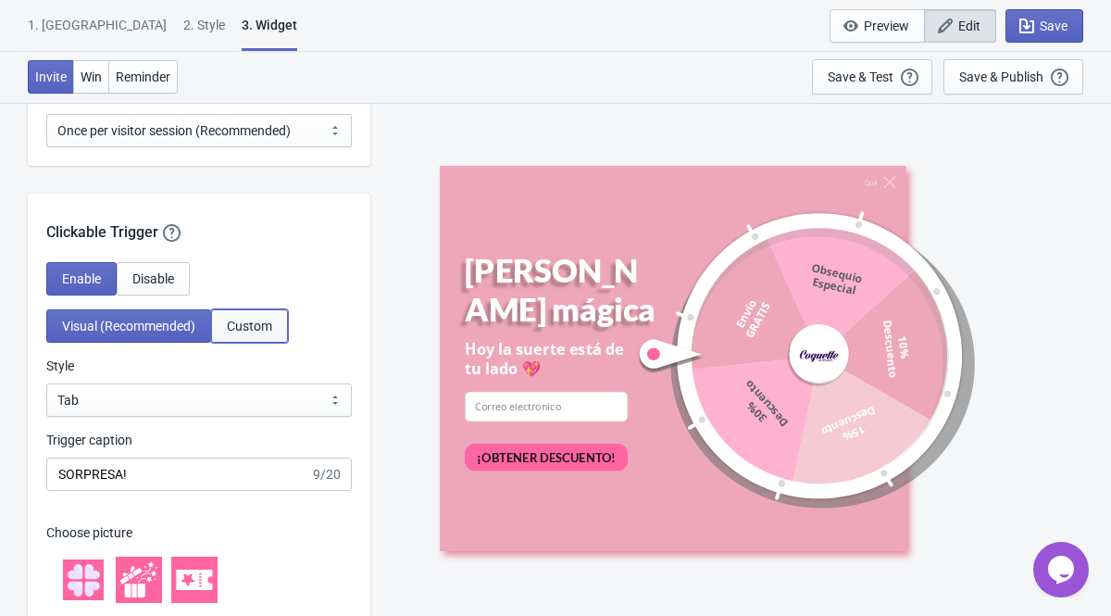
click at [258, 330] on span "Custom" at bounding box center [249, 325] width 45 height 15
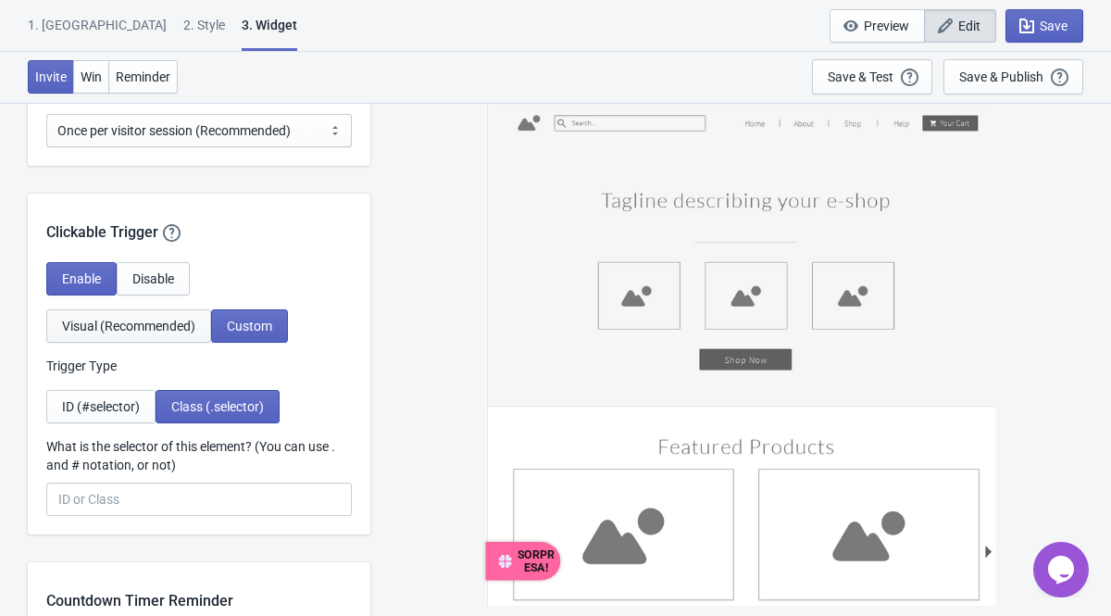
click at [164, 327] on span "Visual (Recommended)" at bounding box center [128, 325] width 133 height 15
select select "tab"
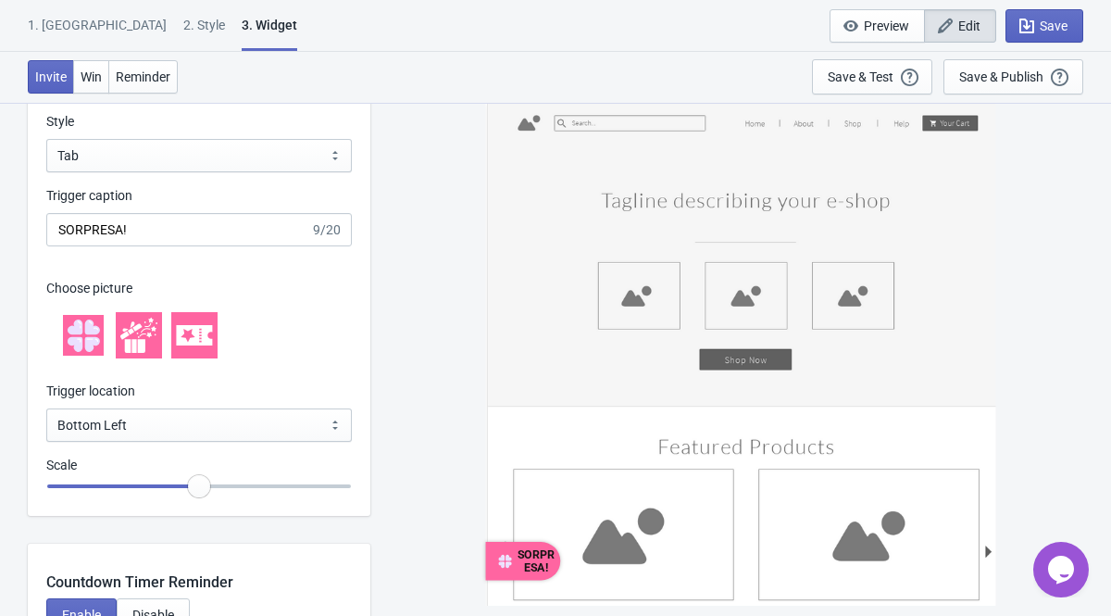
scroll to position [1854, 0]
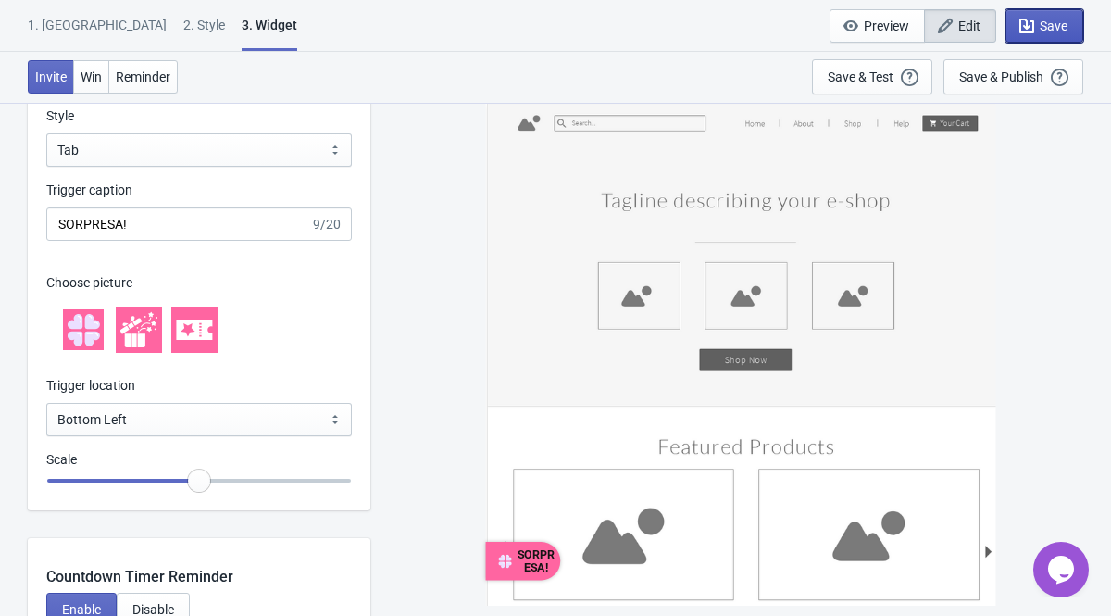
click at [1048, 26] on span "Save" at bounding box center [1053, 26] width 28 height 15
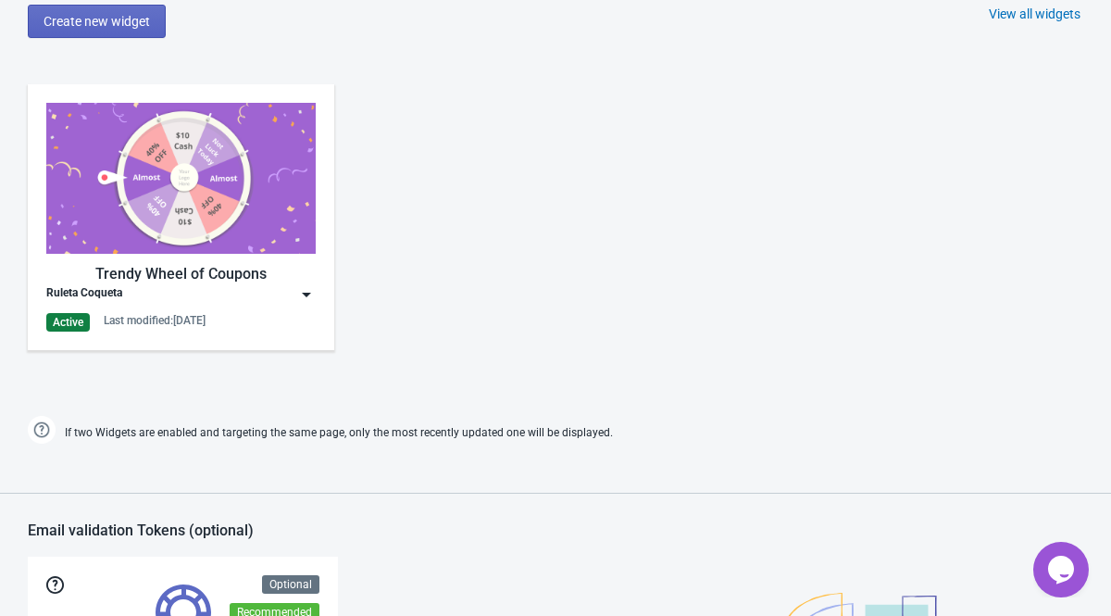
scroll to position [901, 0]
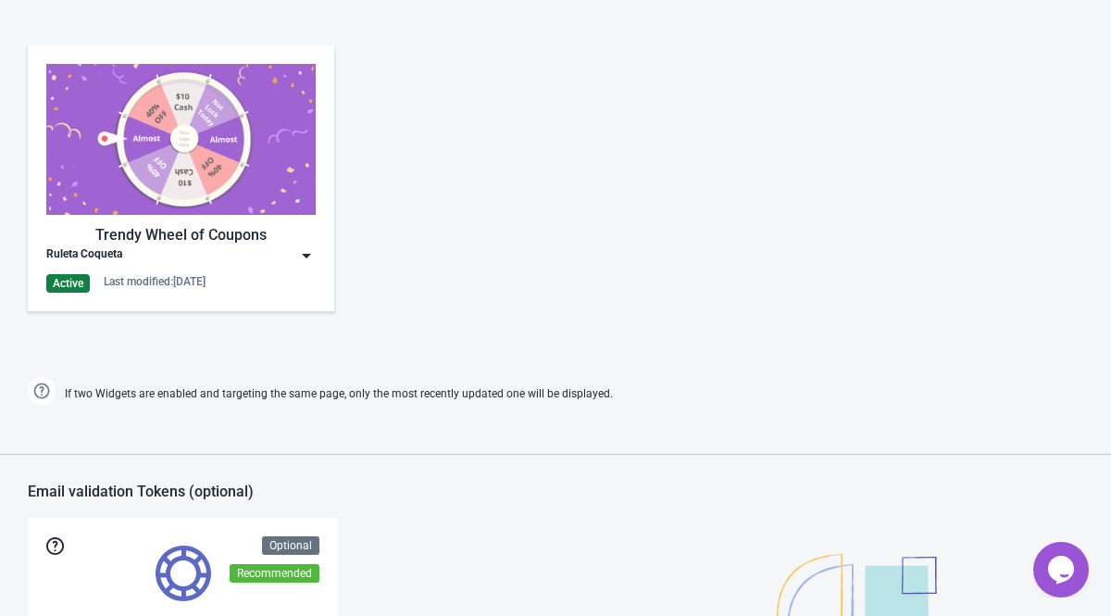
click at [247, 260] on div "Ruleta Coqueta" at bounding box center [180, 255] width 269 height 19
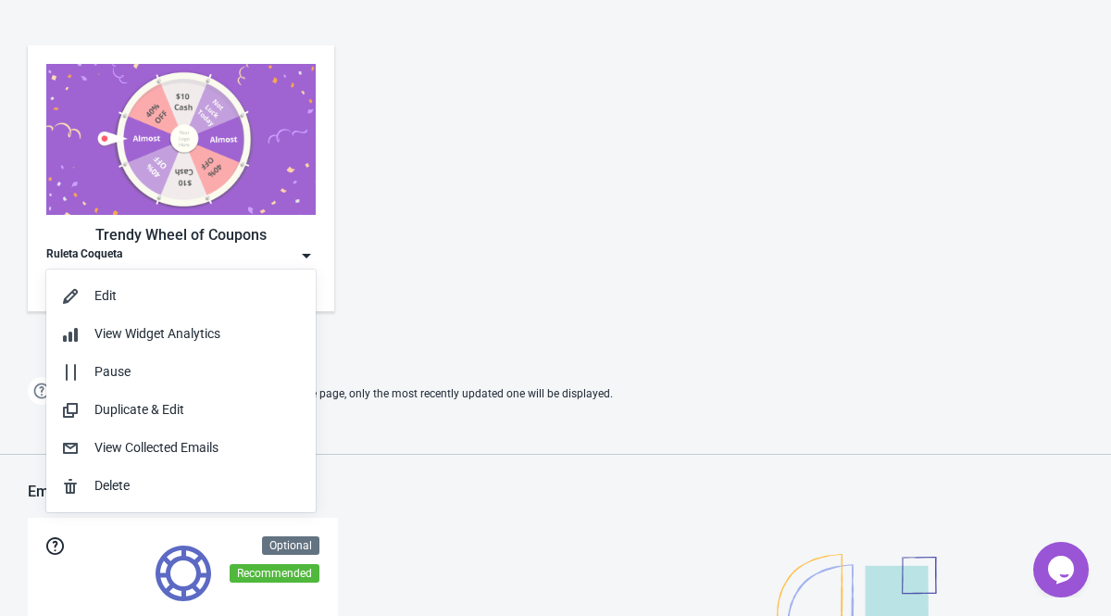
click at [477, 245] on div "Trendy Wheel of Coupons Ruleta Coqueta Active Last modified: [DATE]" at bounding box center [555, 193] width 1111 height 333
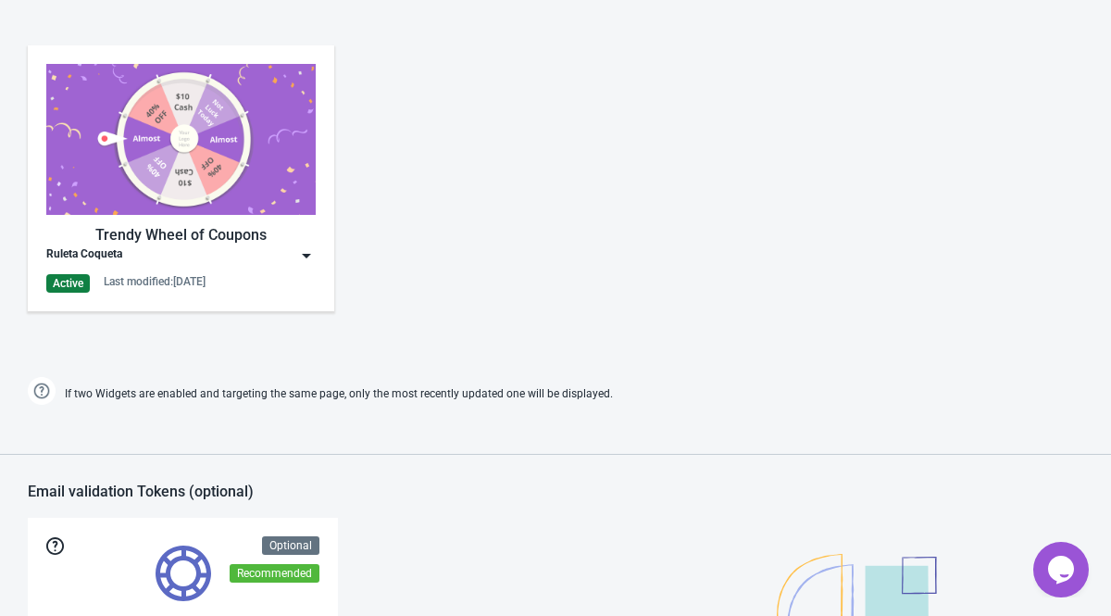
click at [248, 255] on div "Ruleta Coqueta" at bounding box center [180, 255] width 269 height 19
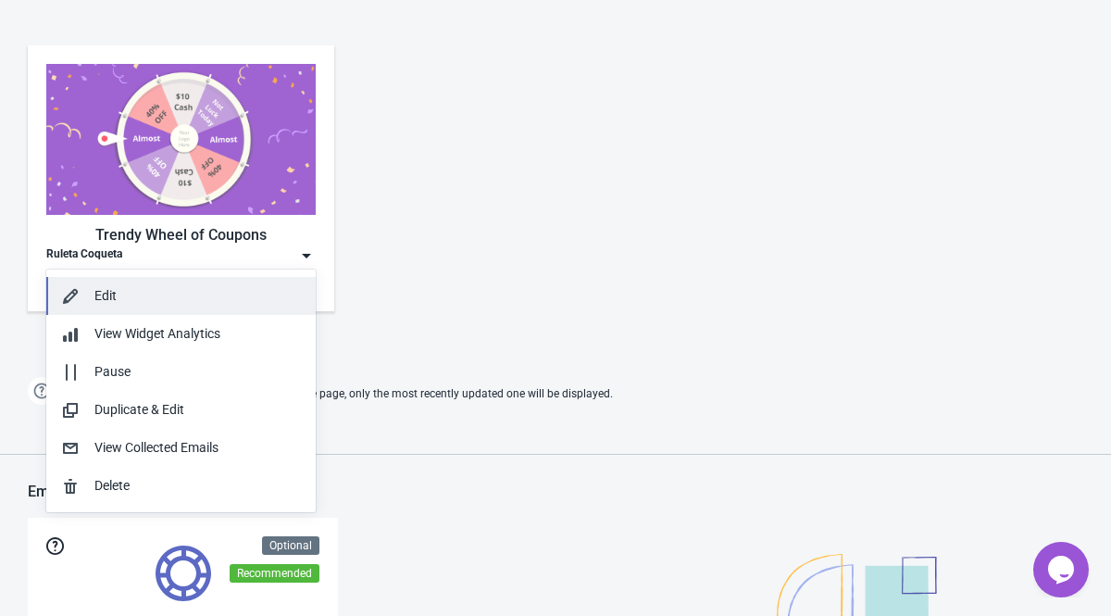
click at [189, 295] on div "Edit" at bounding box center [197, 295] width 206 height 19
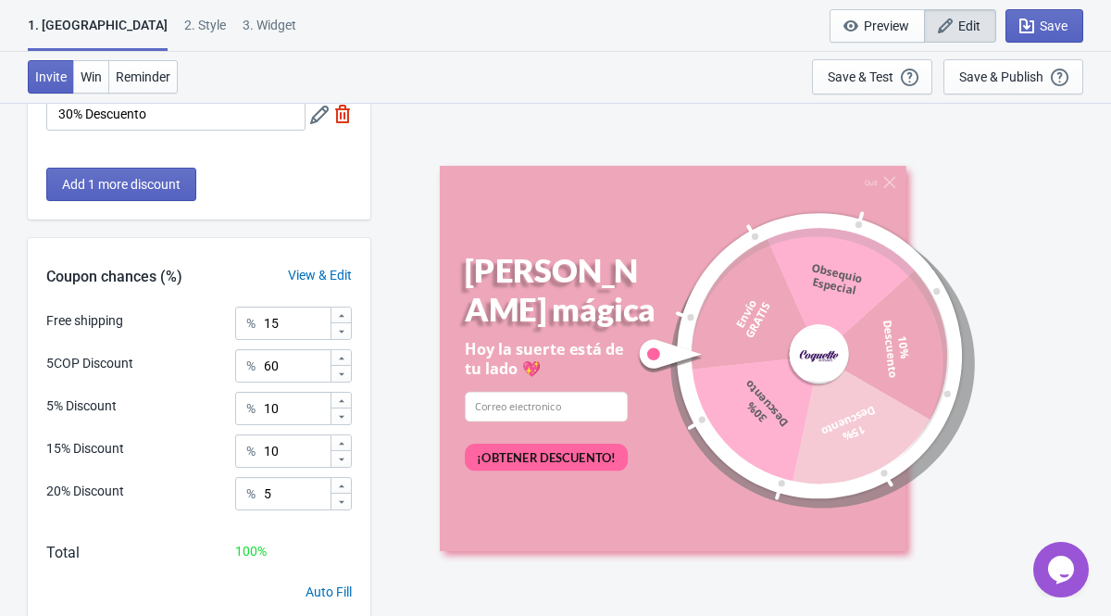
scroll to position [489, 0]
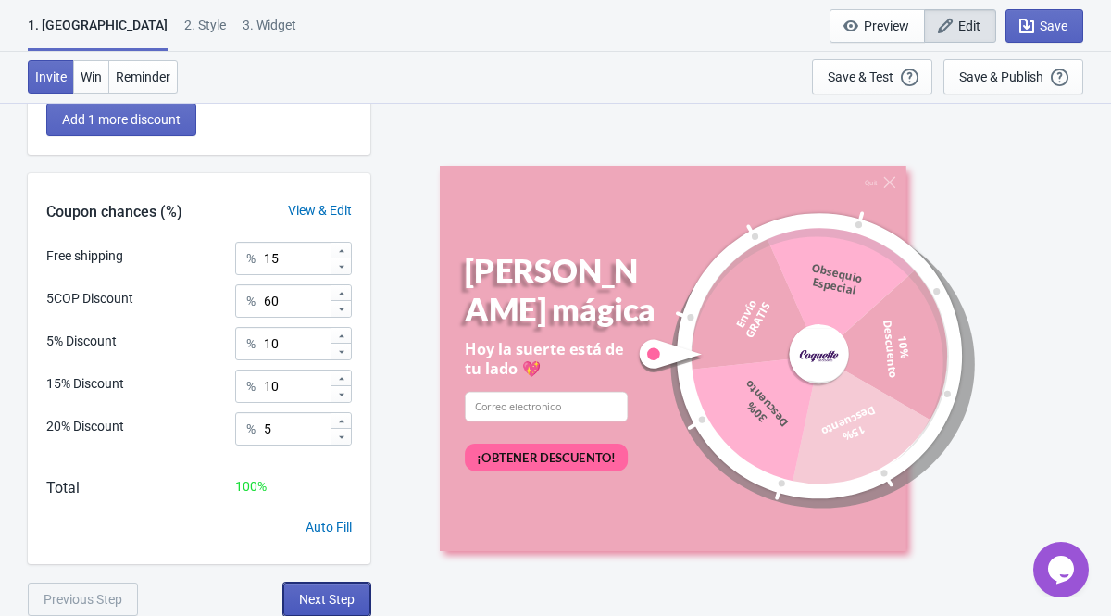
click at [321, 603] on span "Next Step" at bounding box center [327, 598] width 56 height 15
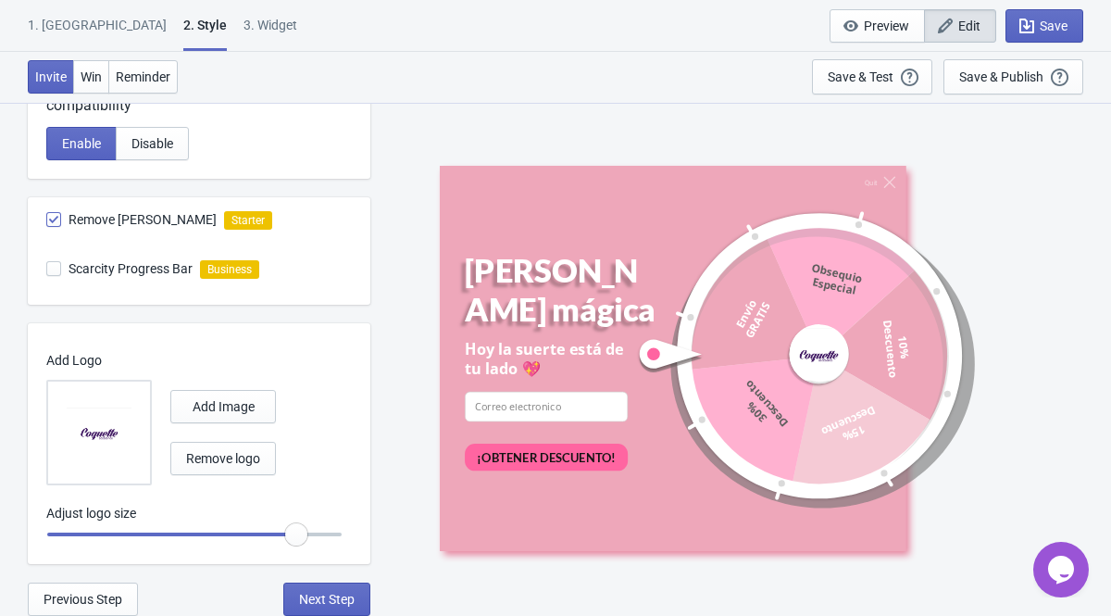
scroll to position [0, 0]
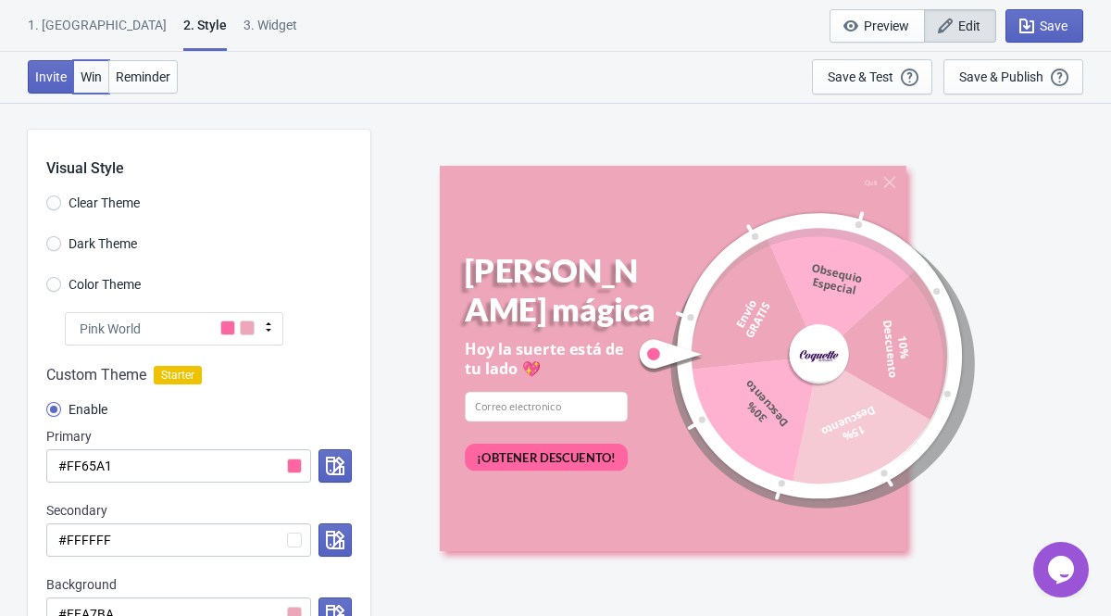
click at [99, 84] on button "Win" at bounding box center [91, 76] width 36 height 33
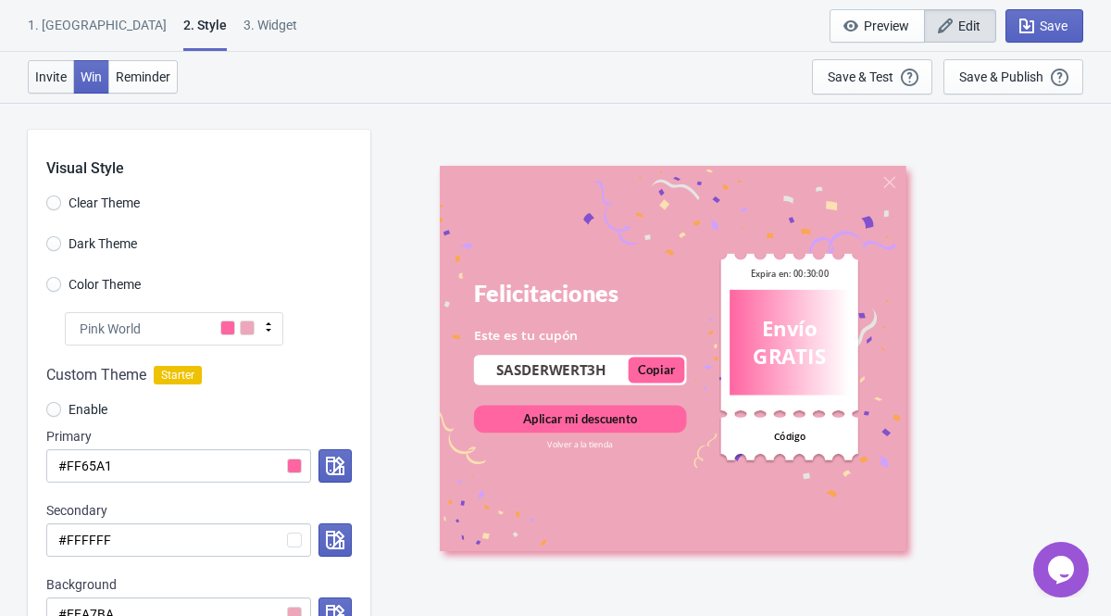
click at [51, 74] on span "Invite" at bounding box center [50, 76] width 31 height 15
radio input "true"
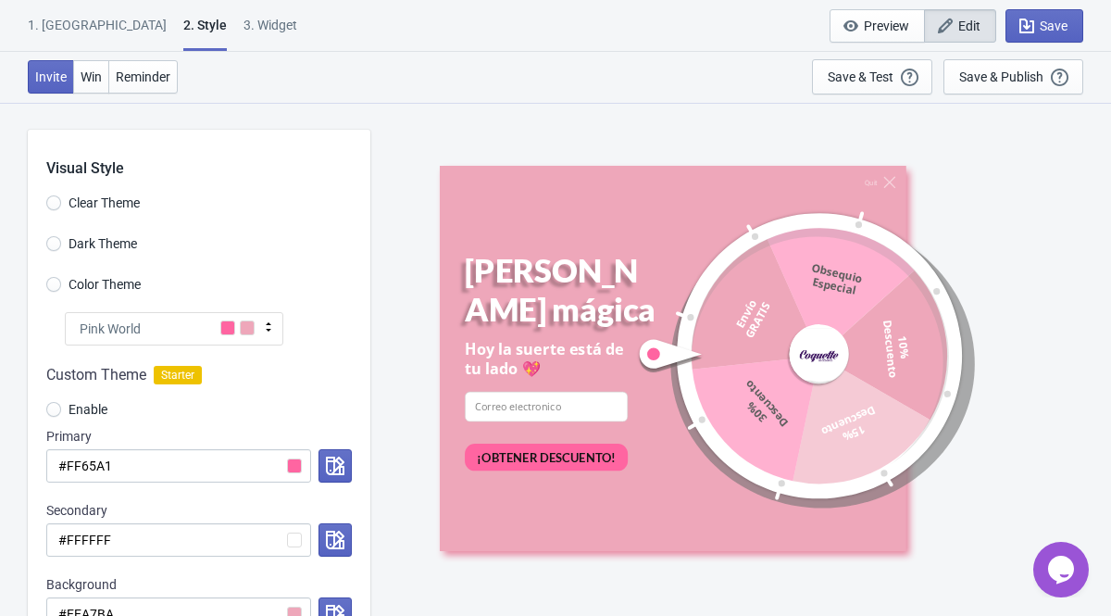
scroll to position [1023, 0]
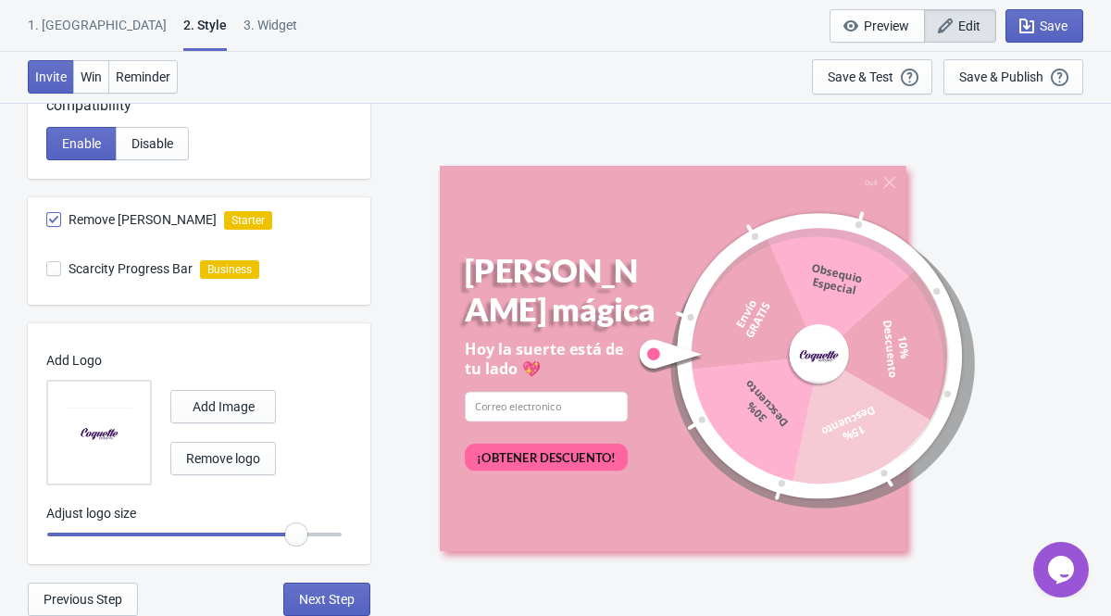
click at [243, 40] on div "3. Widget" at bounding box center [270, 32] width 54 height 32
select select "once"
select select "tab"
select select "1"
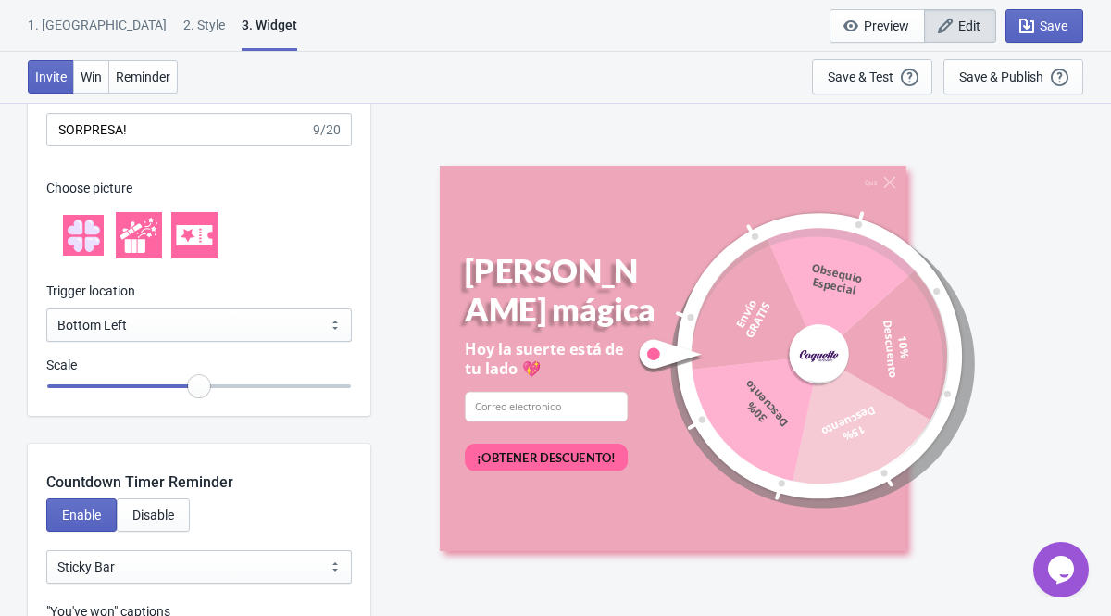
scroll to position [1950, 0]
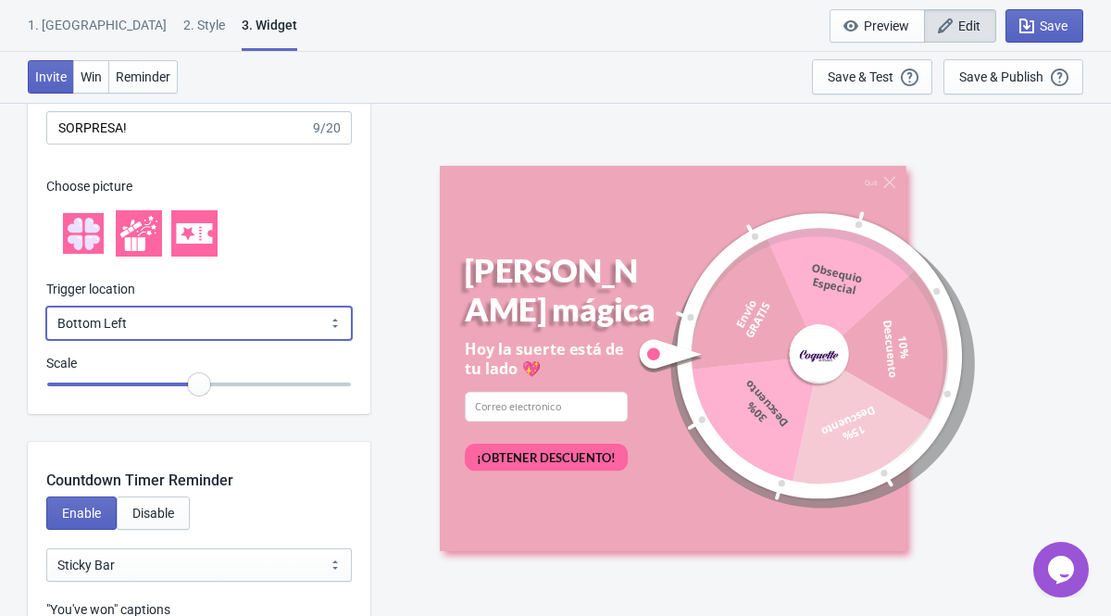
click at [178, 327] on select "Bottom Left Bottom Right Middle Left Middle Right Top Left Top Right" at bounding box center [198, 322] width 305 height 33
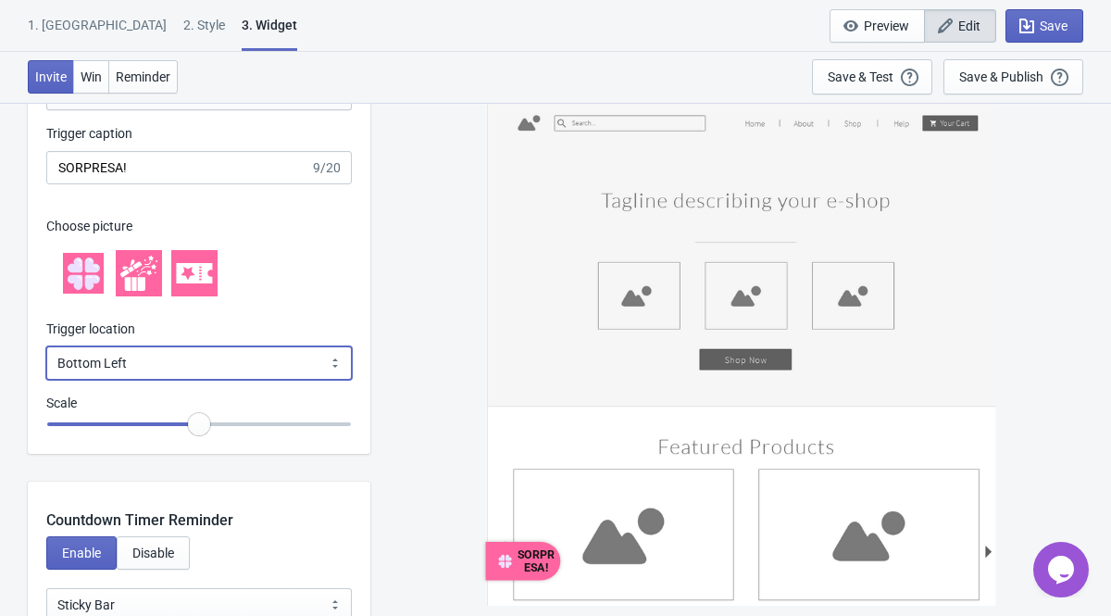
scroll to position [1962, 0]
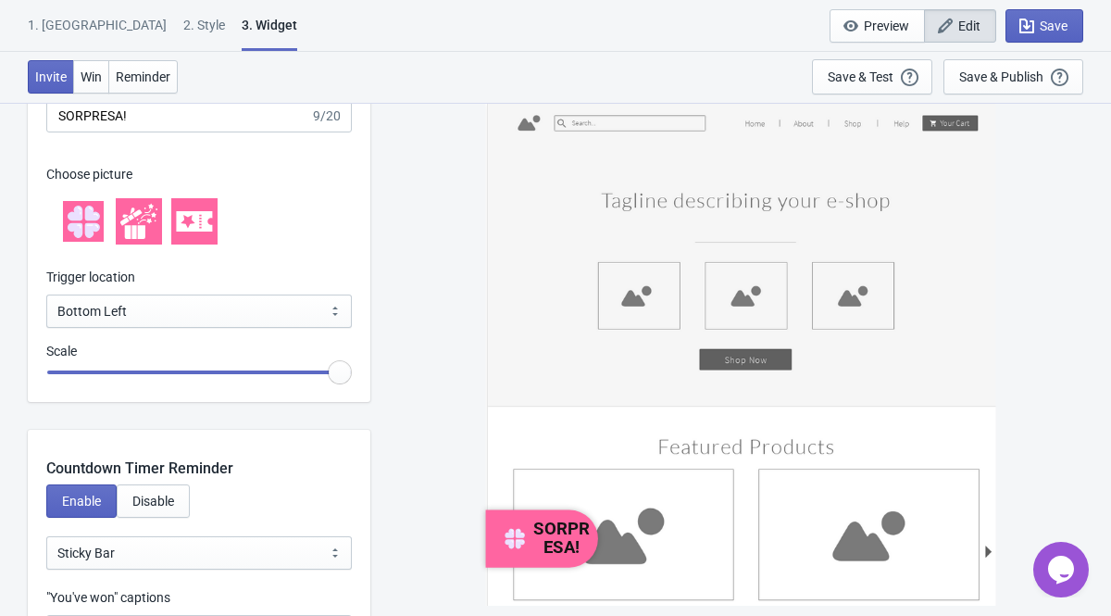
drag, startPoint x: 204, startPoint y: 368, endPoint x: 351, endPoint y: 354, distance: 147.9
type input "1.5"
click at [351, 355] on input "range" at bounding box center [198, 371] width 305 height 33
click at [271, 265] on div "Choose picture" at bounding box center [198, 206] width 305 height 121
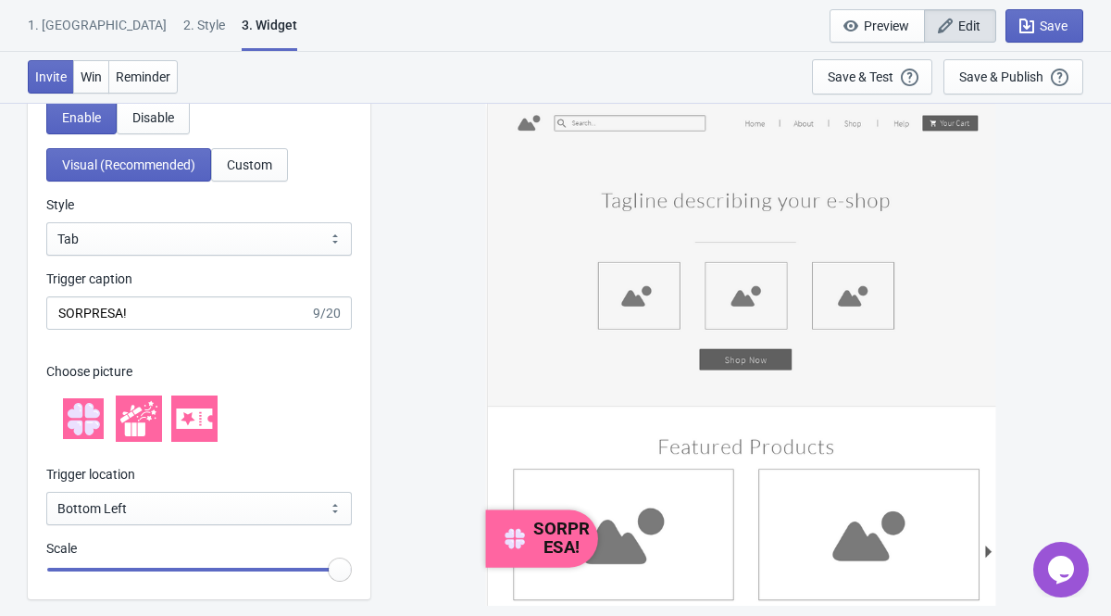
scroll to position [1761, 0]
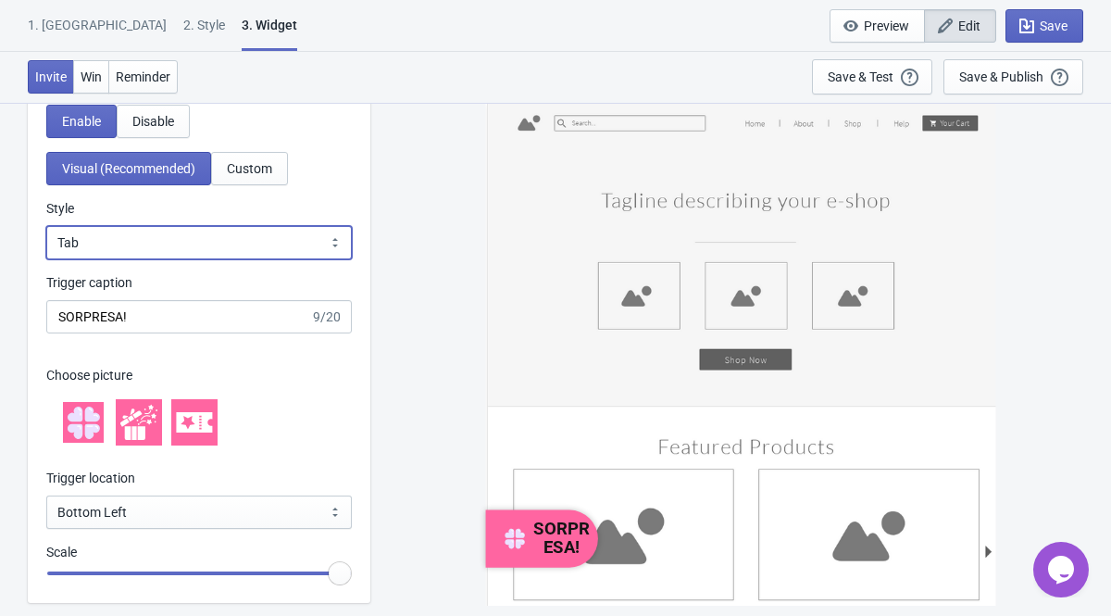
click at [209, 247] on select "Square Circle Tab" at bounding box center [198, 242] width 305 height 33
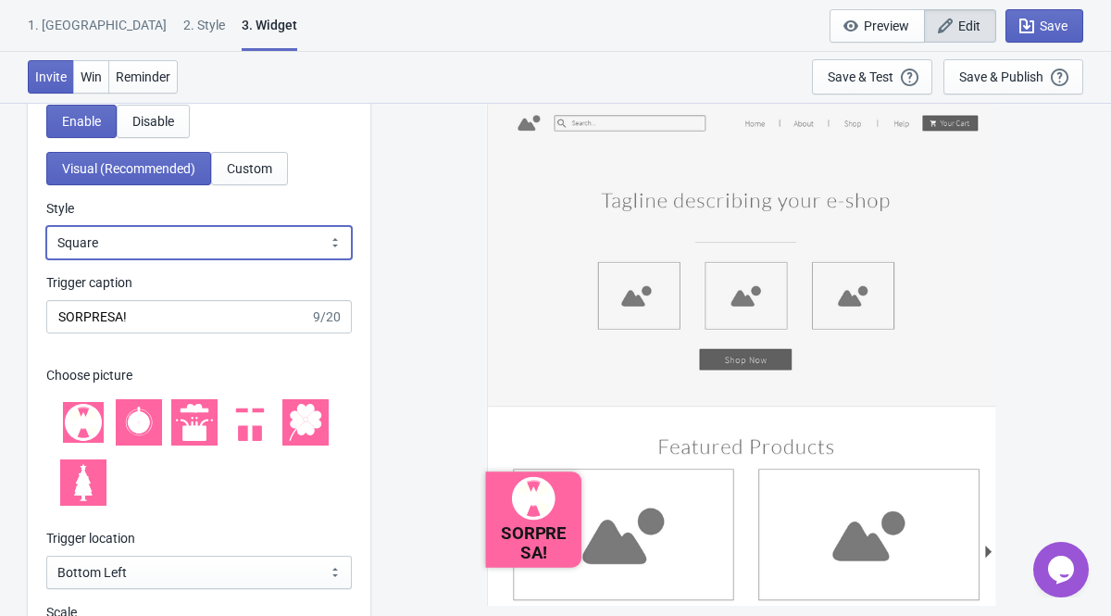
click at [183, 243] on select "Square Circle Tab" at bounding box center [198, 242] width 305 height 33
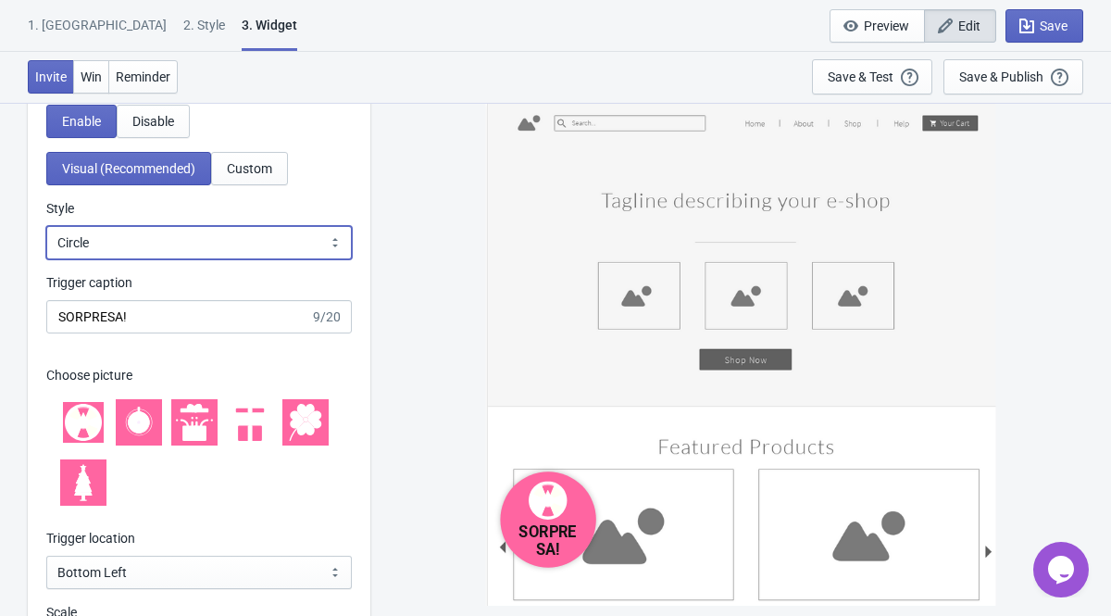
click at [187, 258] on select "Square Circle Tab" at bounding box center [198, 242] width 305 height 33
select select "tab"
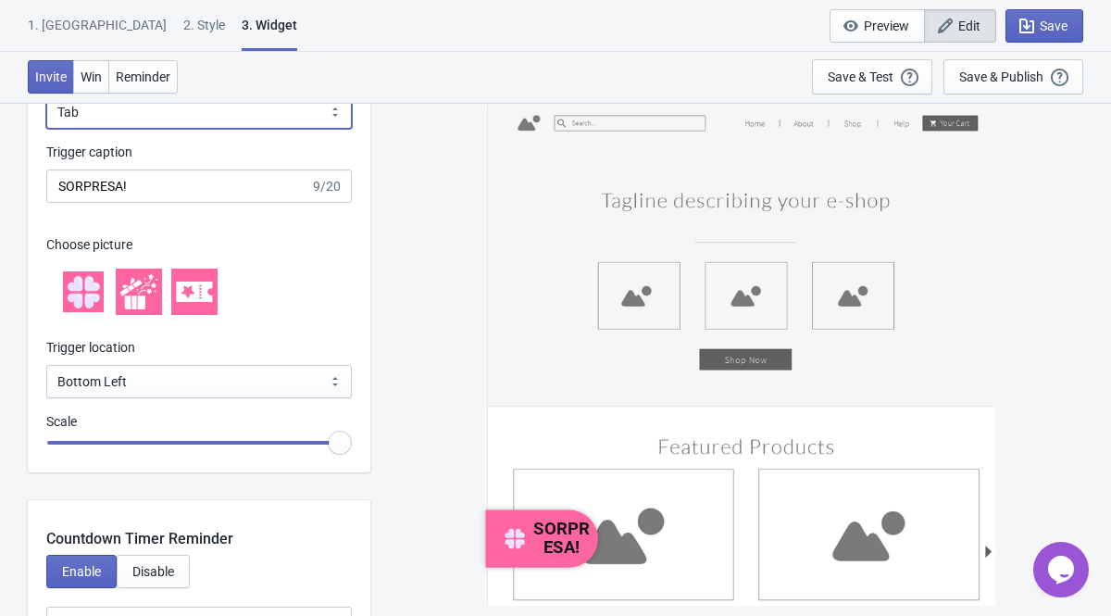
scroll to position [1901, 0]
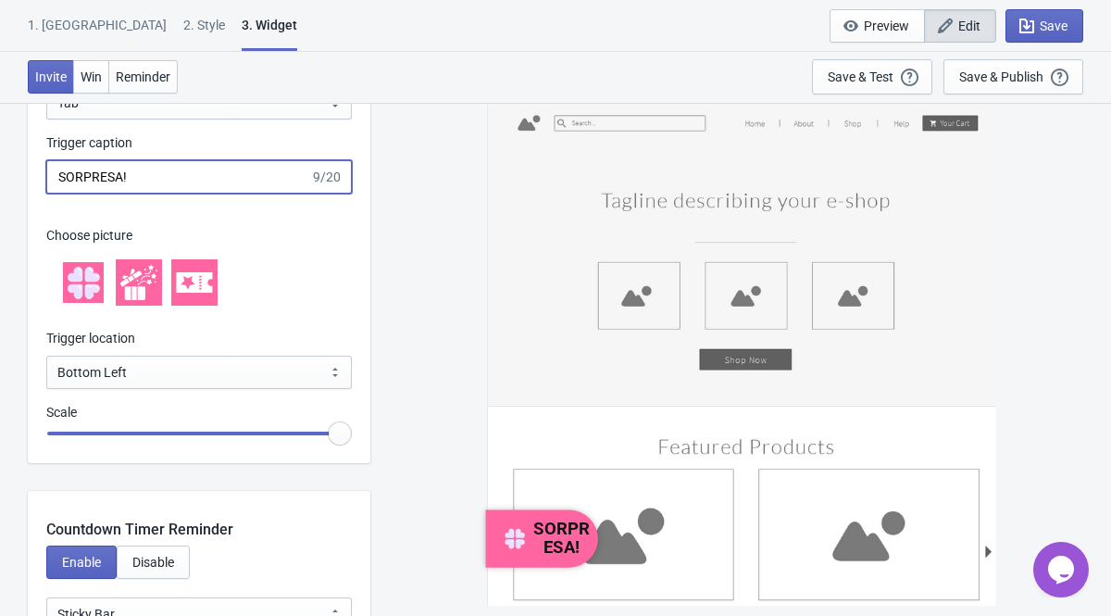
click at [170, 176] on input "SORPRESA!" at bounding box center [178, 176] width 264 height 33
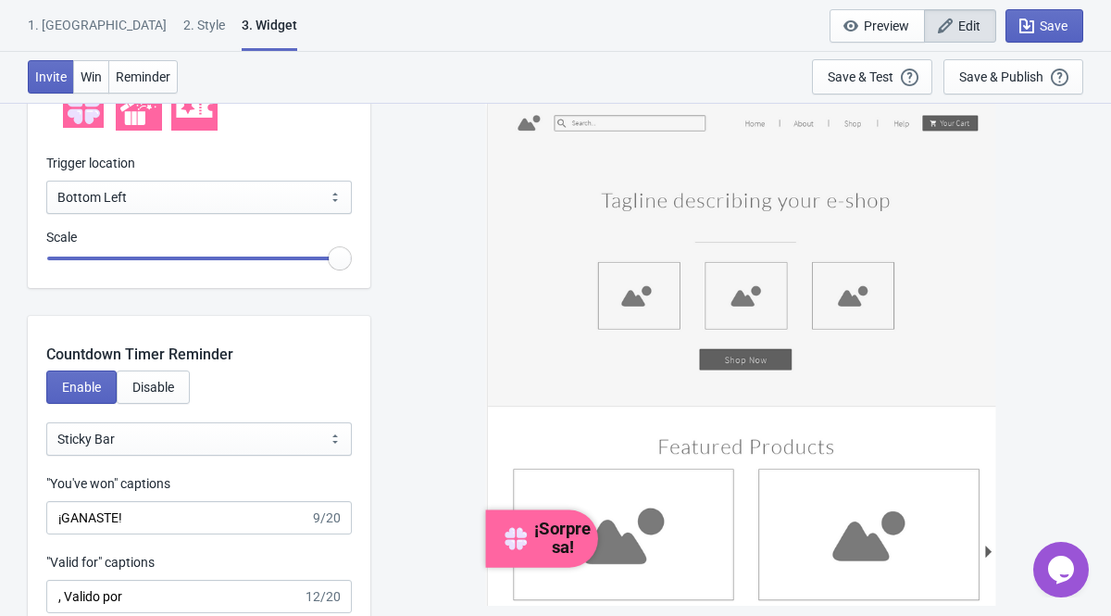
scroll to position [2080, 0]
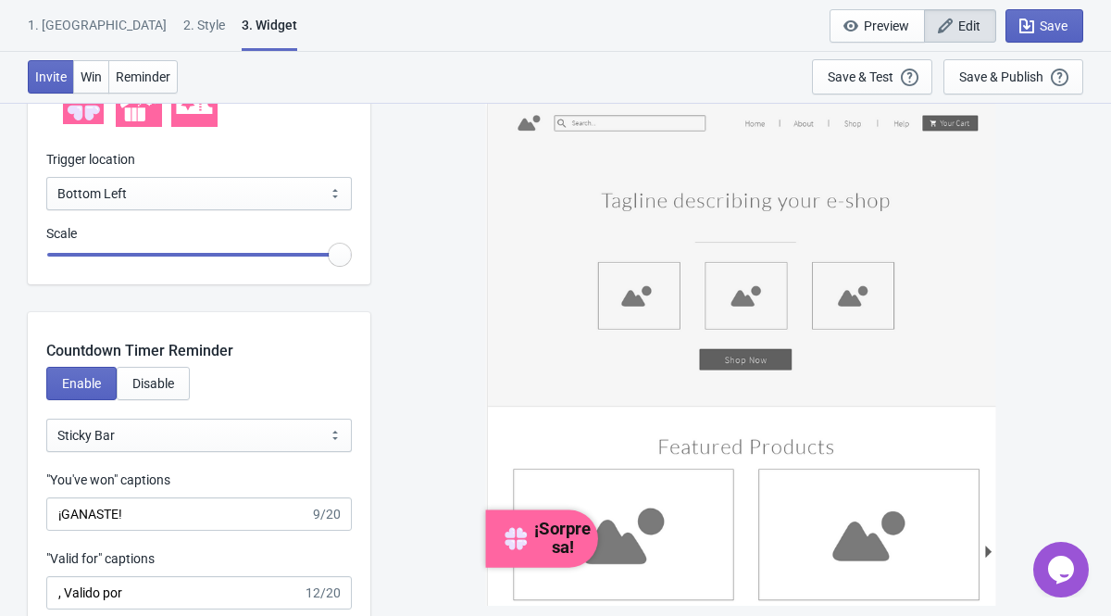
type input "¡Sorpresa!"
click at [196, 204] on select "Bottom Left Bottom Right Middle Left Middle Right Top Left Top Right" at bounding box center [198, 193] width 305 height 33
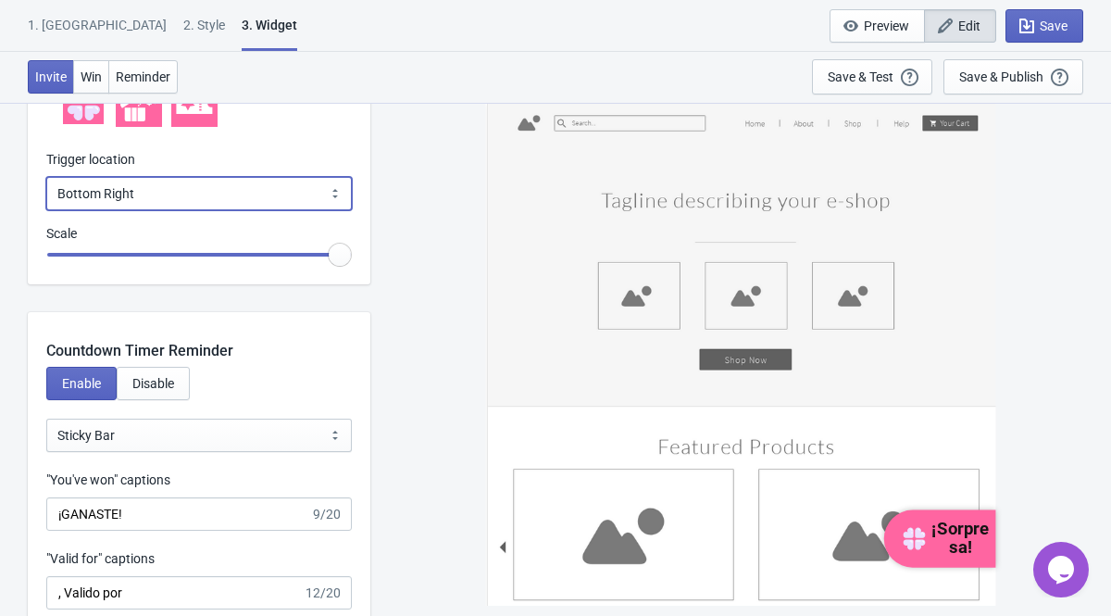
click at [212, 206] on select "Bottom Left Bottom Right Middle Left Middle Right Top Left Top Right" at bounding box center [198, 193] width 305 height 33
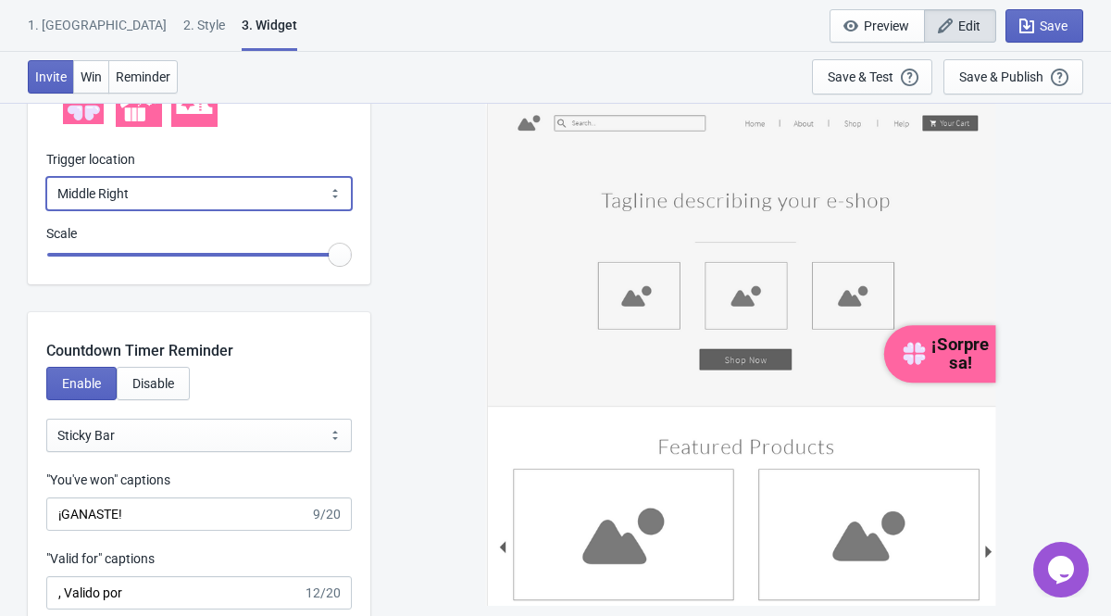
click at [179, 198] on select "Bottom Left Bottom Right Middle Left Middle Right Top Left Top Right" at bounding box center [198, 193] width 305 height 33
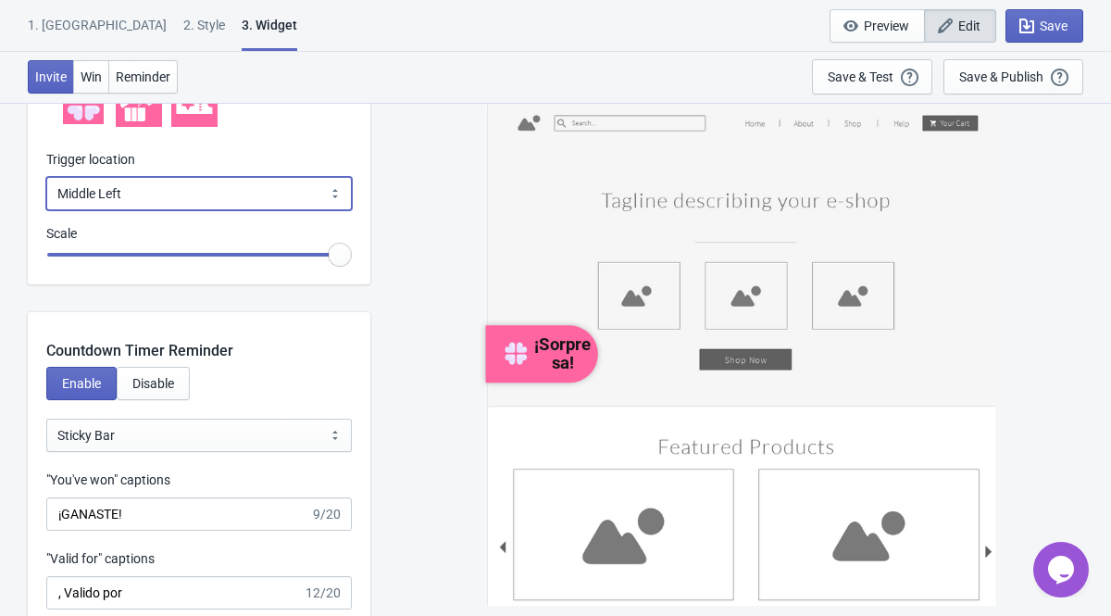
click at [190, 194] on select "Bottom Left Bottom Right Middle Left Middle Right Top Left Top Right" at bounding box center [198, 193] width 305 height 33
select select "middle_right"
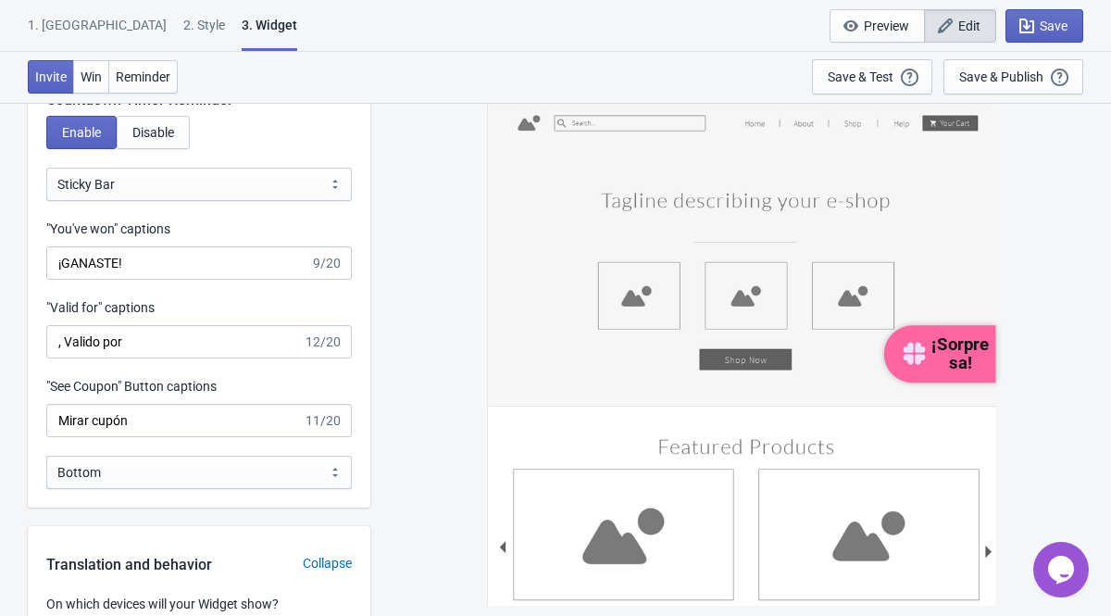
scroll to position [2337, 0]
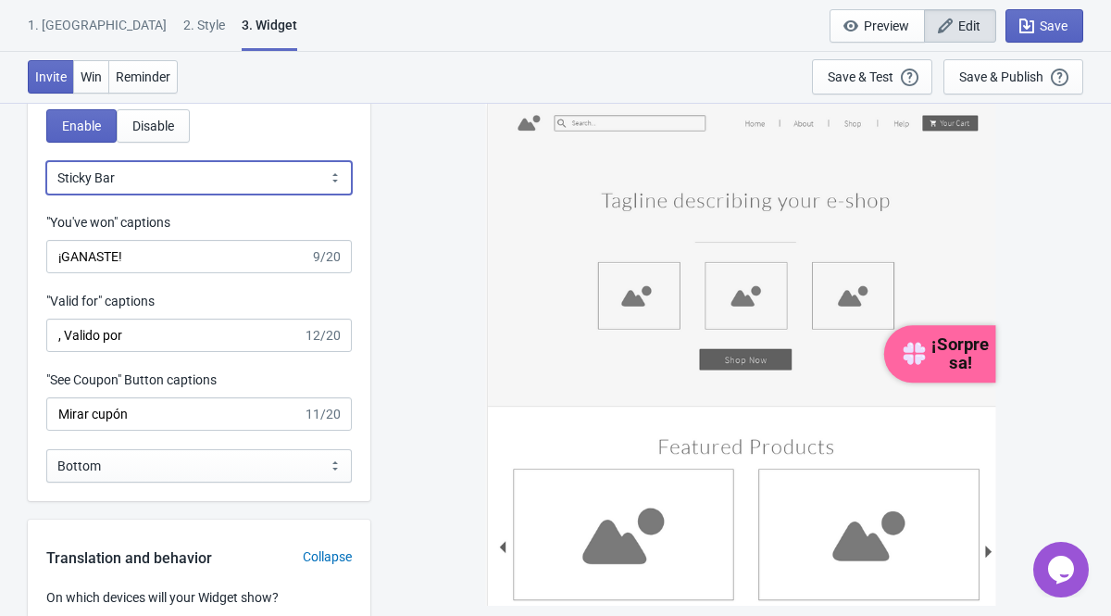
click at [288, 184] on select "Bubble Sticky Bar" at bounding box center [198, 177] width 305 height 33
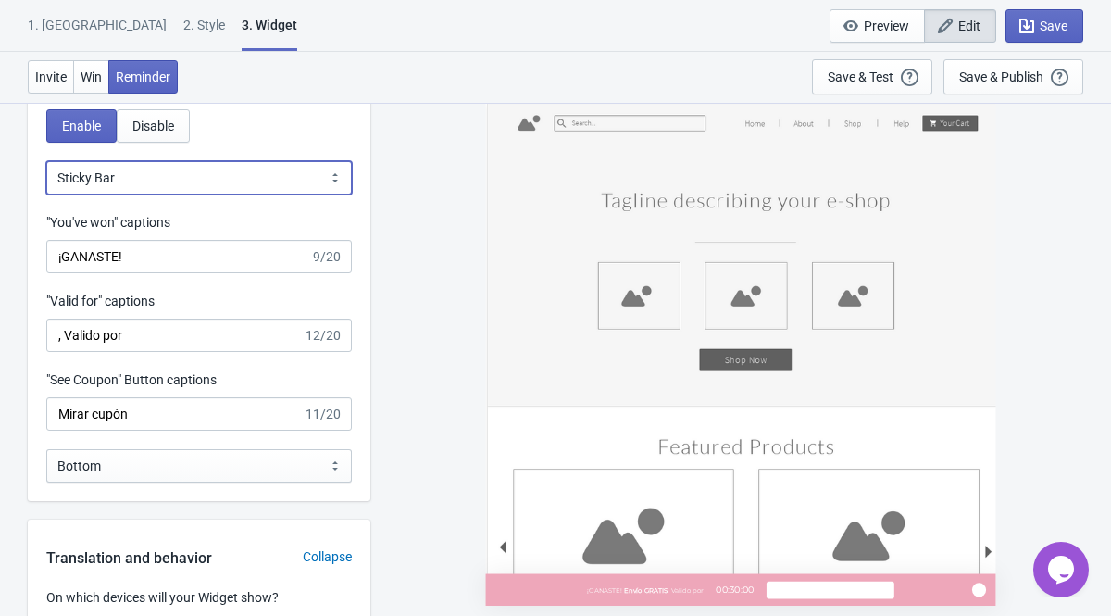
select select "0"
type input "left"
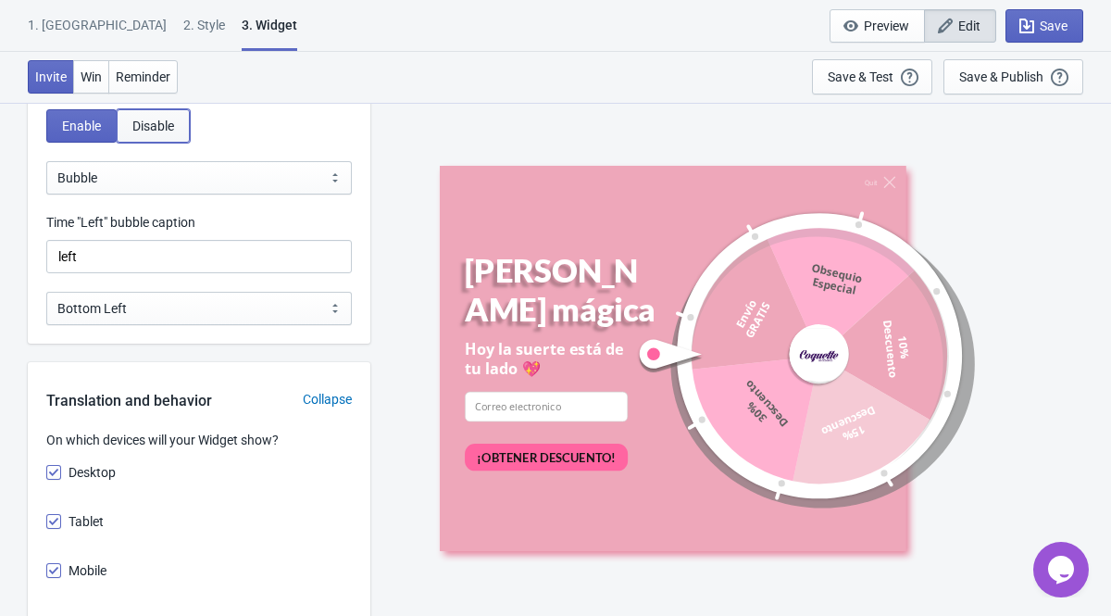
click at [154, 138] on button "Disable" at bounding box center [153, 125] width 73 height 33
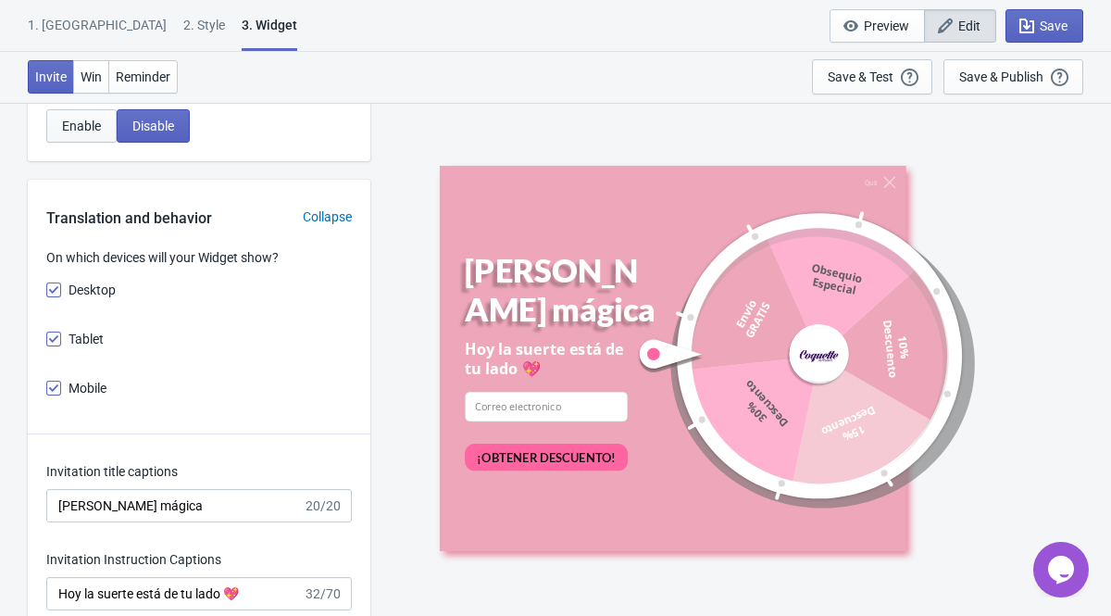
click at [84, 138] on button "Enable" at bounding box center [81, 125] width 70 height 33
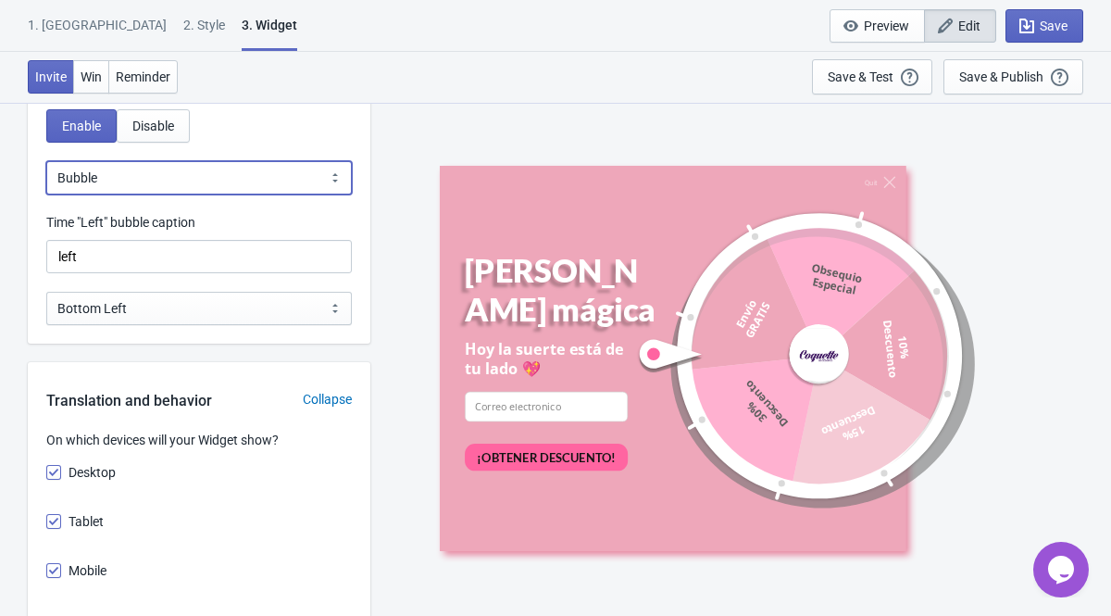
click at [123, 183] on select "Bubble Sticky Bar" at bounding box center [198, 177] width 305 height 33
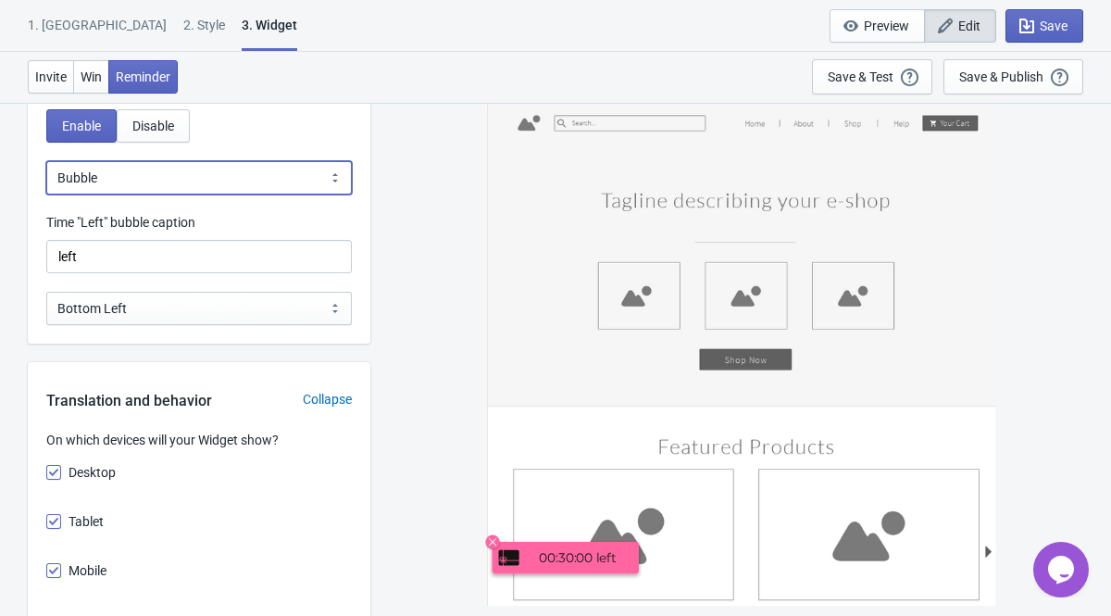
select select "1"
type input ", Valido por"
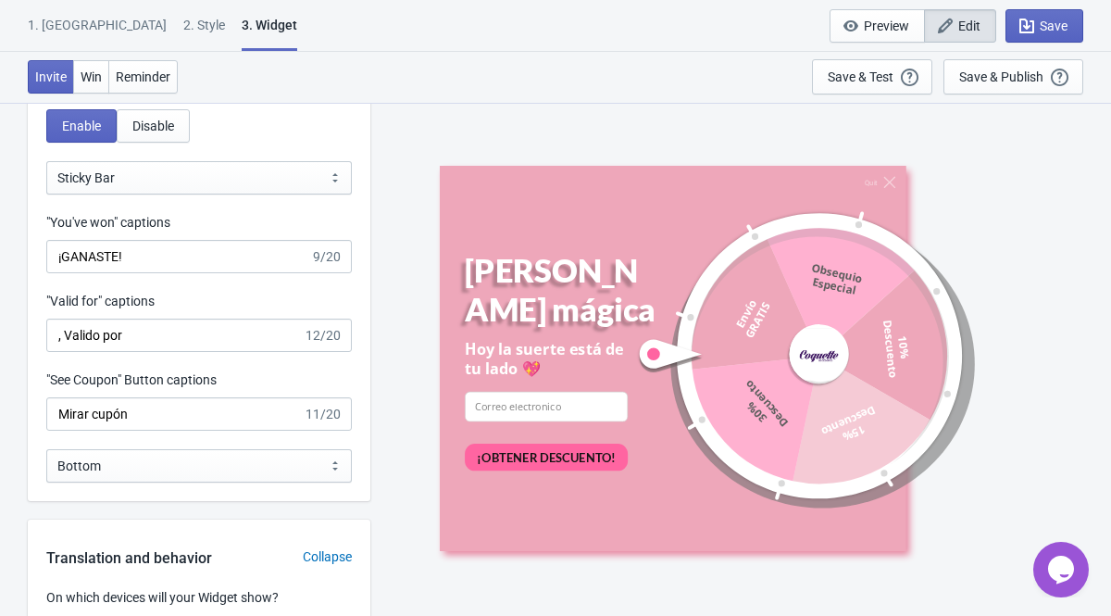
click at [322, 221] on div ""You've won" captions" at bounding box center [198, 224] width 305 height 23
click at [289, 216] on div ""You've won" captions" at bounding box center [198, 224] width 305 height 23
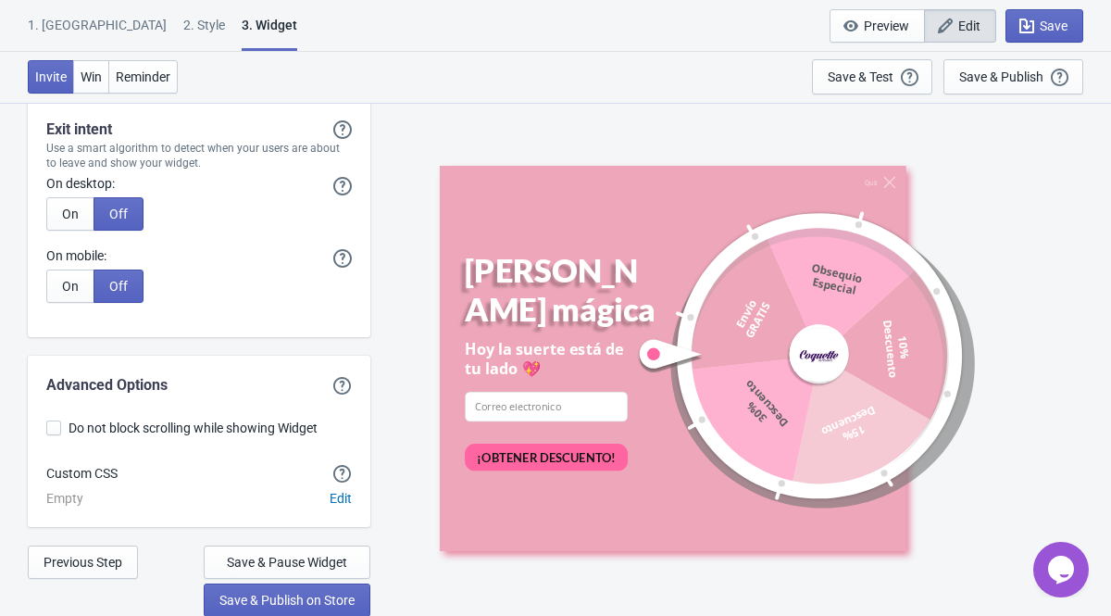
scroll to position [5212, 0]
click at [272, 602] on span "Save & Publish on Store" at bounding box center [286, 598] width 135 height 15
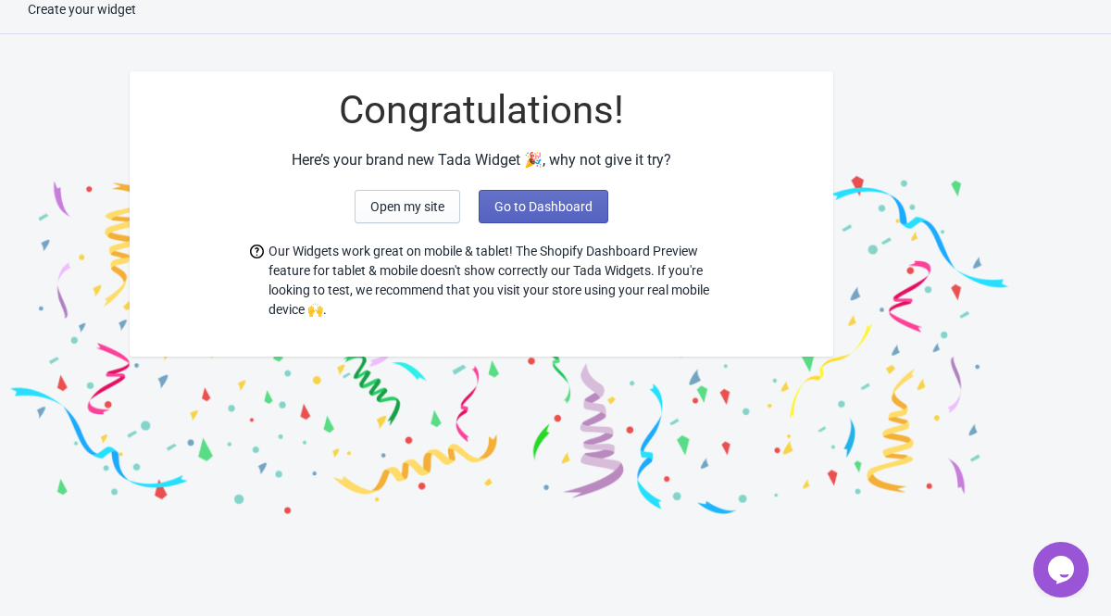
scroll to position [19, 0]
click at [535, 216] on button "Go to Dashboard" at bounding box center [544, 206] width 130 height 33
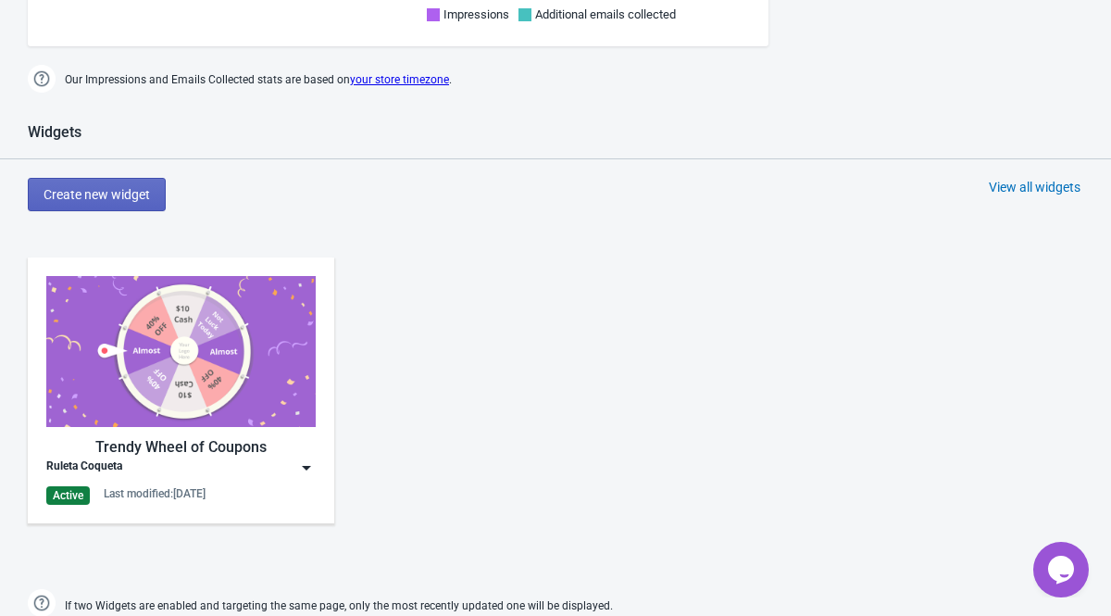
scroll to position [715, 0]
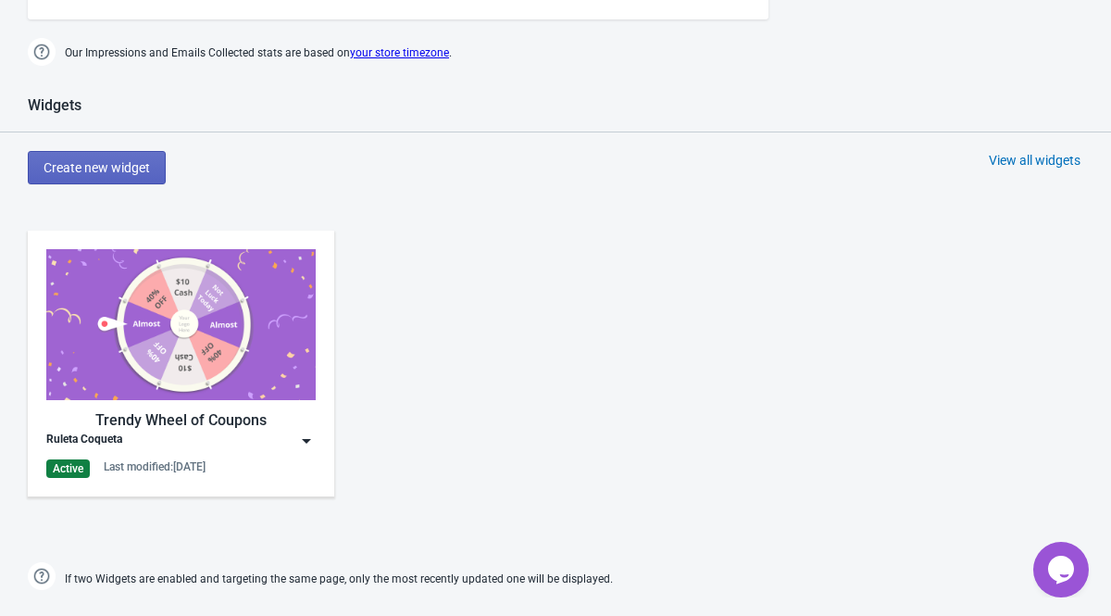
click at [234, 419] on div "Trendy Wheel of Coupons" at bounding box center [180, 420] width 269 height 22
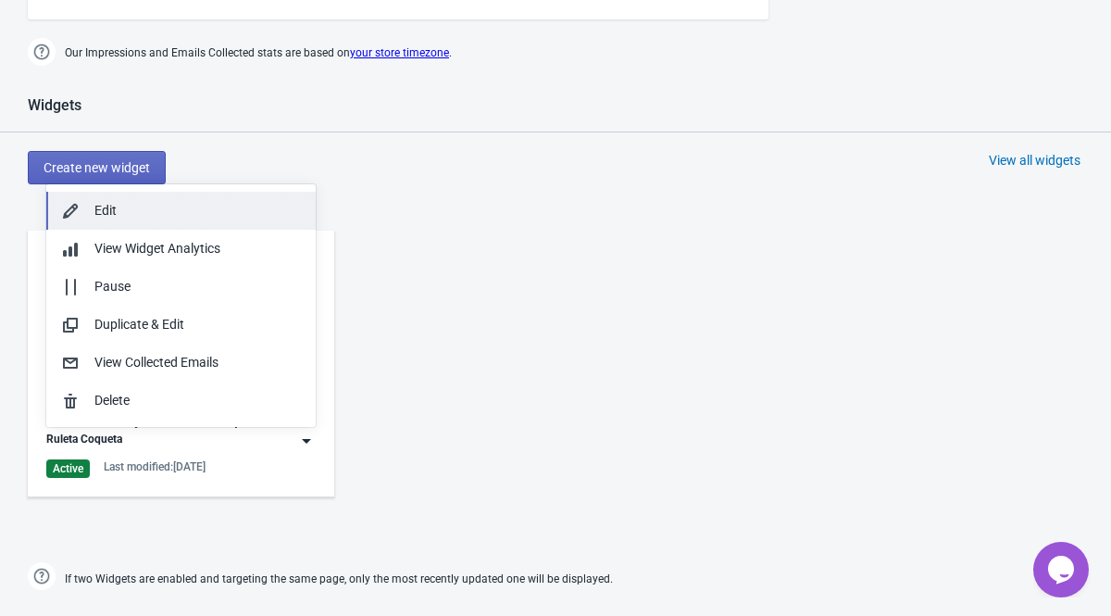
click at [175, 215] on div "Edit" at bounding box center [197, 210] width 206 height 19
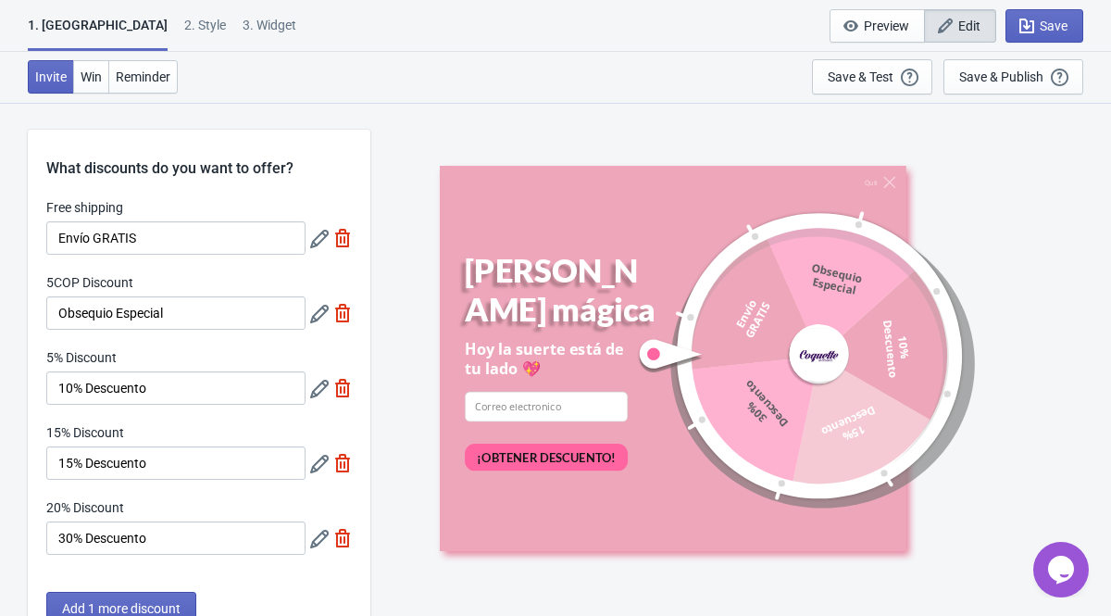
click at [964, 25] on span "Edit" at bounding box center [969, 26] width 22 height 15
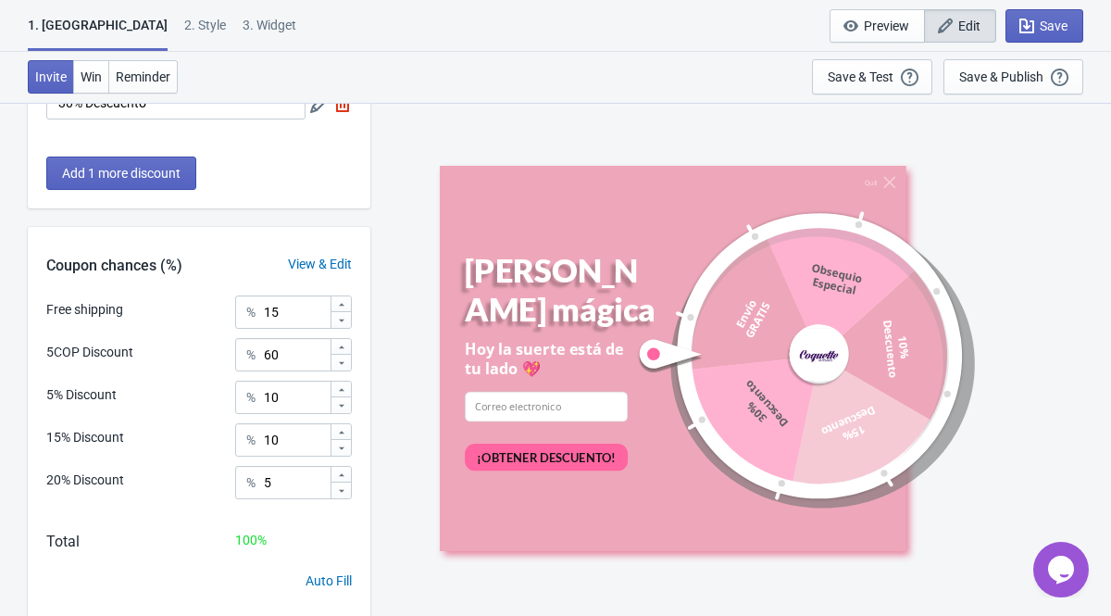
scroll to position [489, 0]
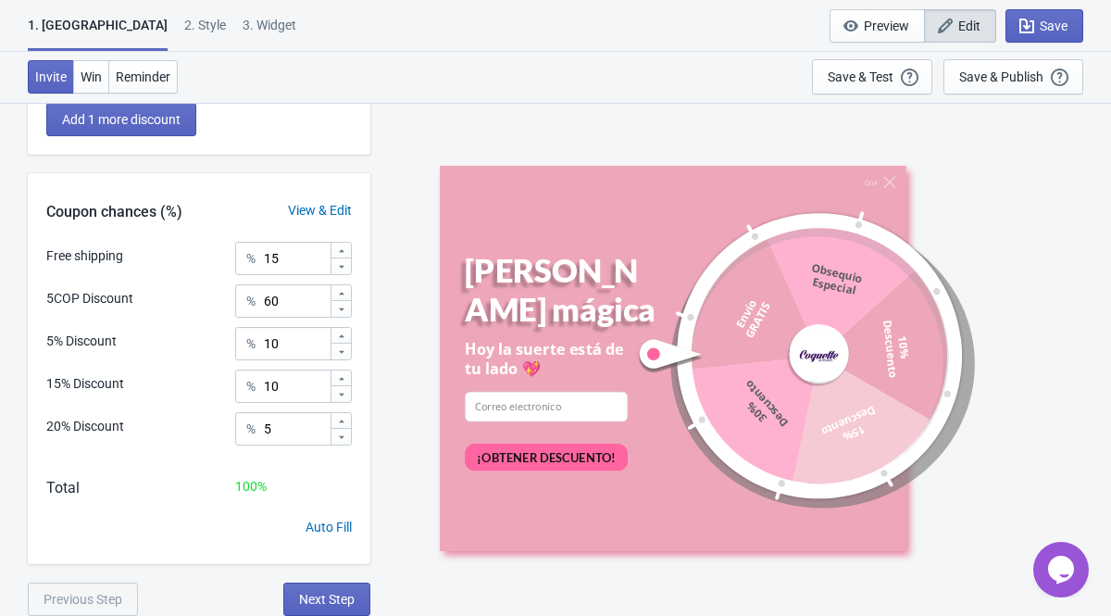
click at [243, 33] on div "3. Widget" at bounding box center [270, 32] width 54 height 32
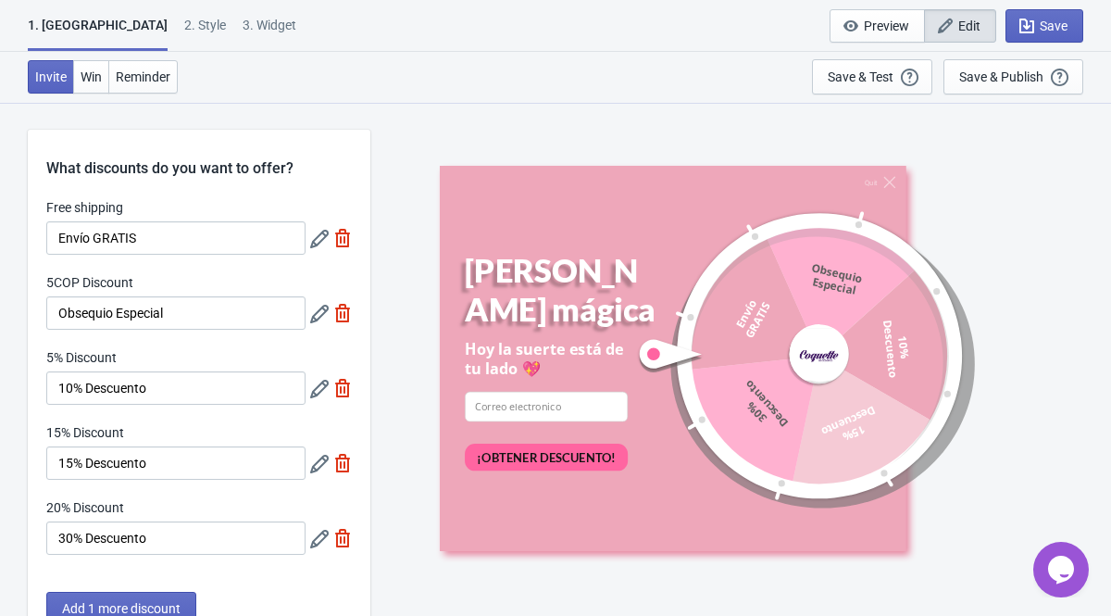
select select "once"
select select "tab"
select select "middle_right"
select select "1"
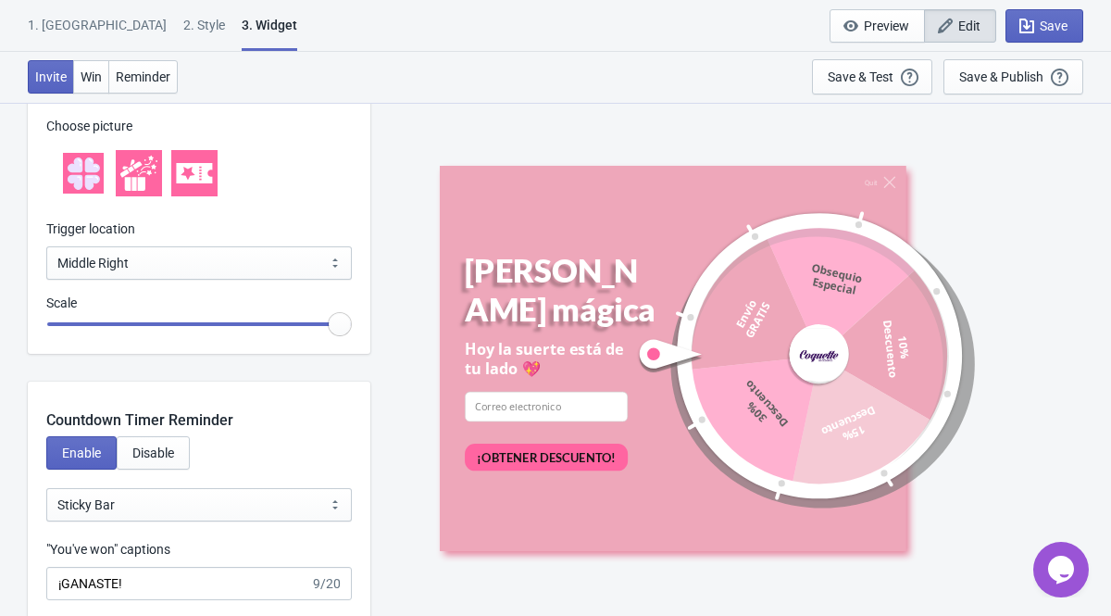
scroll to position [2024, 0]
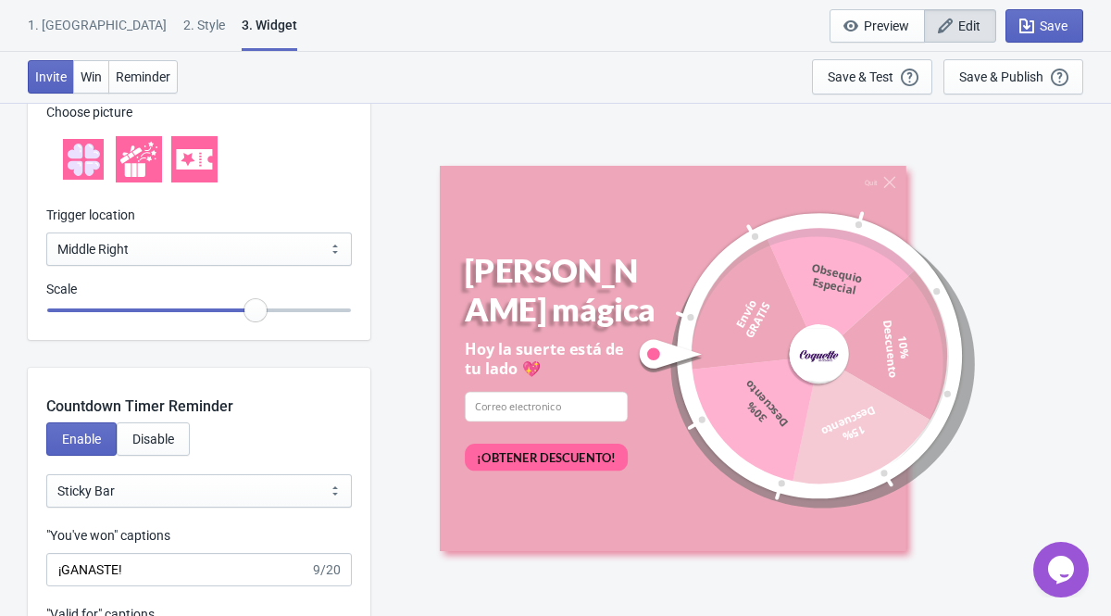
drag, startPoint x: 340, startPoint y: 305, endPoint x: 253, endPoint y: 300, distance: 87.1
click at [253, 300] on input "range" at bounding box center [198, 309] width 305 height 33
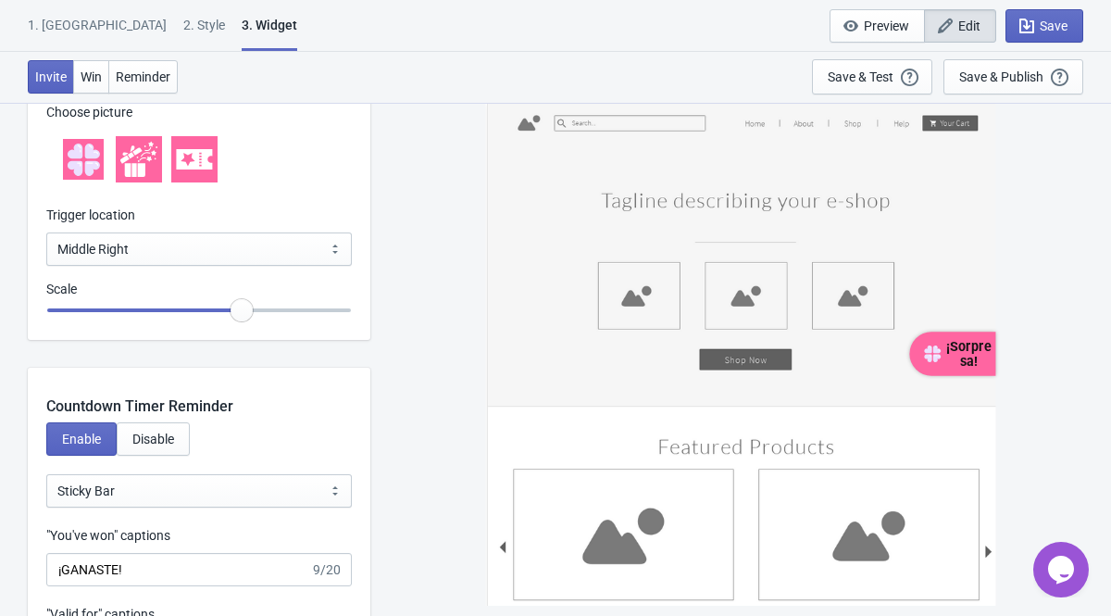
drag, startPoint x: 255, startPoint y: 311, endPoint x: 236, endPoint y: 310, distance: 19.5
type input "1.15"
click at [236, 310] on input "range" at bounding box center [198, 309] width 305 height 33
click at [1056, 25] on span "Save" at bounding box center [1053, 26] width 28 height 15
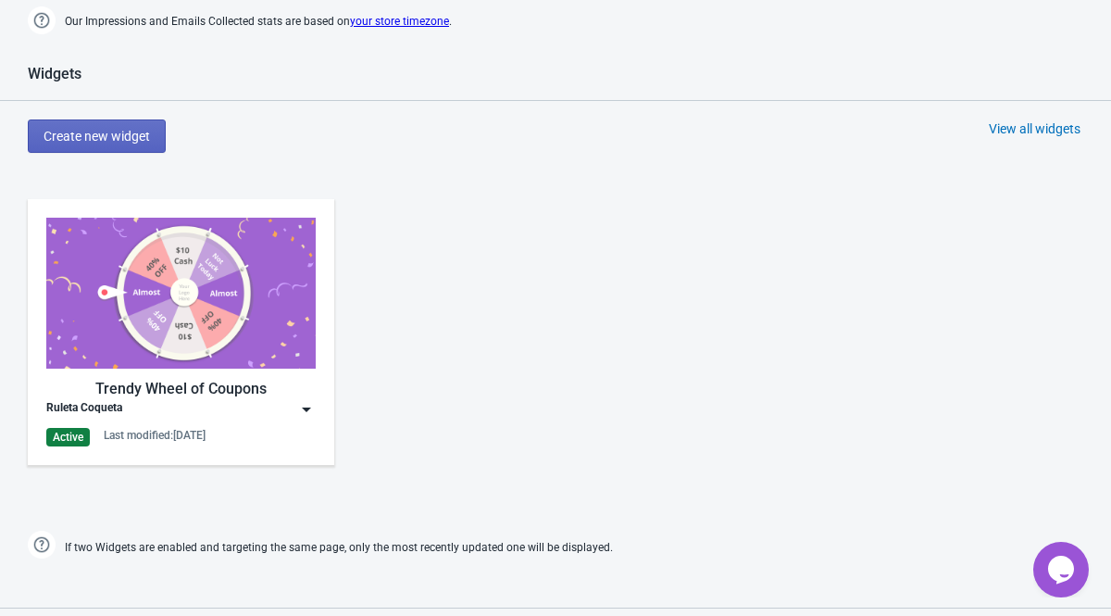
scroll to position [759, 0]
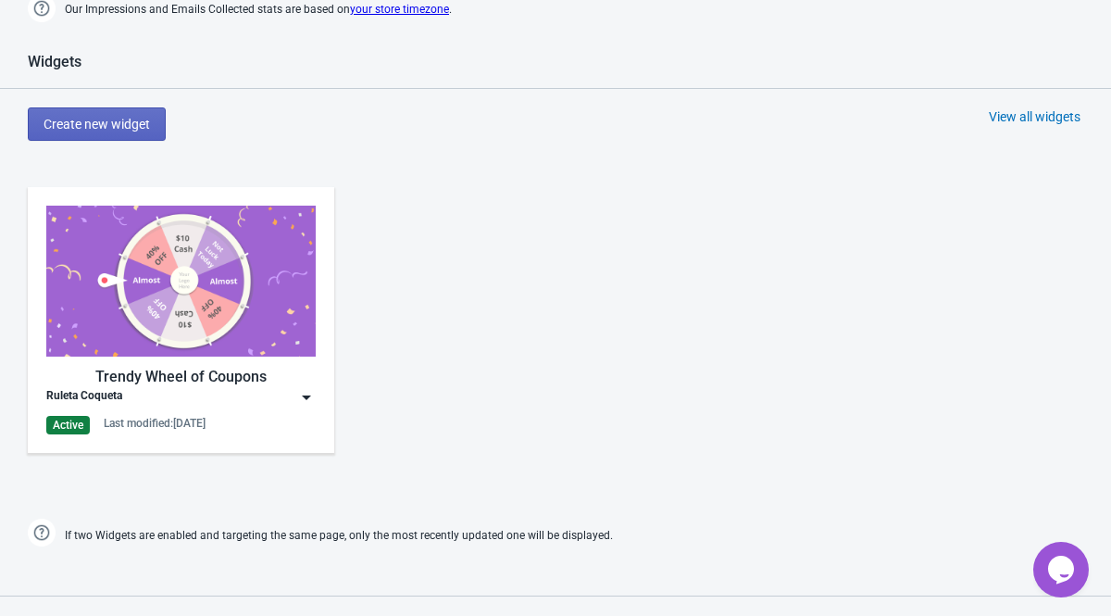
click at [299, 396] on img at bounding box center [306, 397] width 19 height 19
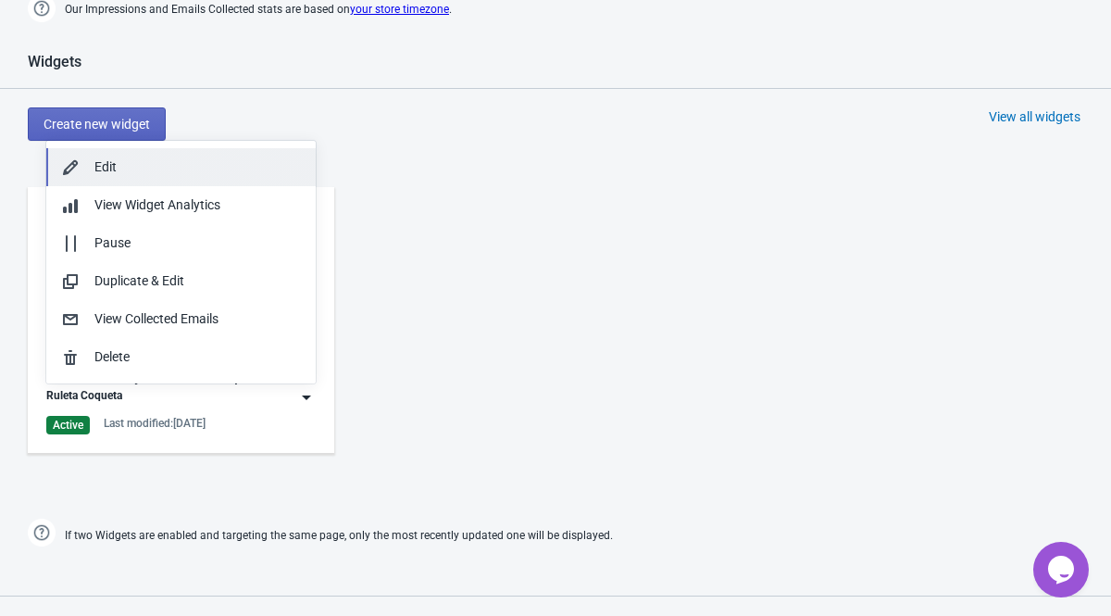
click at [161, 169] on div "Edit" at bounding box center [197, 166] width 206 height 19
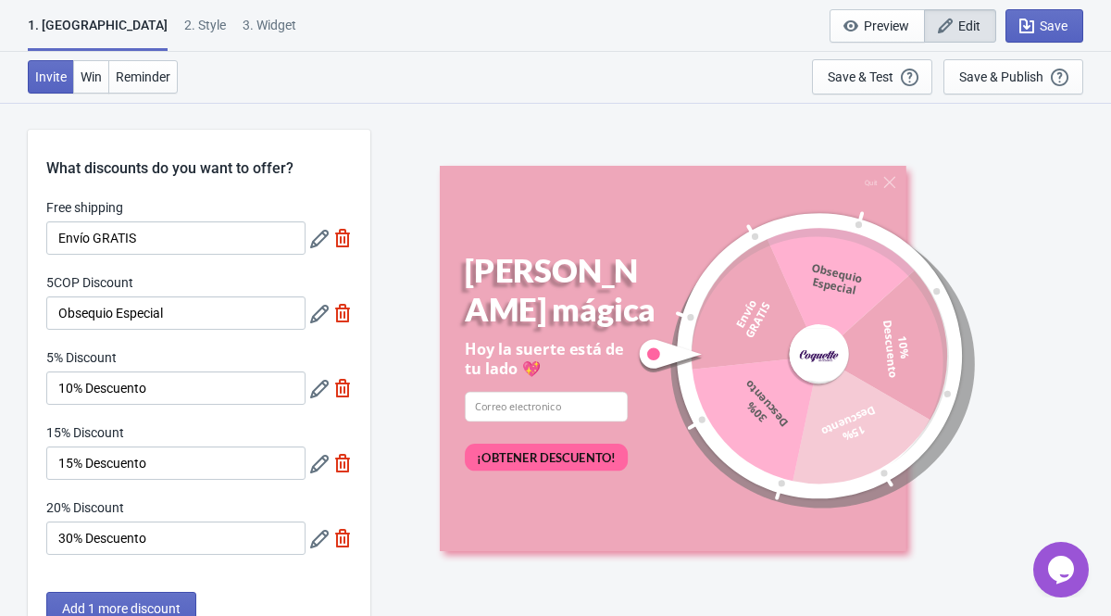
click at [243, 28] on div "3. Widget" at bounding box center [270, 32] width 54 height 32
select select "once"
select select "tab"
select select "middle_right"
select select "1"
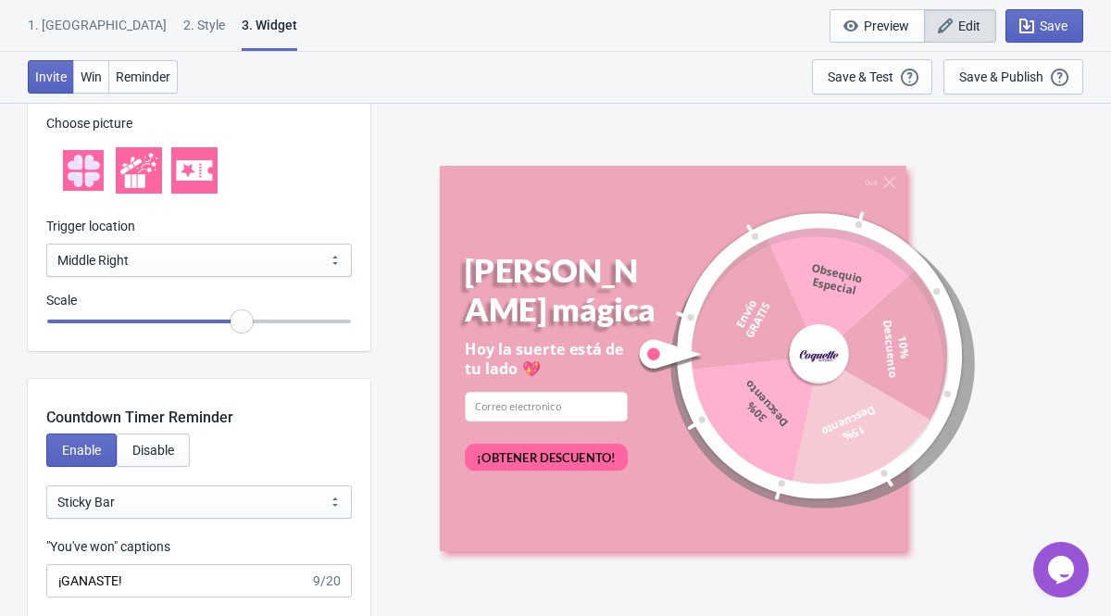
scroll to position [2025, 0]
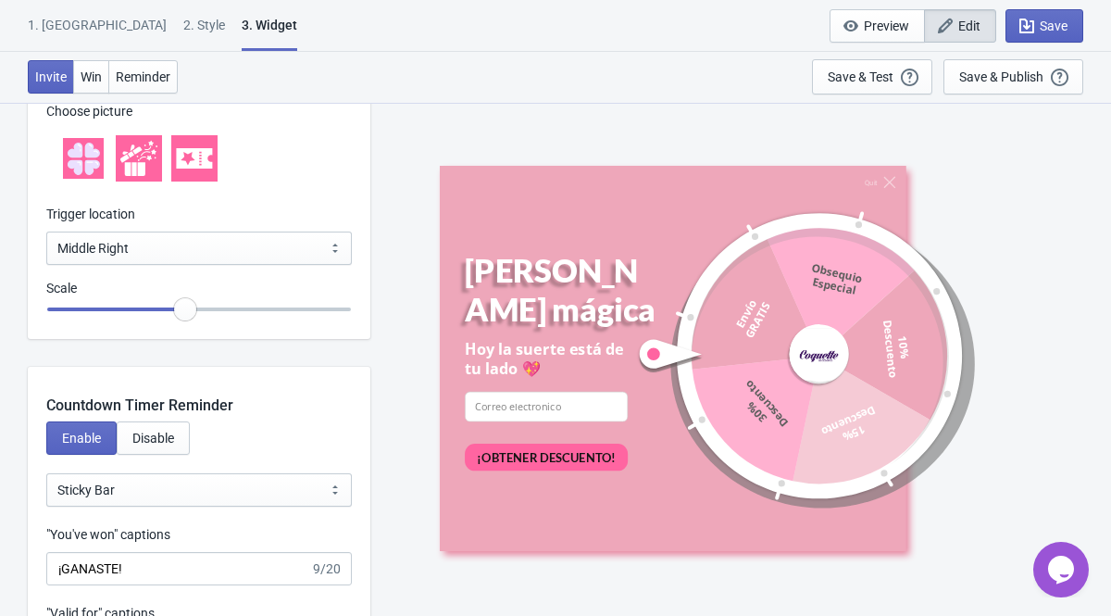
drag, startPoint x: 233, startPoint y: 310, endPoint x: 186, endPoint y: 310, distance: 47.2
type input "0.95"
click at [186, 310] on input "range" at bounding box center [198, 308] width 305 height 33
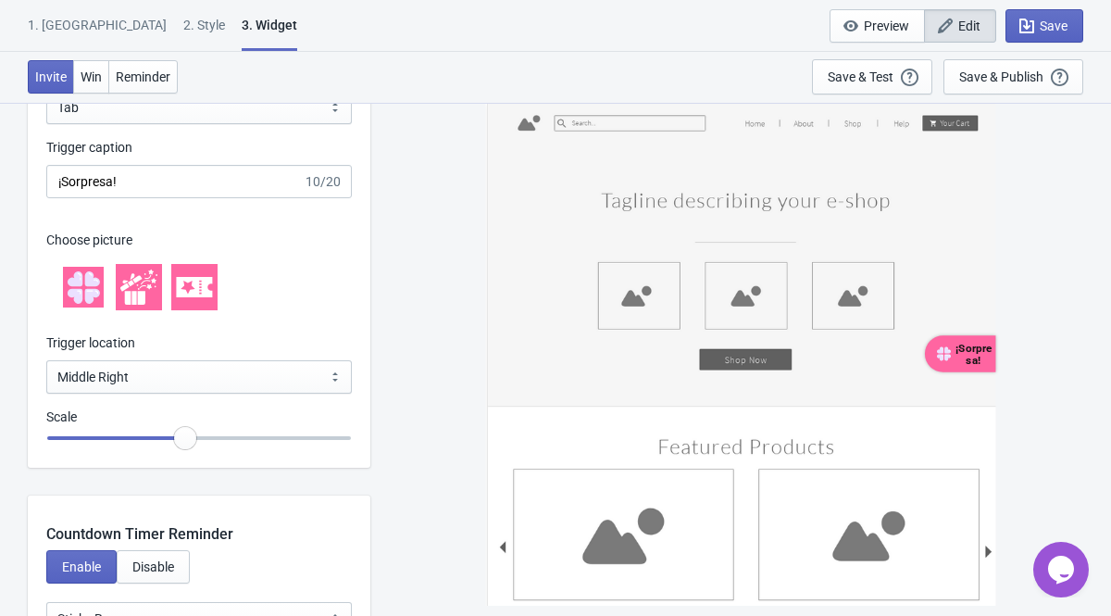
scroll to position [1870, 0]
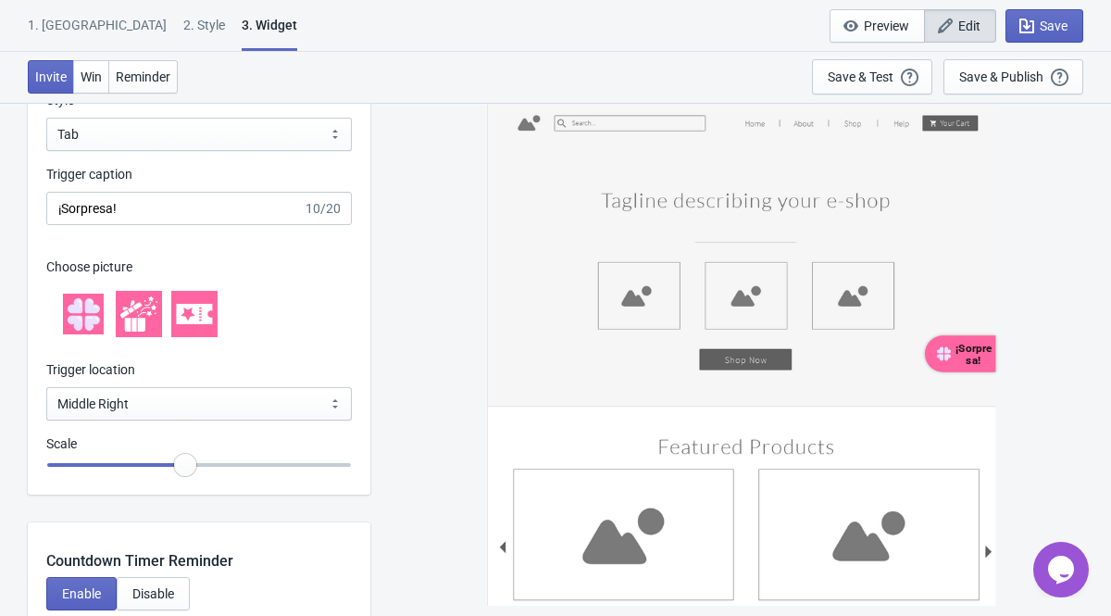
click at [87, 306] on icon at bounding box center [91, 305] width 15 height 15
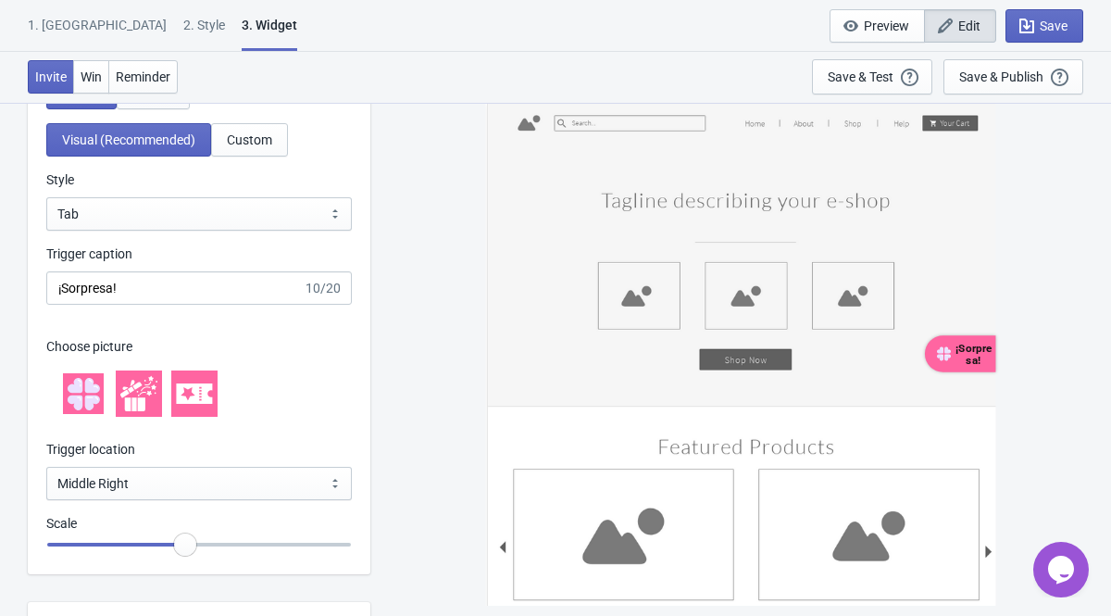
scroll to position [1763, 0]
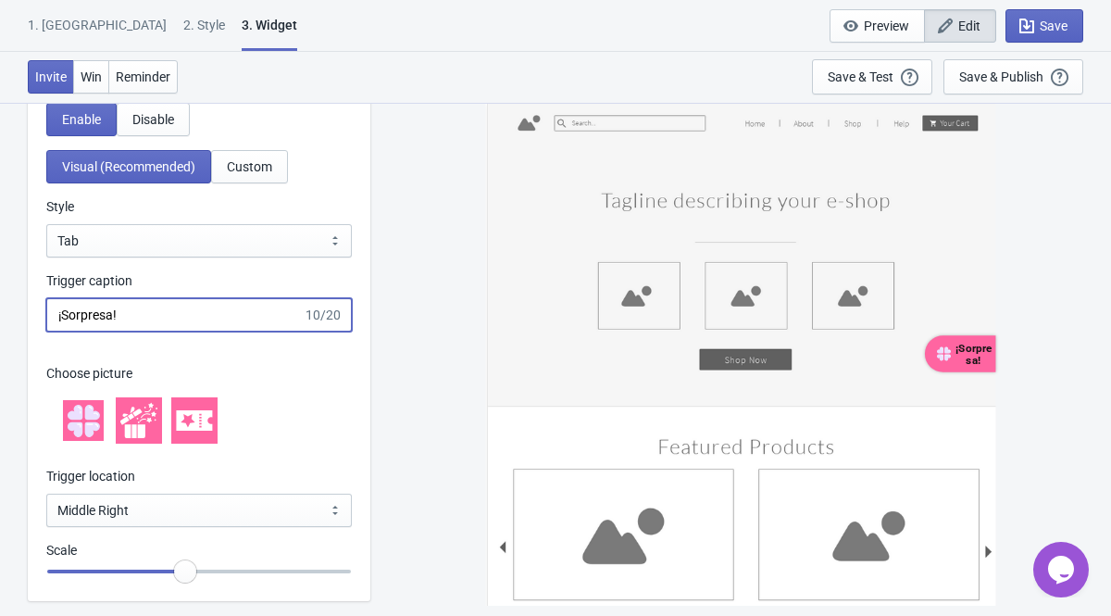
click at [165, 323] on input "¡Sorpresa!" at bounding box center [174, 314] width 256 height 33
click at [199, 413] on icon at bounding box center [194, 420] width 36 height 20
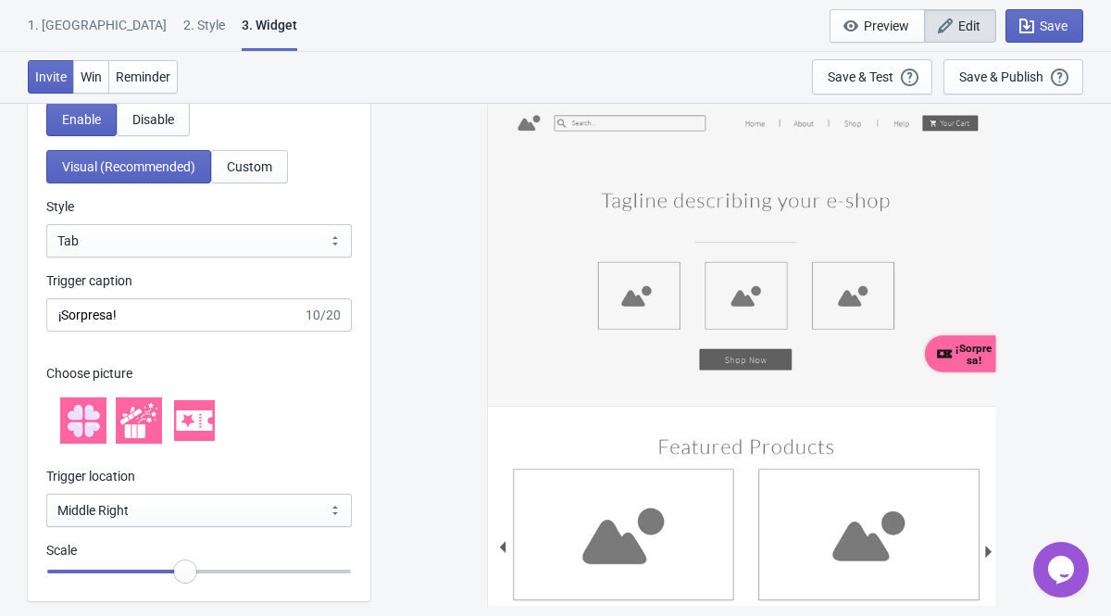
click at [92, 416] on icon at bounding box center [91, 411] width 15 height 15
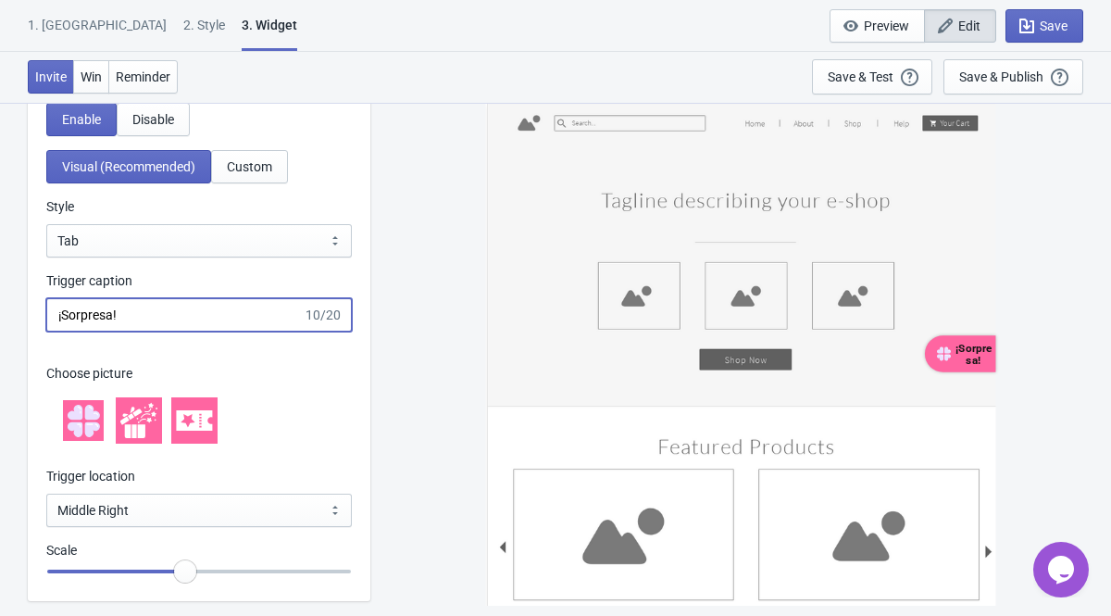
click at [169, 318] on input "¡Sorpresa!" at bounding box center [174, 314] width 256 height 33
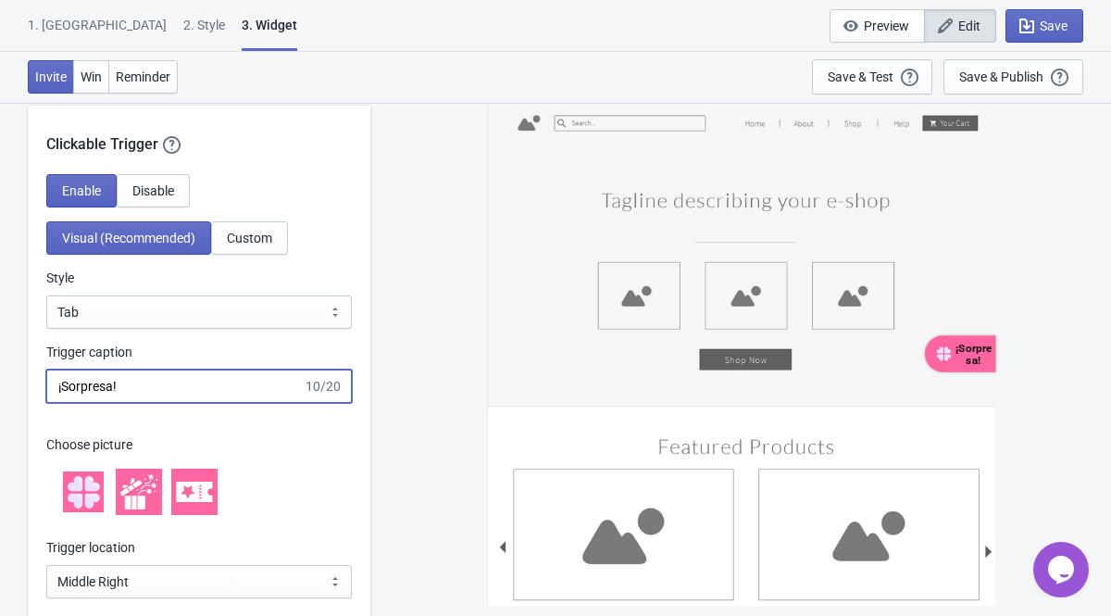
scroll to position [1686, 0]
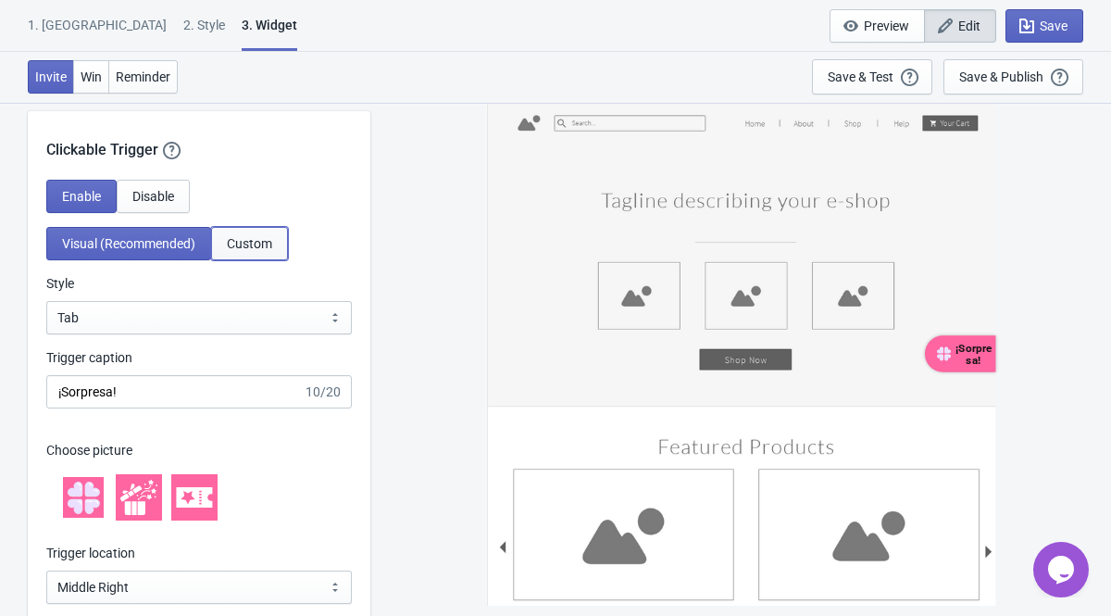
click at [257, 248] on span "Custom" at bounding box center [249, 243] width 45 height 15
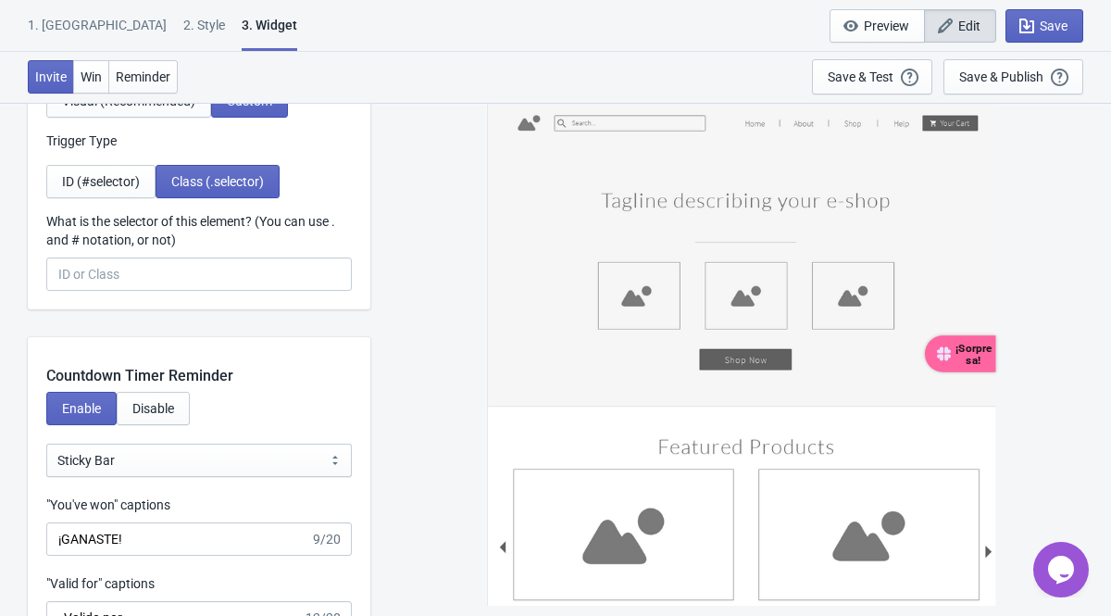
scroll to position [1848, 0]
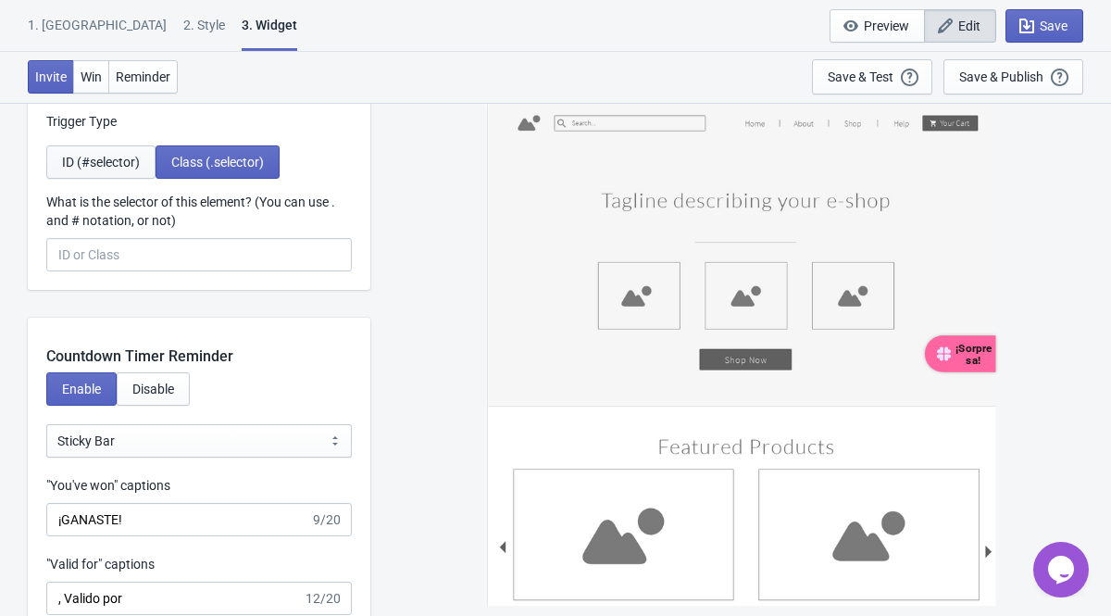
click at [133, 173] on button "ID (#selector)" at bounding box center [100, 161] width 109 height 33
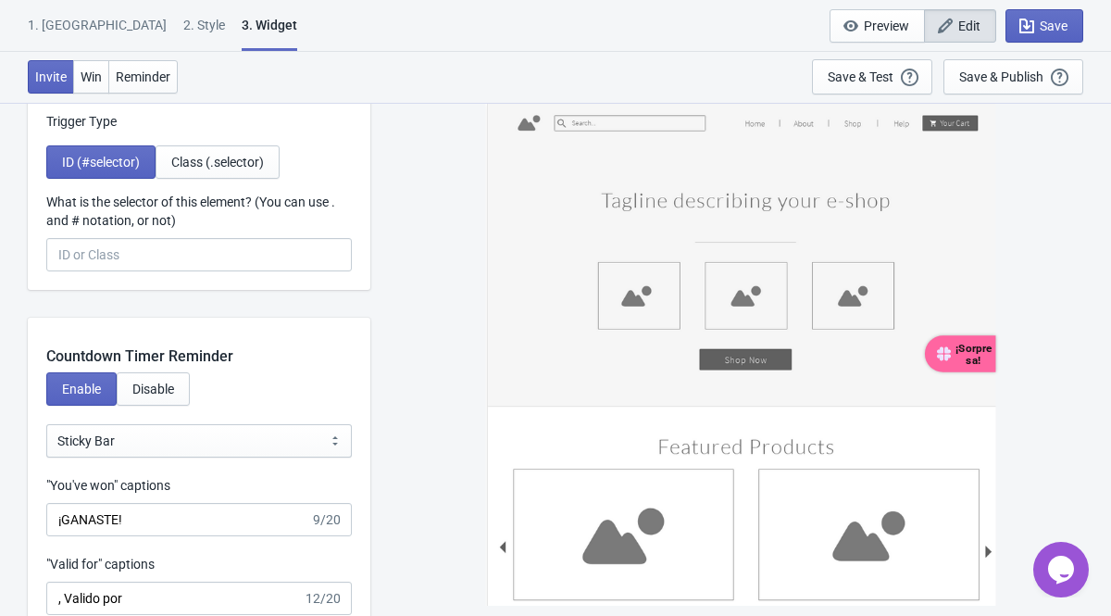
click at [218, 178] on div "Enable Disable Visual (Recommended) Custom Trigger Type ID (#selector) Class (.…" at bounding box center [199, 154] width 342 height 272
click at [221, 156] on span "Class (.selector)" at bounding box center [217, 162] width 93 height 15
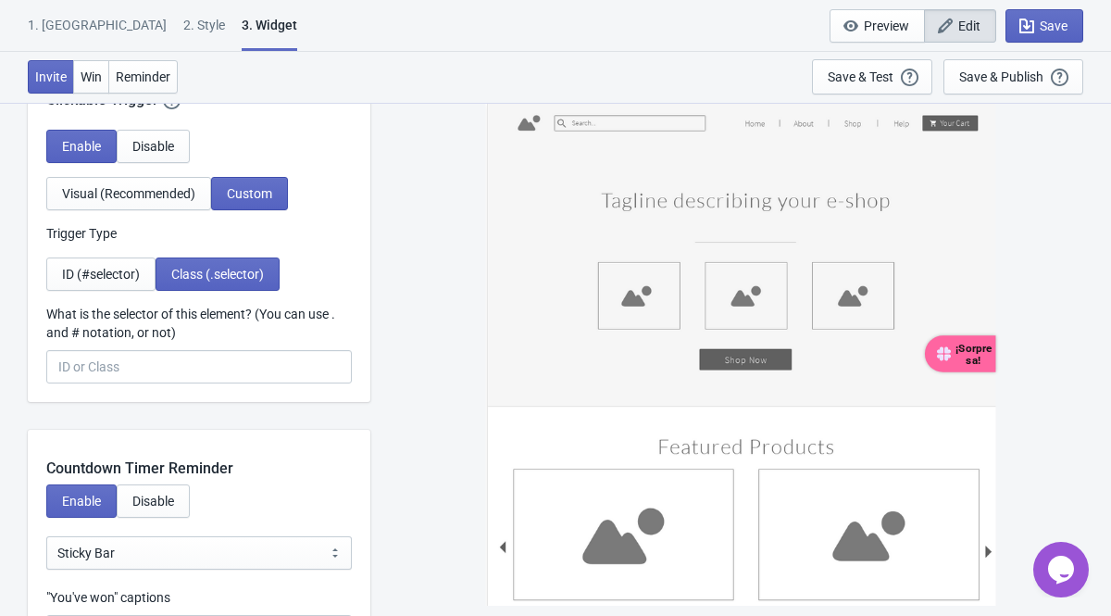
scroll to position [1697, 0]
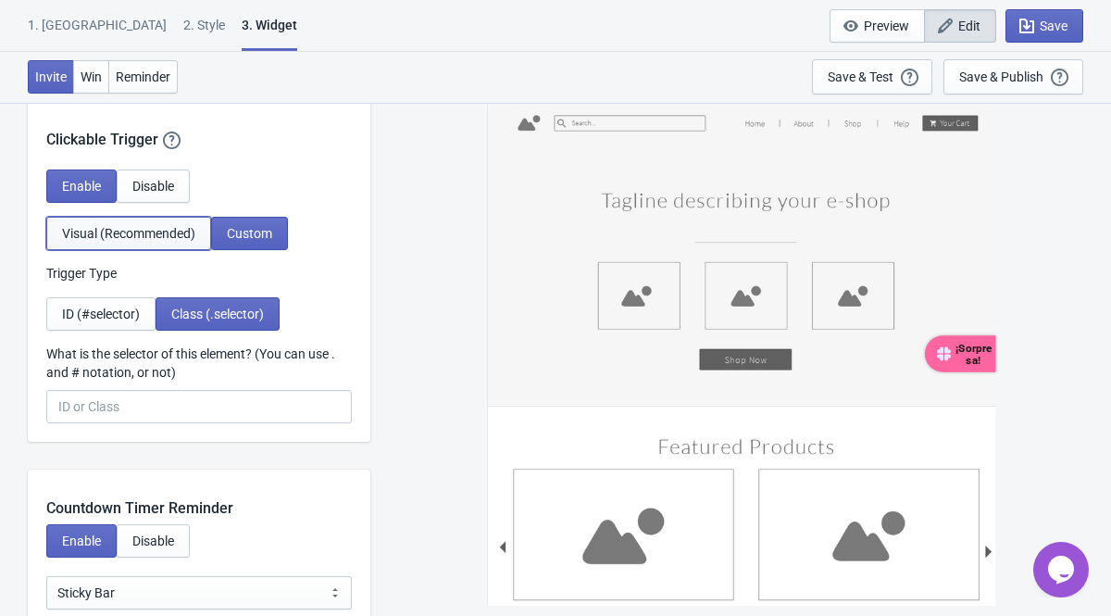
click at [131, 243] on button "Visual (Recommended)" at bounding box center [128, 233] width 165 height 33
select select "tab"
select select "middle_right"
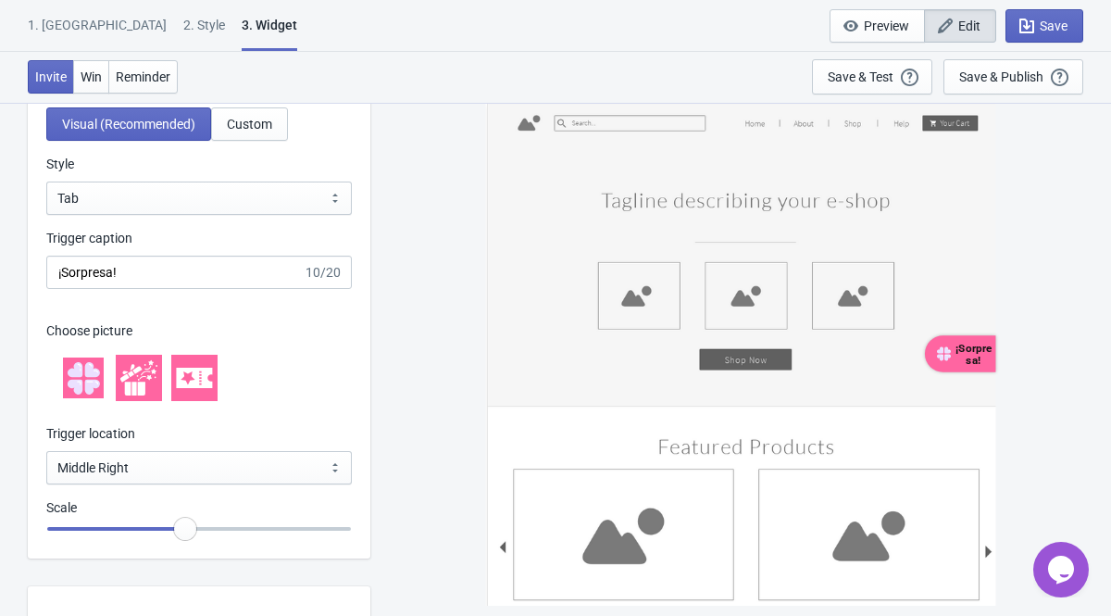
scroll to position [1816, 0]
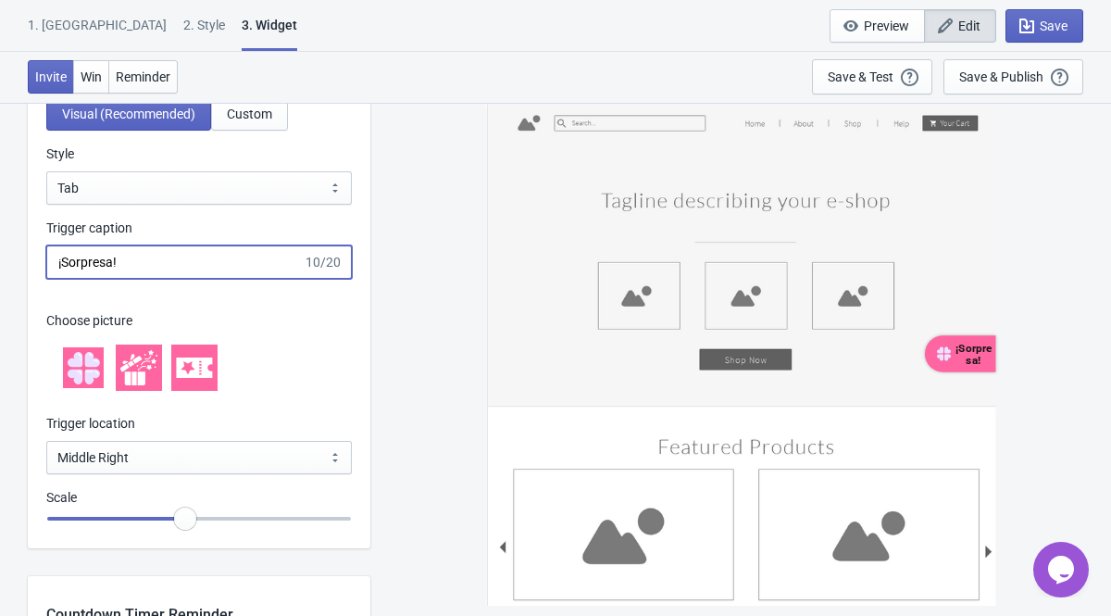
click at [160, 258] on input "¡Sorpresa!" at bounding box center [174, 261] width 256 height 33
click at [104, 264] on input "¡Clic aquì!" at bounding box center [174, 261] width 256 height 33
click at [130, 254] on input "¡Clic aquì!" at bounding box center [174, 261] width 256 height 33
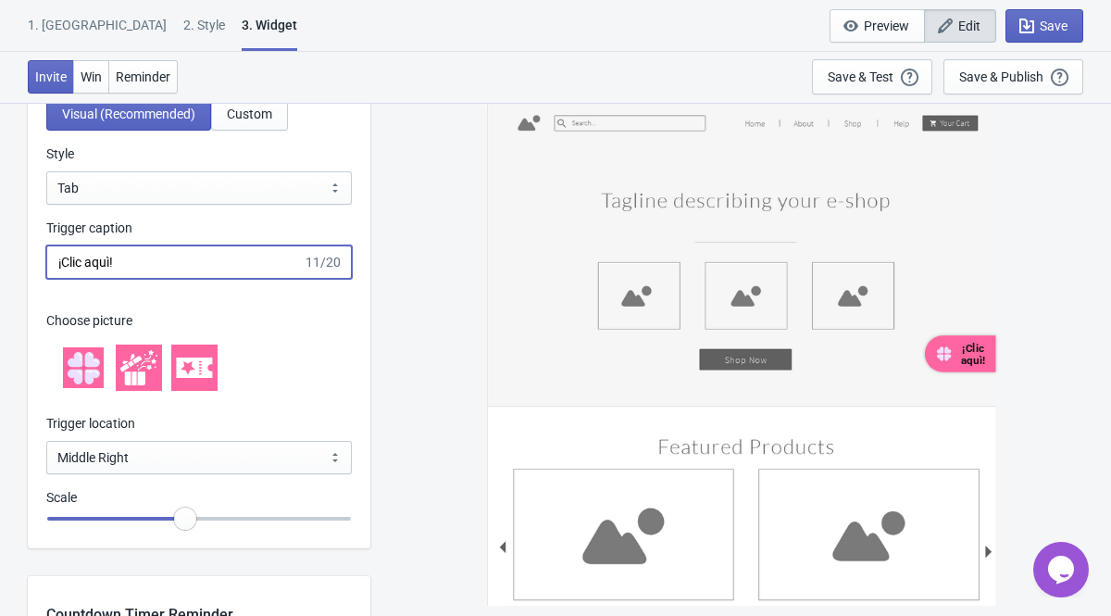
click at [132, 266] on input "¡Clic aquì!" at bounding box center [174, 261] width 256 height 33
click at [85, 263] on input "¡Clic premio!" at bounding box center [174, 261] width 256 height 33
type input "¡Premio AQUI!"
click at [230, 309] on div "Choose picture" at bounding box center [198, 352] width 305 height 121
click at [1052, 27] on span "Save" at bounding box center [1053, 26] width 28 height 15
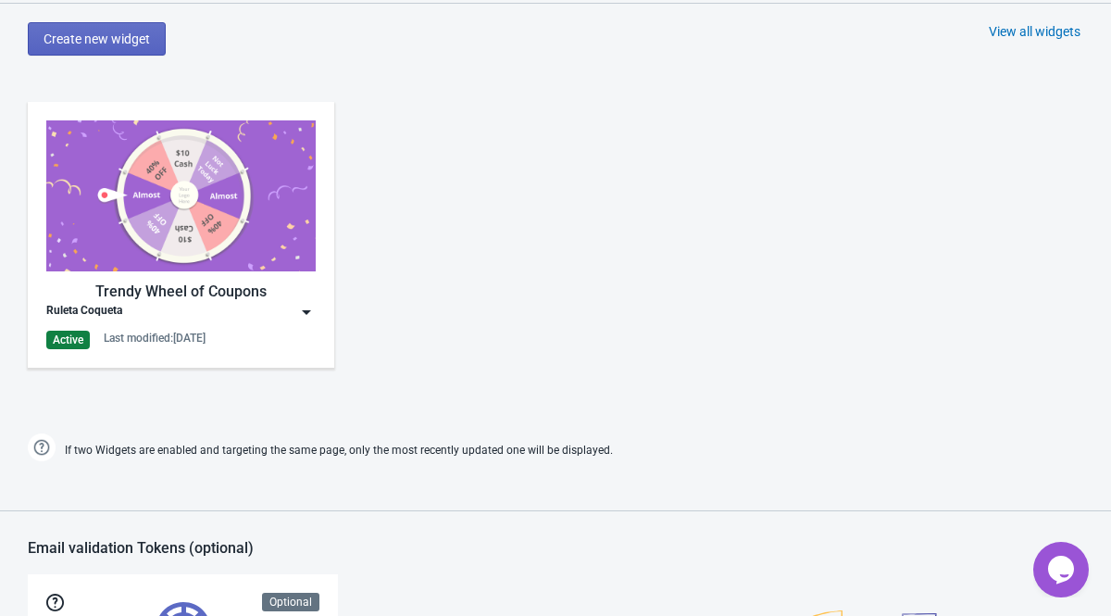
scroll to position [702, 0]
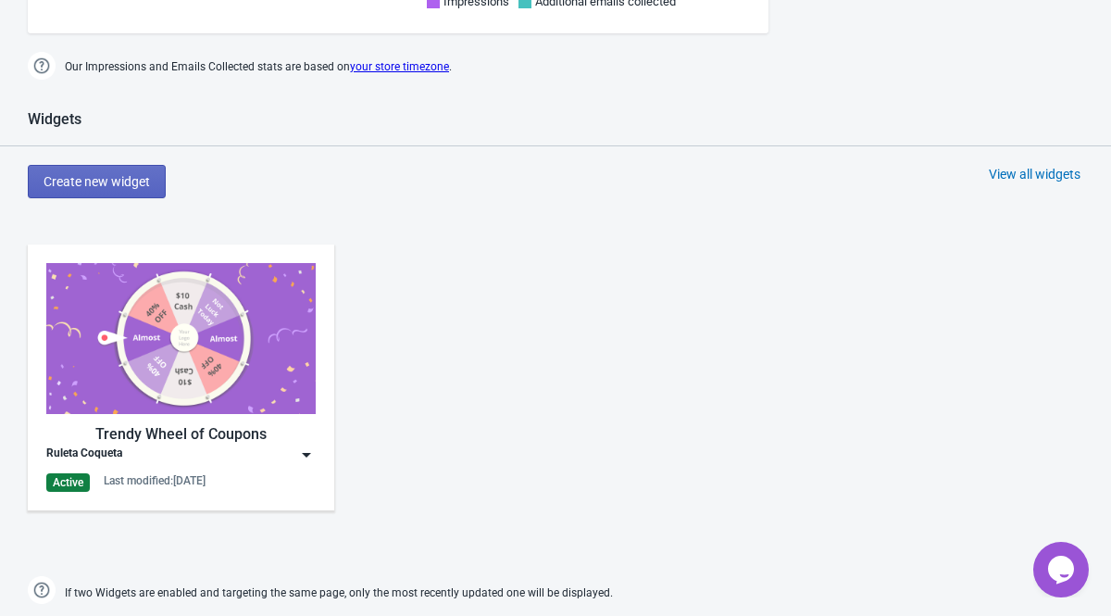
click at [295, 456] on div "Ruleta Coqueta" at bounding box center [180, 454] width 269 height 19
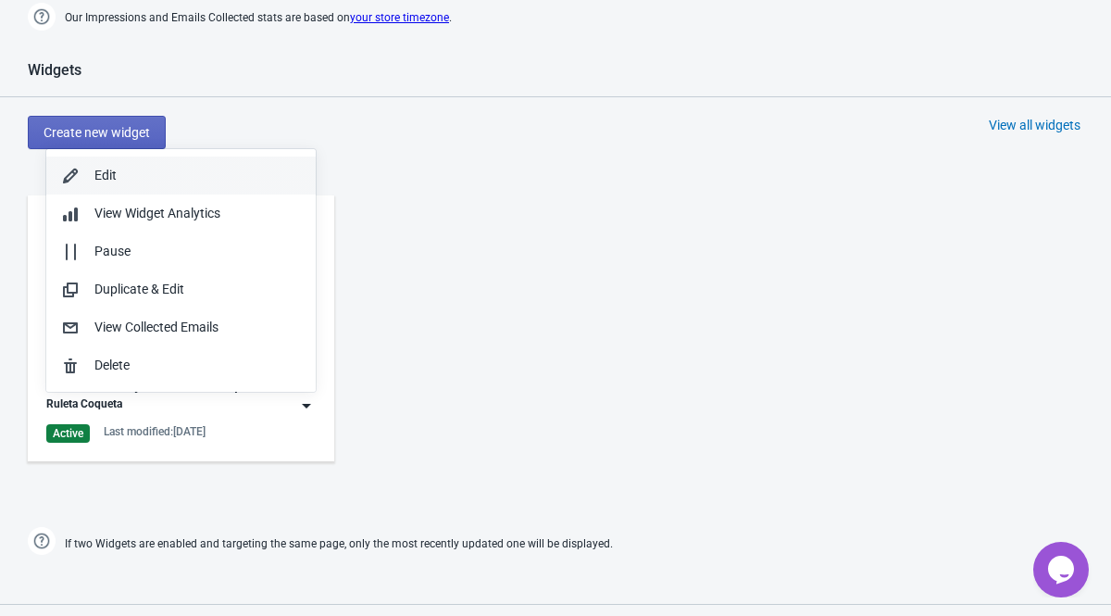
scroll to position [753, 0]
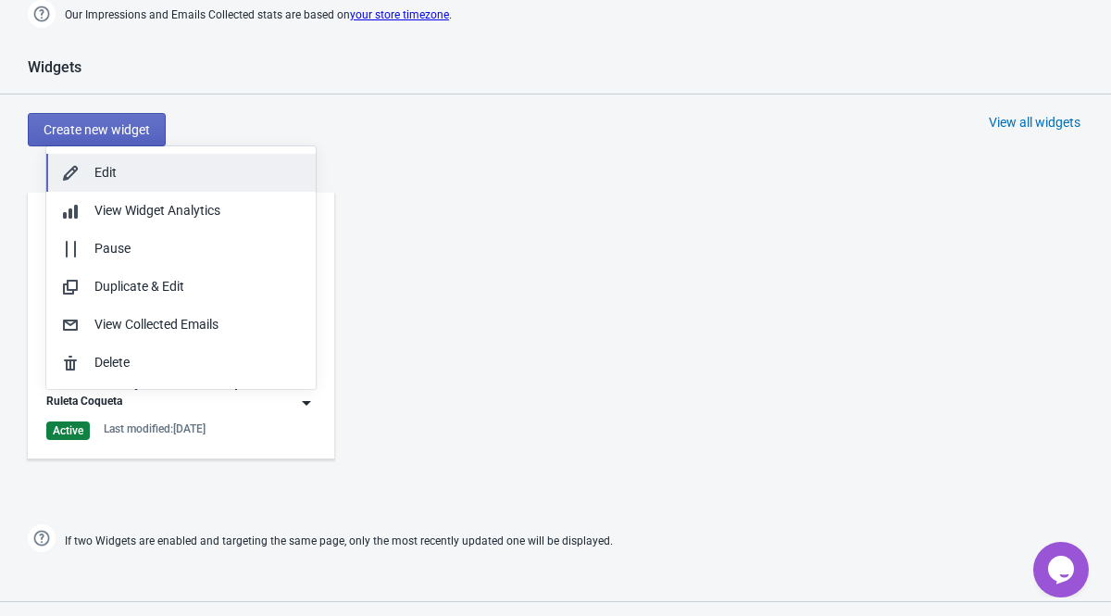
click at [142, 172] on div "Edit" at bounding box center [197, 172] width 206 height 19
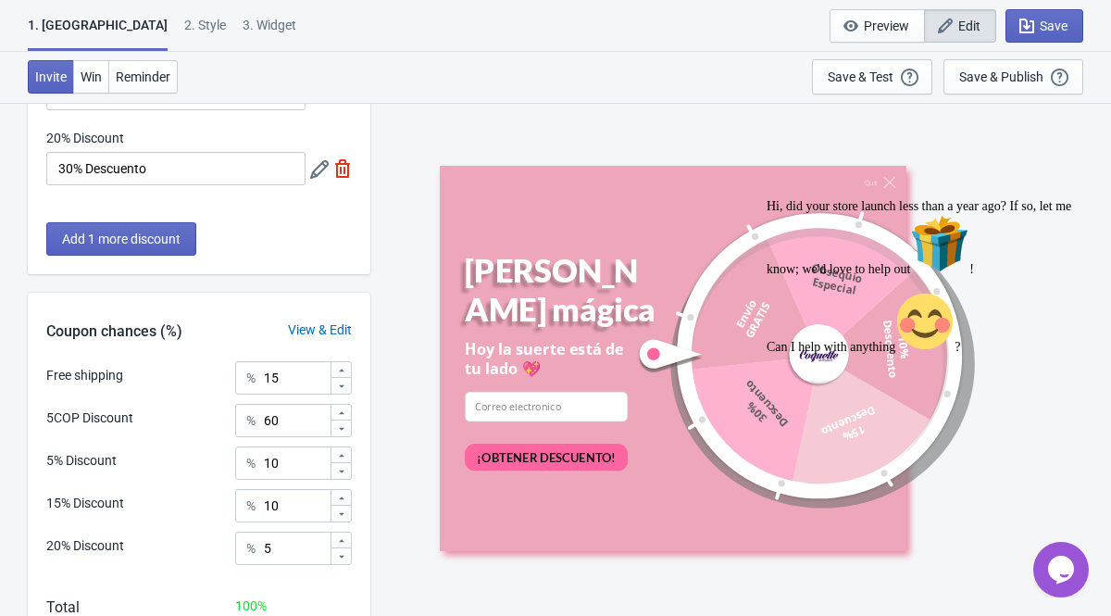
scroll to position [489, 0]
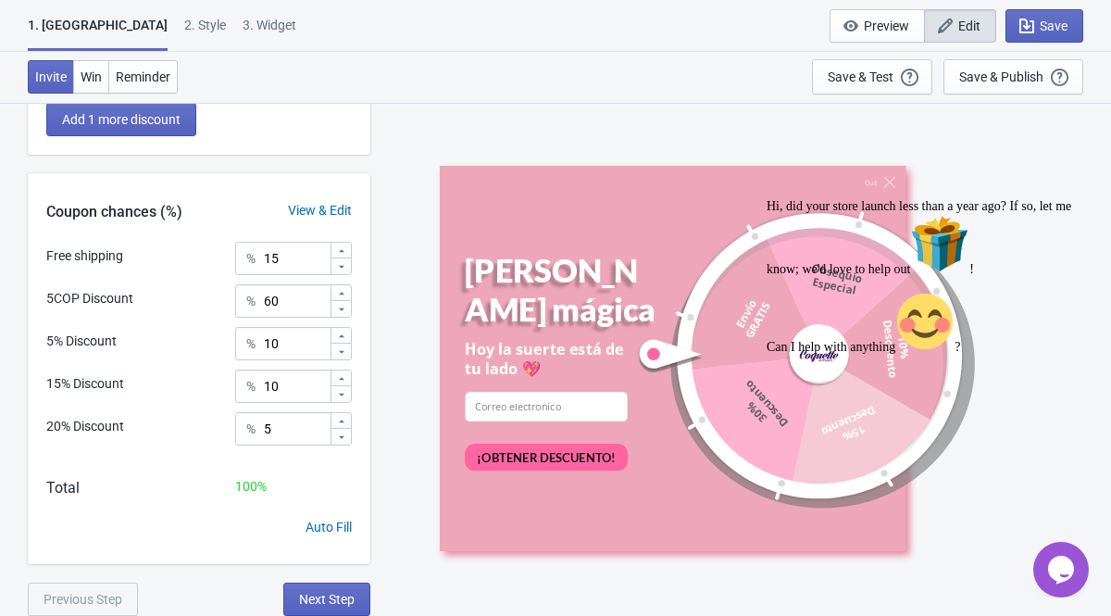
click at [243, 22] on div "3. Widget" at bounding box center [270, 32] width 54 height 32
select select "once"
select select "tab"
select select "middle_right"
select select "1"
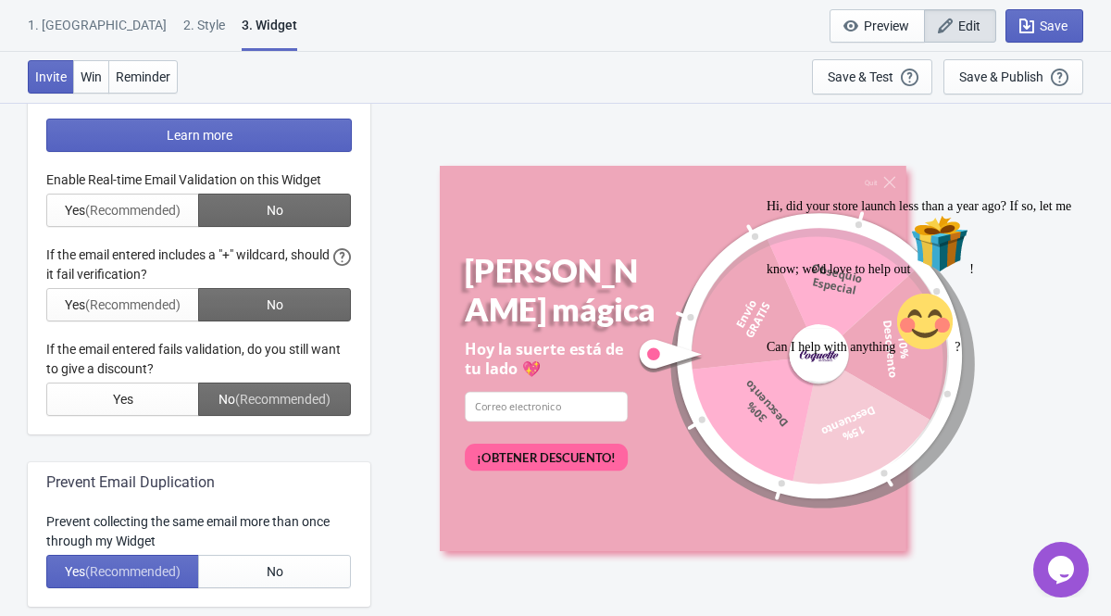
scroll to position [0, 0]
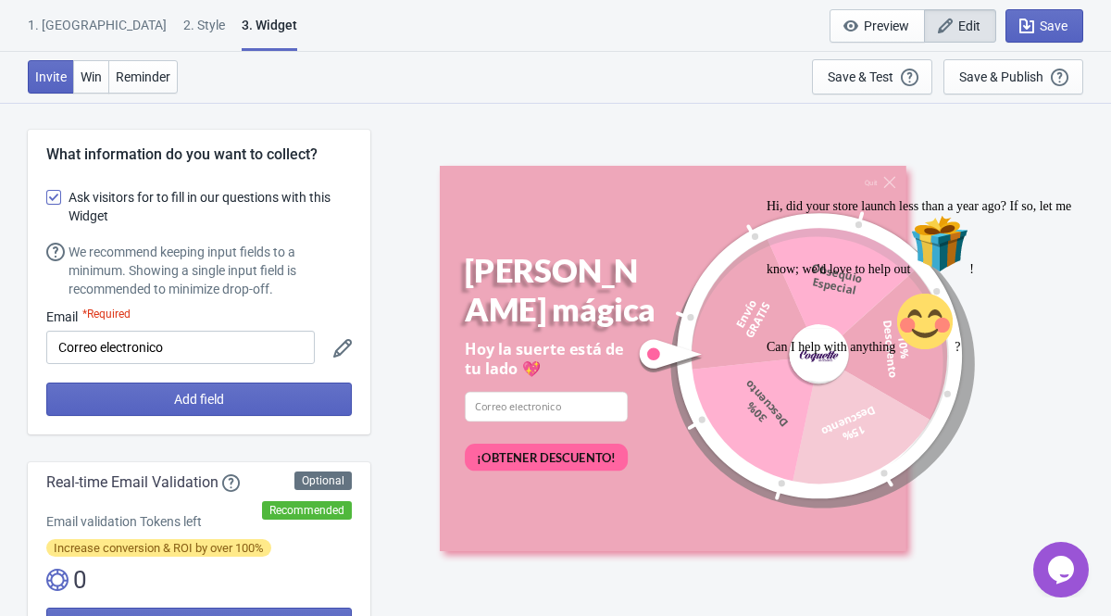
click at [183, 21] on div "2 . Style" at bounding box center [204, 32] width 42 height 32
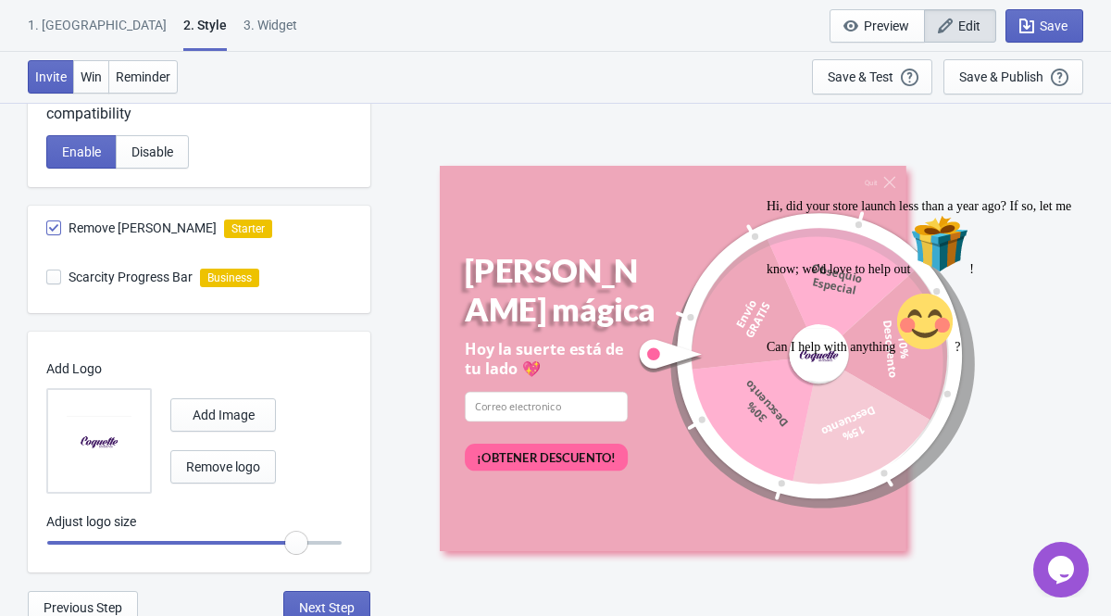
scroll to position [1023, 0]
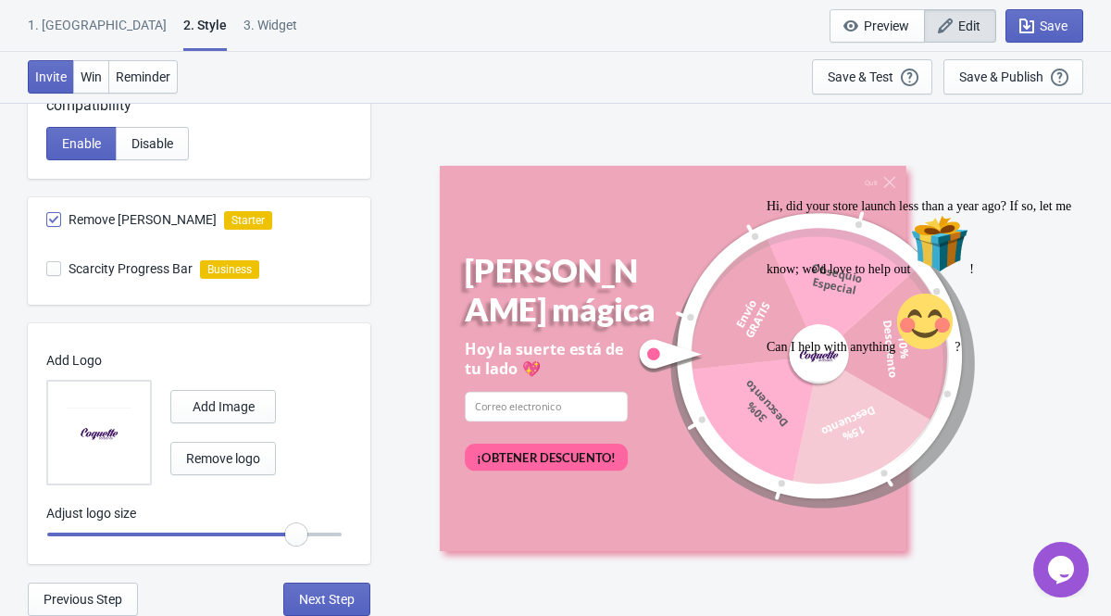
click at [243, 35] on div "3. Widget" at bounding box center [270, 32] width 54 height 32
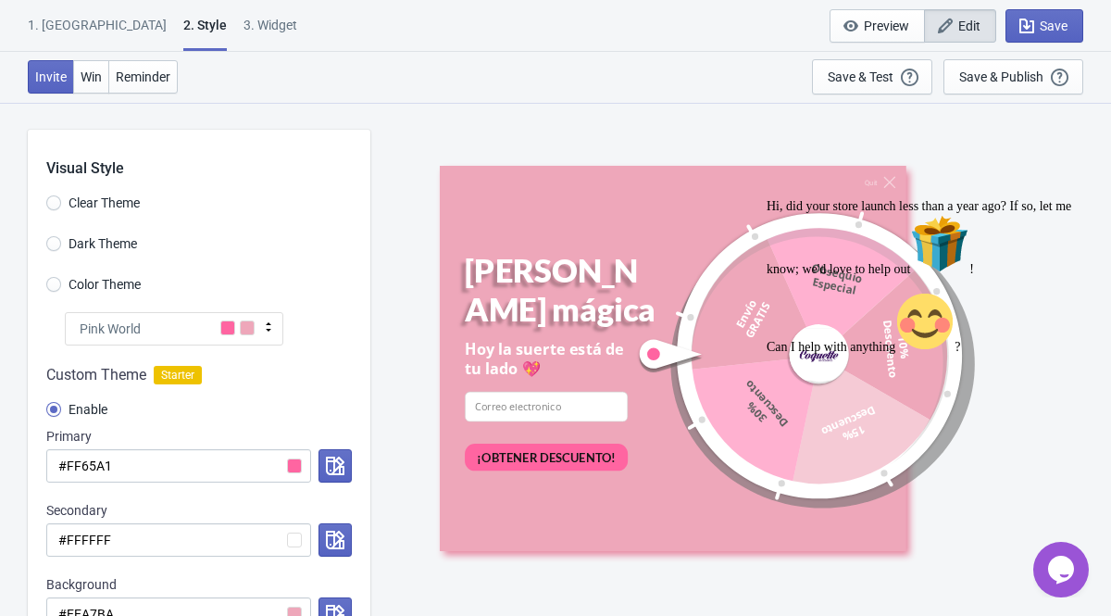
select select "once"
select select "tab"
select select "middle_right"
select select "1"
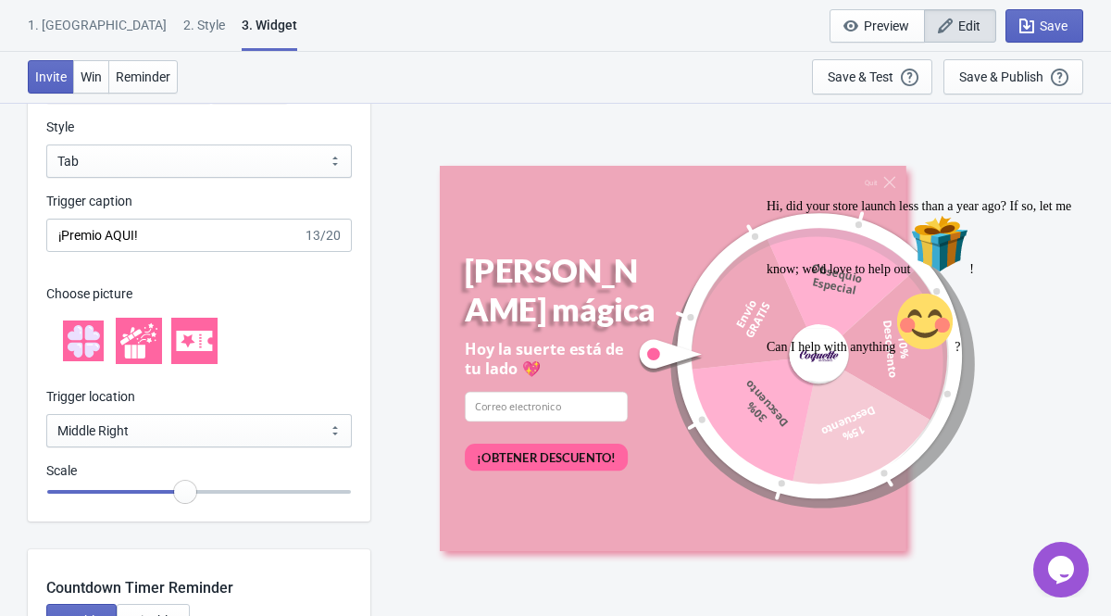
scroll to position [1842, 0]
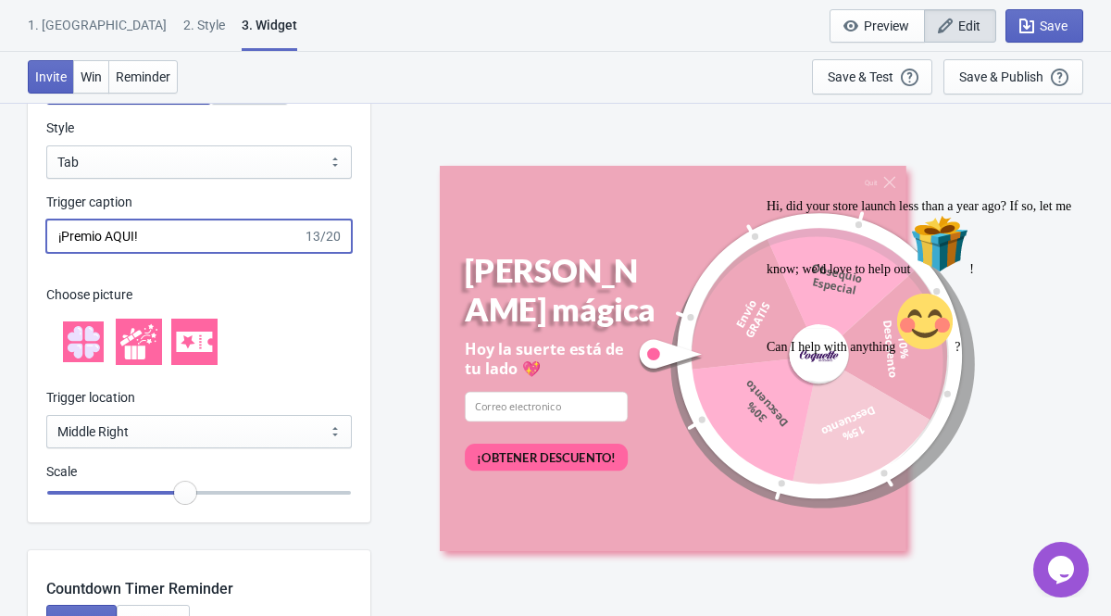
click at [138, 234] on input "¡Premio AQUI!" at bounding box center [174, 235] width 256 height 33
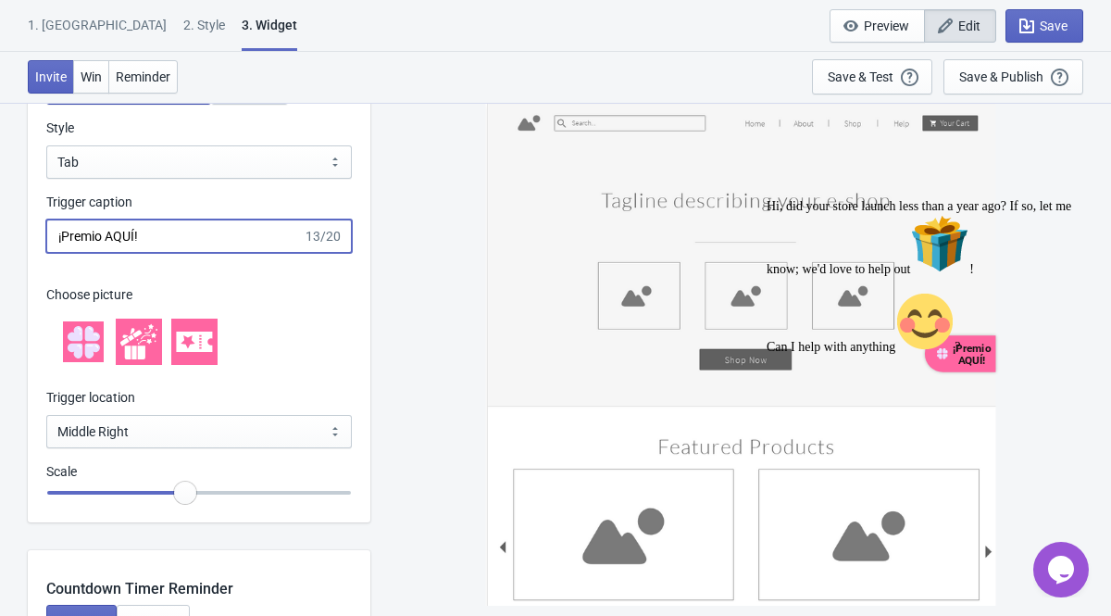
type input "¡Premio AQUÍ!"
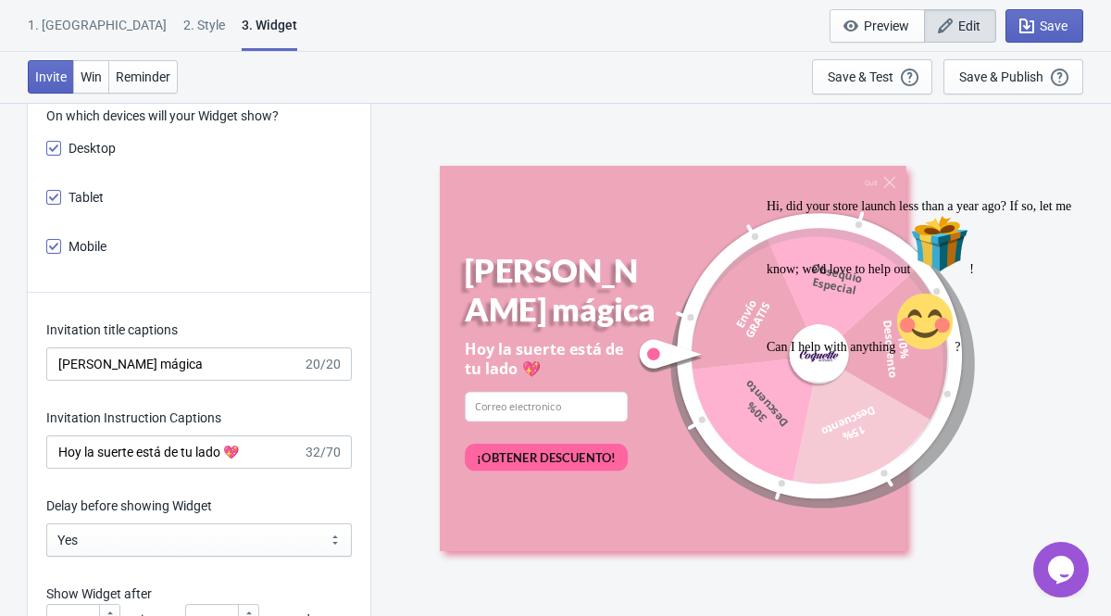
scroll to position [2873, 0]
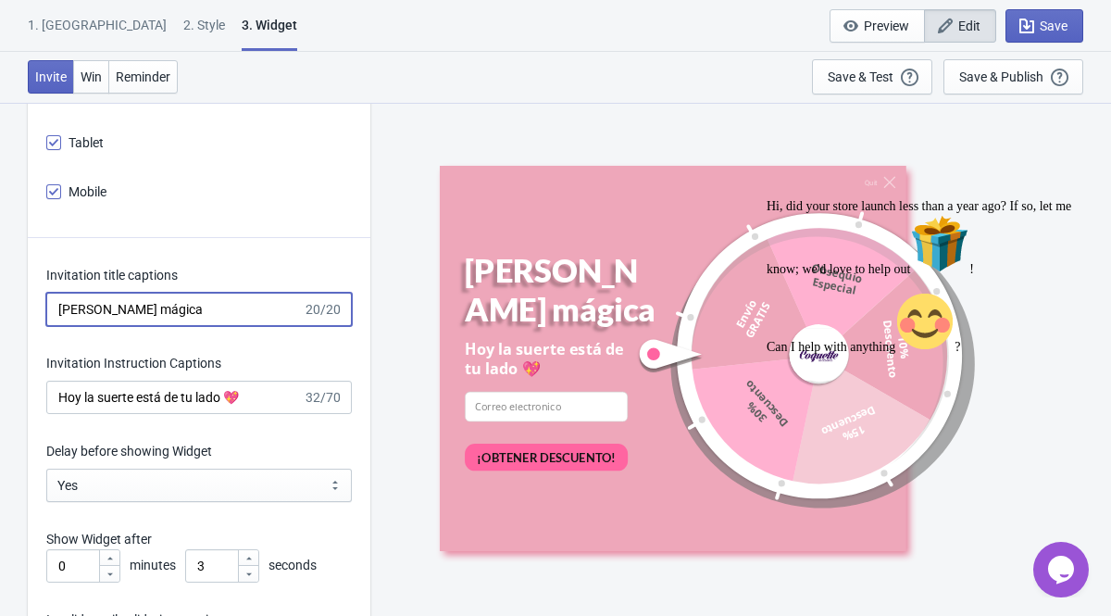
click at [106, 304] on input "[PERSON_NAME] mágica" at bounding box center [174, 308] width 256 height 33
click at [151, 308] on input "[PERSON_NAME] mágica" at bounding box center [174, 308] width 256 height 33
type input "[PERSON_NAME] Mágica"
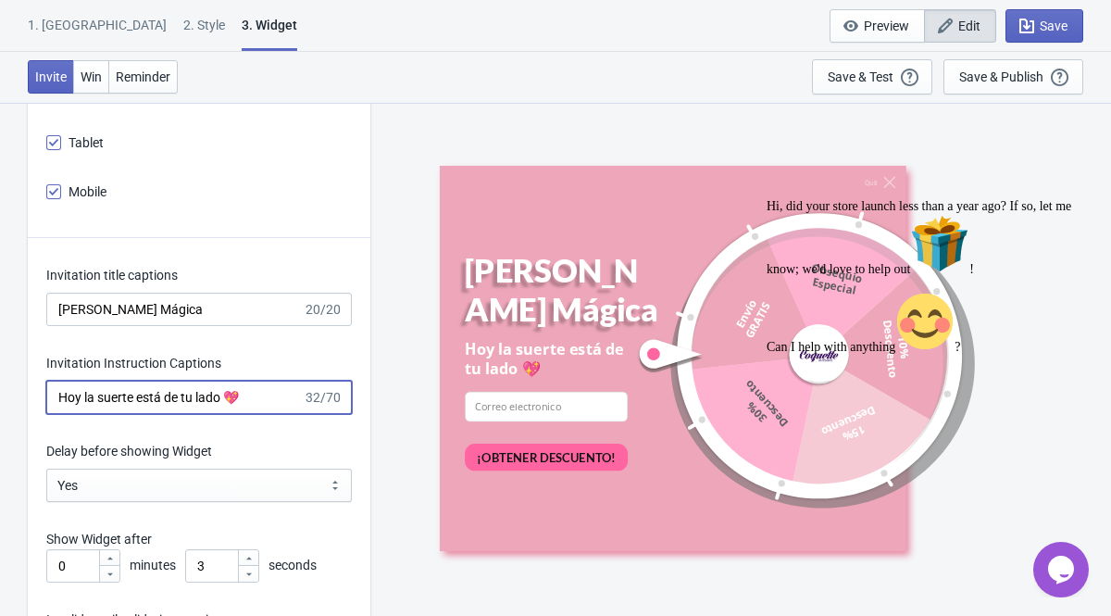
click at [80, 393] on input "Hoy la suerte está de tu lado 💖" at bounding box center [174, 396] width 256 height 33
drag, startPoint x: 139, startPoint y: 396, endPoint x: 99, endPoint y: 396, distance: 39.8
click at [99, 396] on input "Hoy la suerte está de tu lado 💖" at bounding box center [174, 396] width 256 height 33
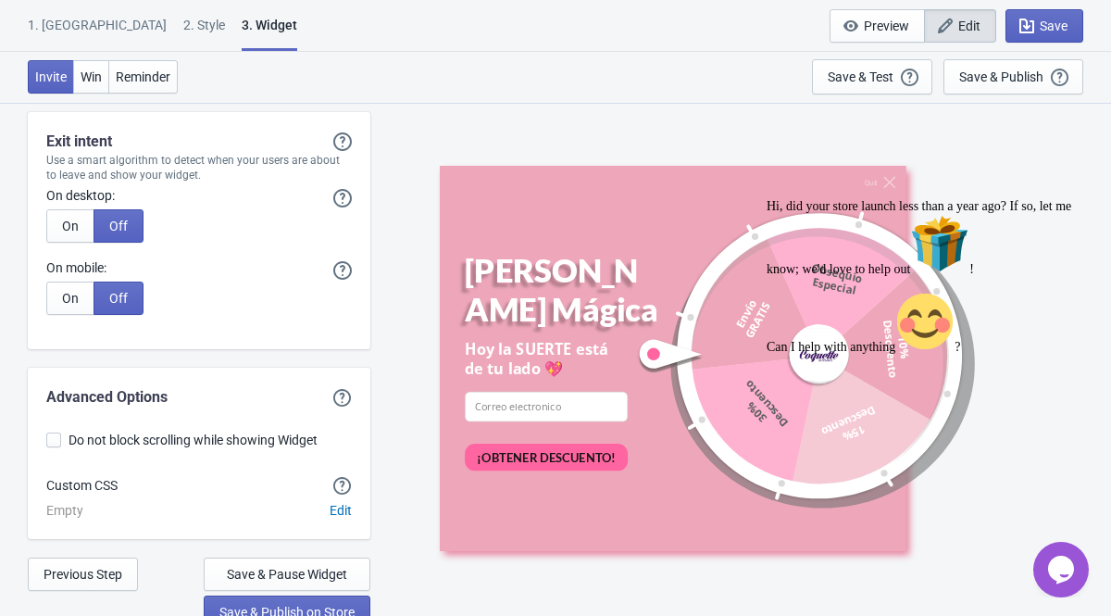
scroll to position [5212, 0]
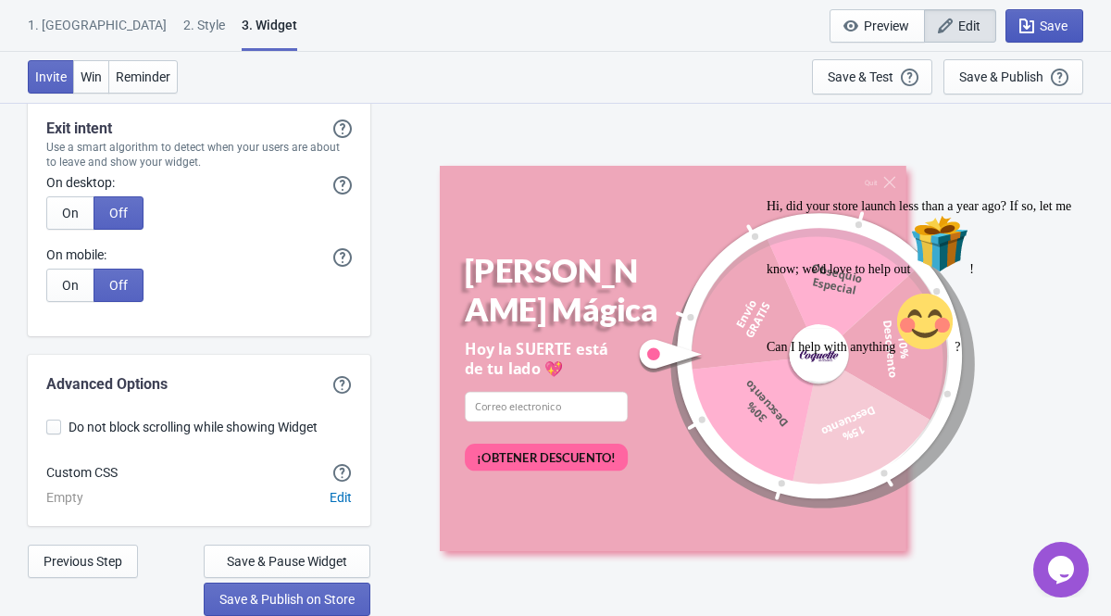
type input "Hoy la SUERTE está de tu lado 💖"
click at [1031, 28] on icon "button" at bounding box center [1026, 26] width 15 height 15
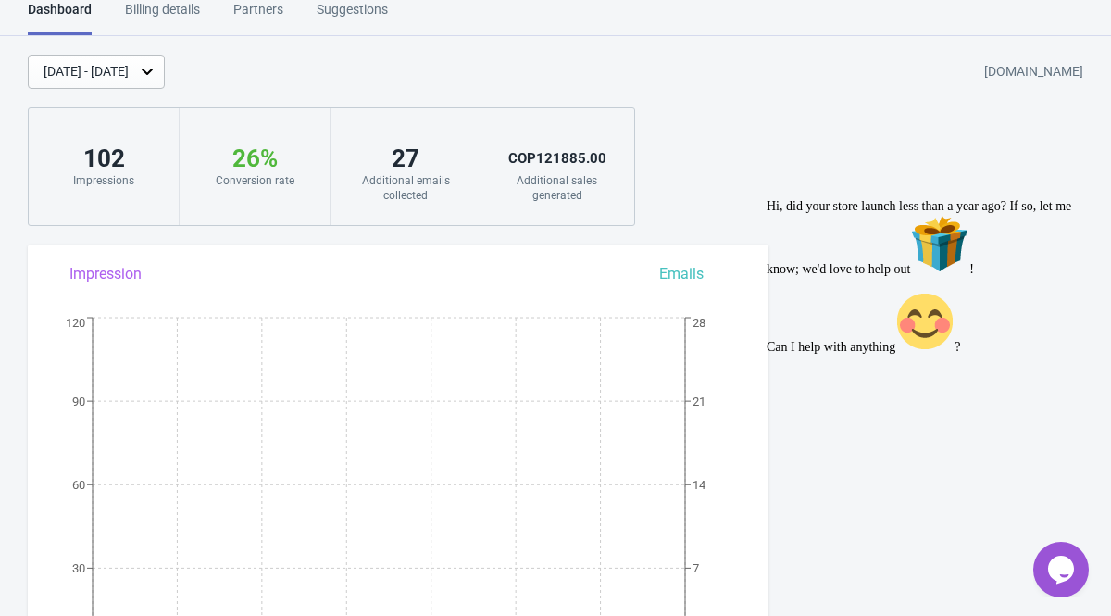
scroll to position [1347, 0]
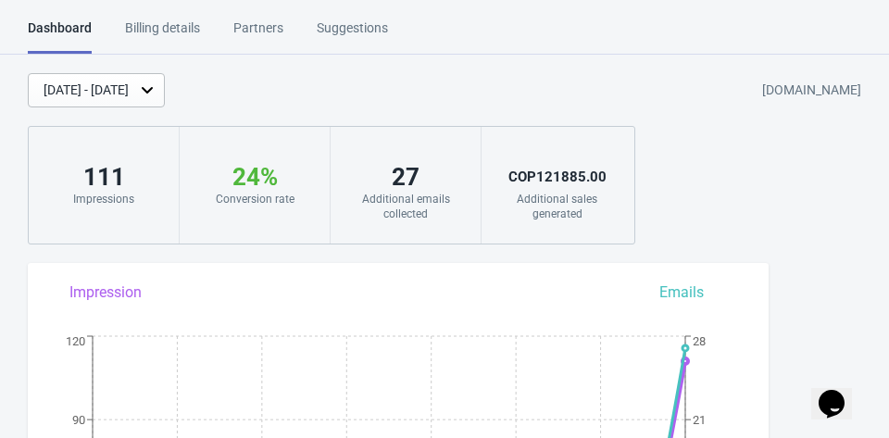
click at [175, 107] on div "Aug 8, 2025 - Aug 15, 2025 coquetteaccesorios.myshopify.com 111 Impressions 24 …" at bounding box center [444, 158] width 889 height 171
click at [129, 95] on div "[DATE] - [DATE]" at bounding box center [86, 90] width 85 height 19
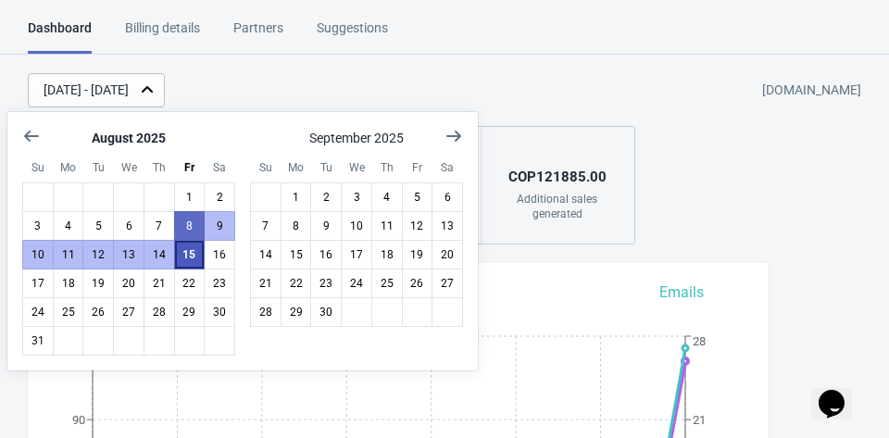
click at [193, 255] on button "15" at bounding box center [189, 255] width 31 height 30
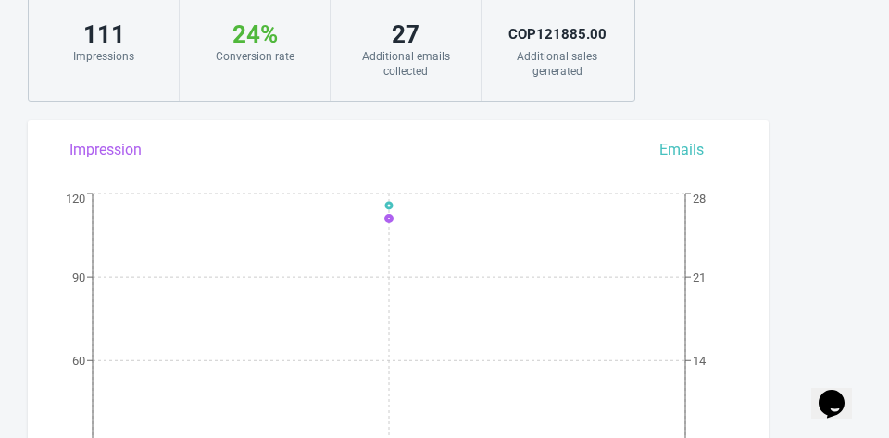
scroll to position [146, 0]
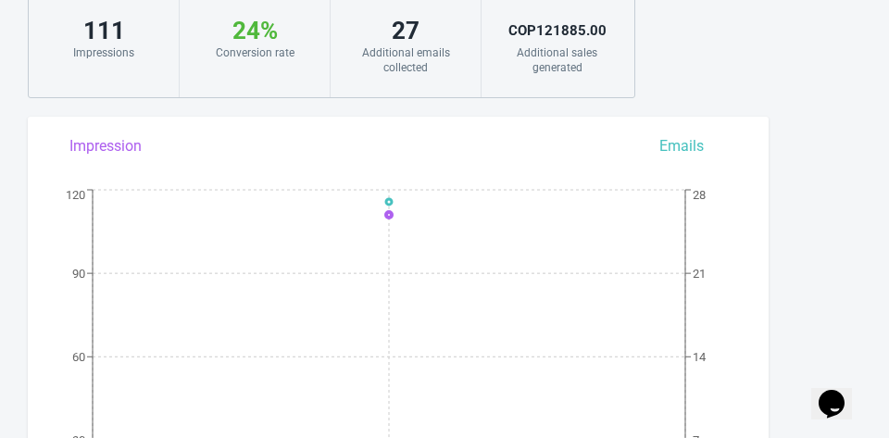
click at [535, 33] on div "COP 121885.00" at bounding box center [557, 31] width 114 height 30
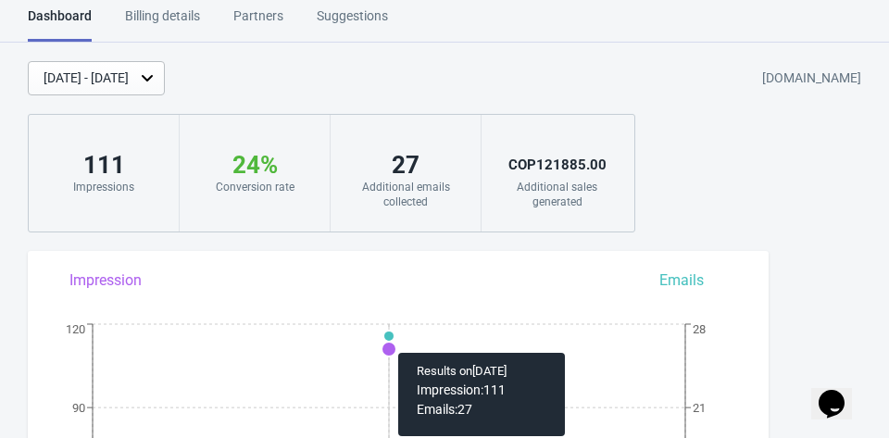
scroll to position [0, 0]
